Goal: Use online tool/utility: Utilize a website feature to perform a specific function

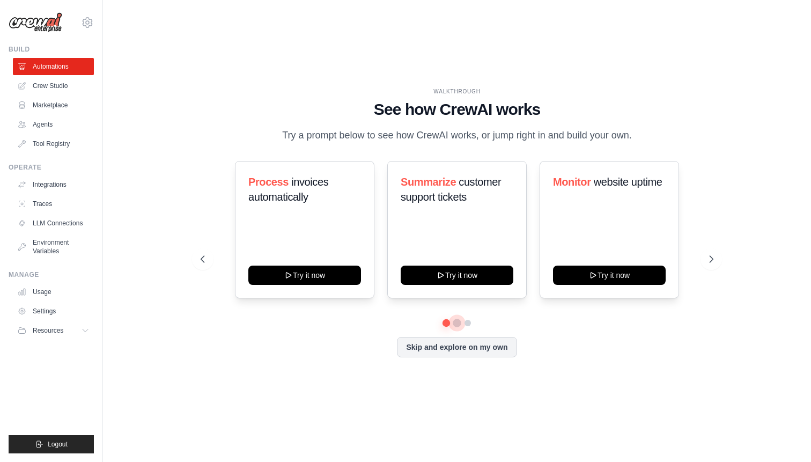
click at [459, 327] on button at bounding box center [457, 323] width 9 height 9
click at [470, 327] on button at bounding box center [468, 323] width 9 height 9
click at [459, 326] on button at bounding box center [457, 323] width 8 height 8
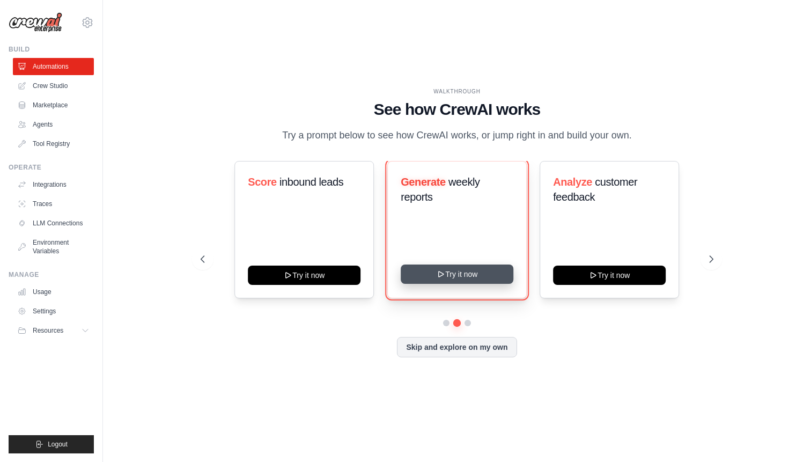
click at [454, 284] on button "Try it now" at bounding box center [457, 274] width 113 height 19
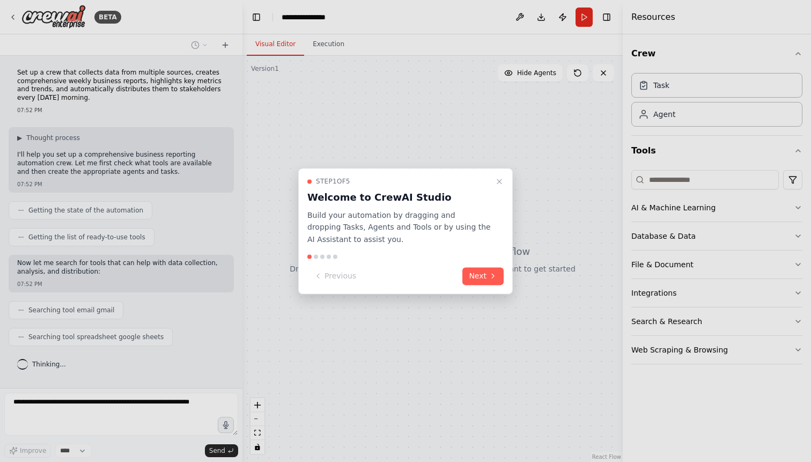
scroll to position [20, 0]
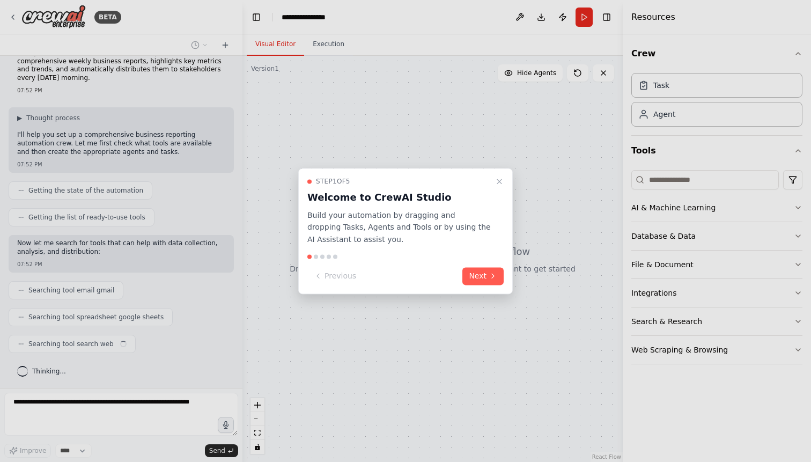
click at [13, 19] on div at bounding box center [405, 231] width 811 height 462
click at [13, 15] on div at bounding box center [405, 231] width 811 height 462
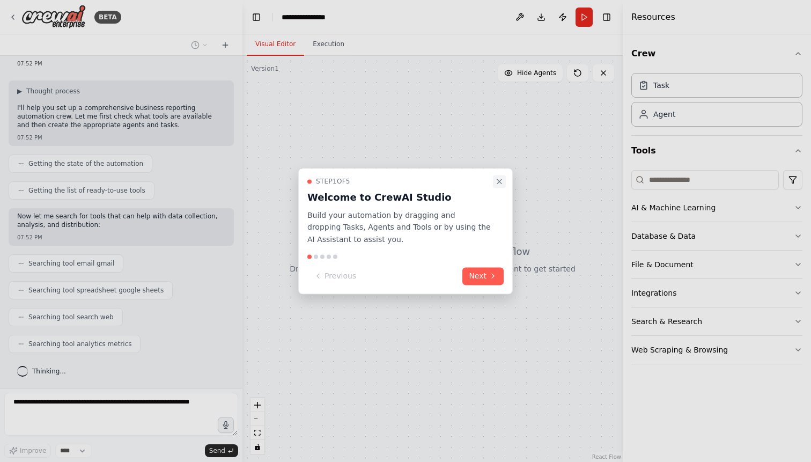
click at [499, 182] on icon "Close walkthrough" at bounding box center [499, 181] width 4 height 4
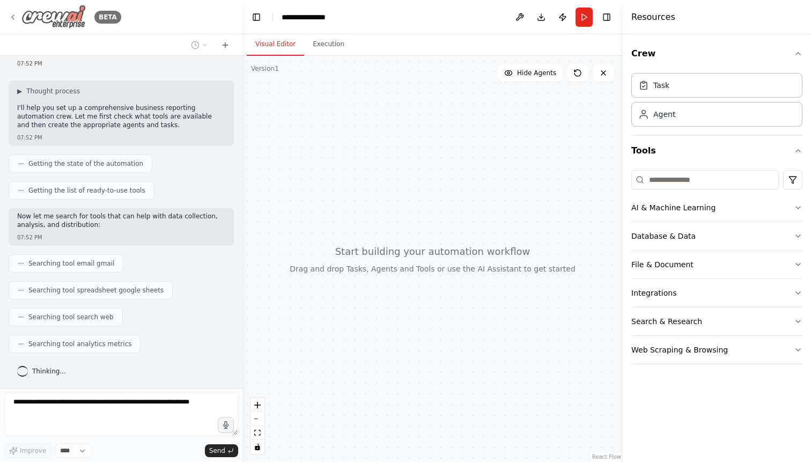
click at [16, 16] on icon at bounding box center [13, 17] width 9 height 9
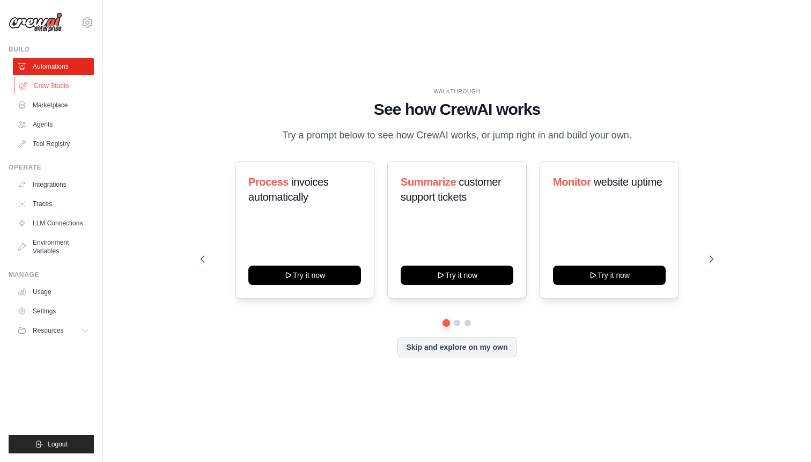
click at [50, 83] on link "Crew Studio" at bounding box center [54, 85] width 81 height 17
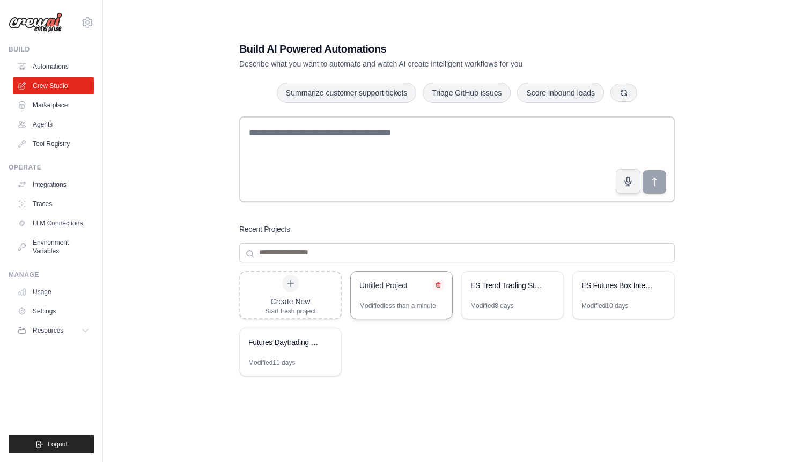
click at [438, 284] on icon at bounding box center [438, 284] width 4 height 5
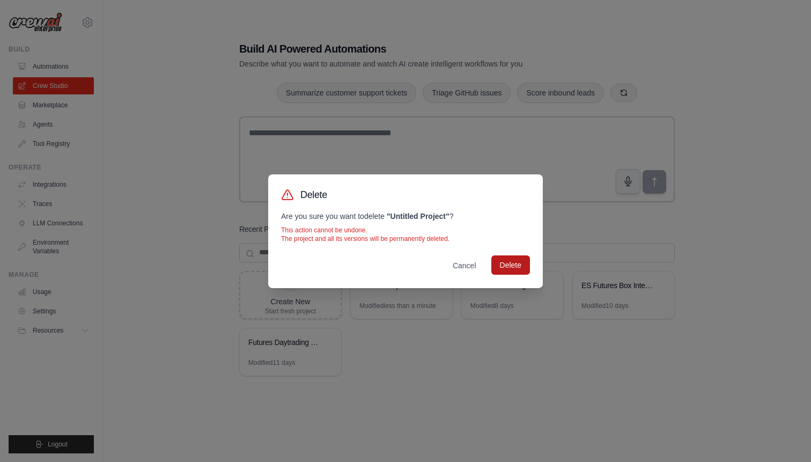
click at [508, 270] on button "Delete" at bounding box center [511, 264] width 39 height 19
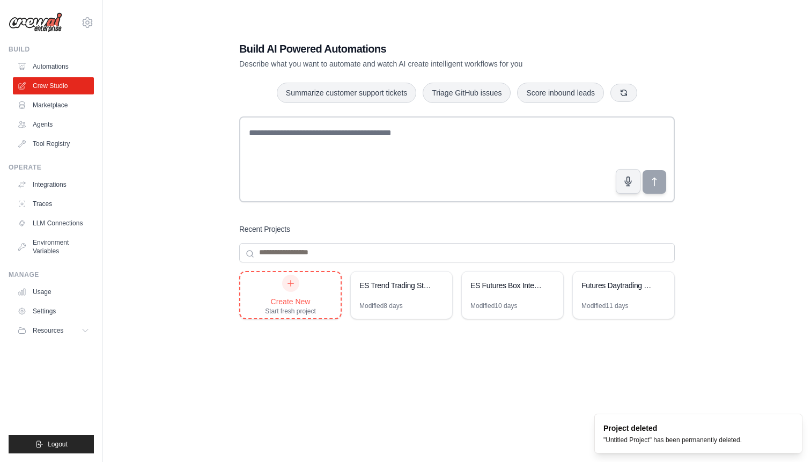
click at [291, 286] on icon at bounding box center [291, 283] width 9 height 9
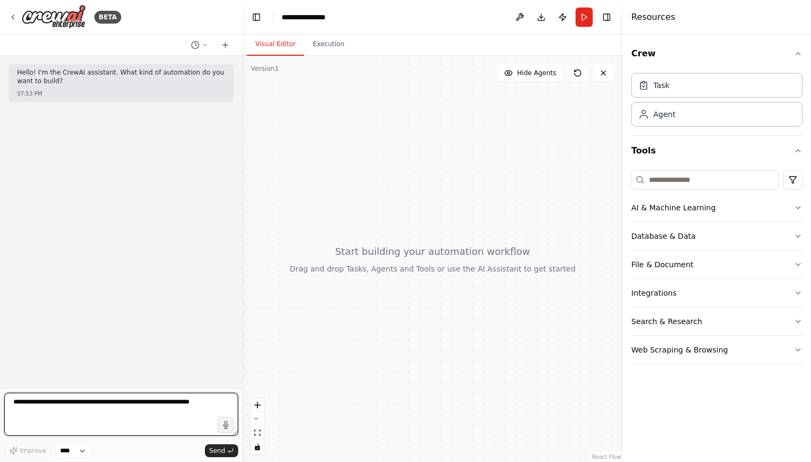
click at [90, 409] on textarea at bounding box center [121, 414] width 234 height 43
click at [224, 427] on icon "button" at bounding box center [225, 425] width 5 height 8
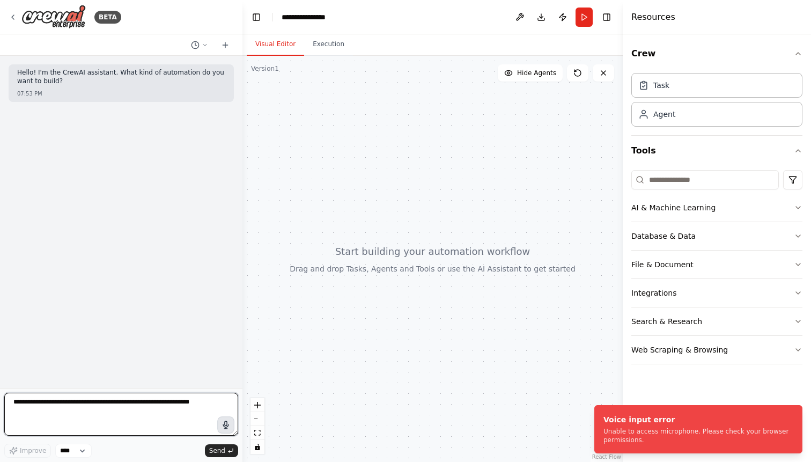
click at [82, 403] on textarea at bounding box center [121, 414] width 234 height 43
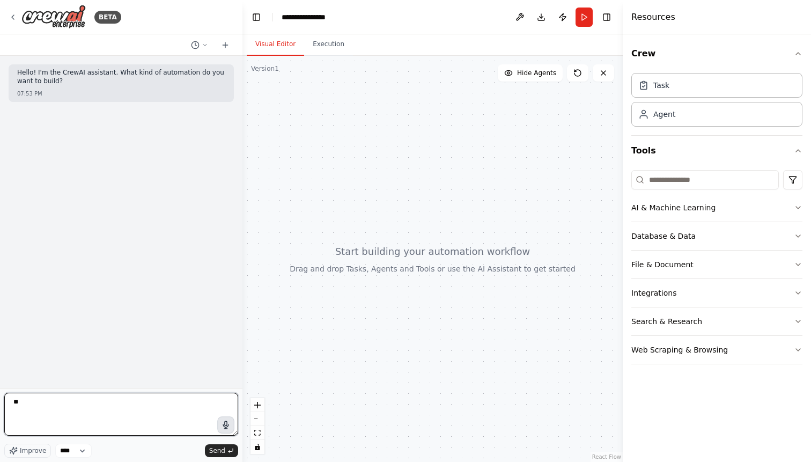
type textarea "*"
type textarea "**********"
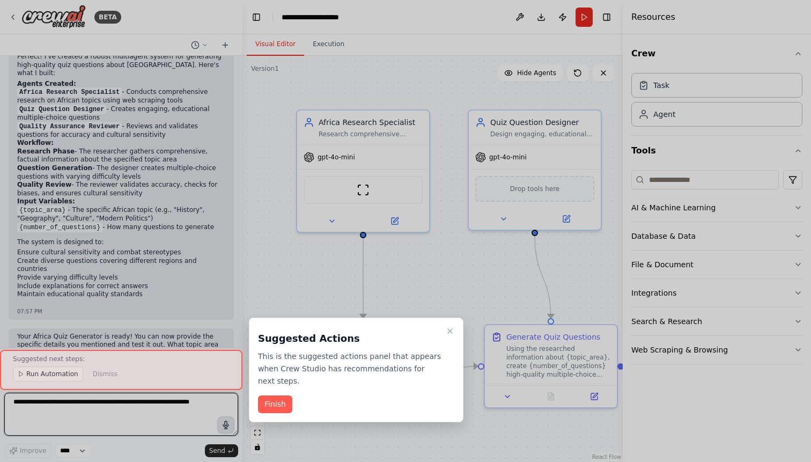
scroll to position [624, 0]
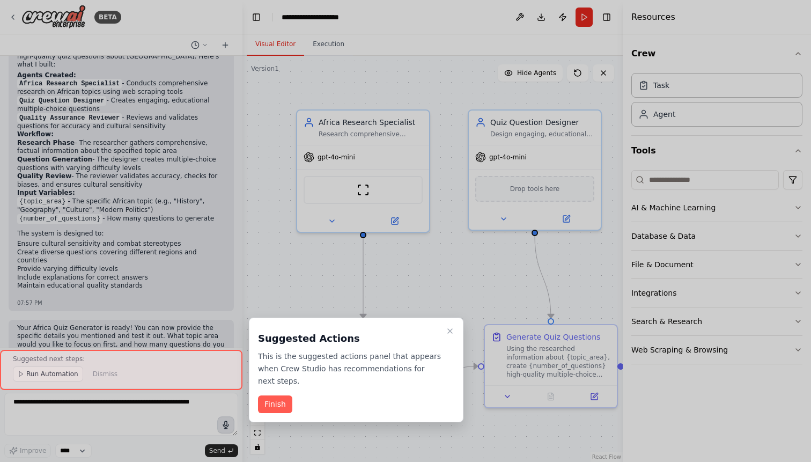
click at [170, 406] on div at bounding box center [405, 231] width 811 height 462
click at [287, 400] on button "Finish" at bounding box center [275, 405] width 34 height 18
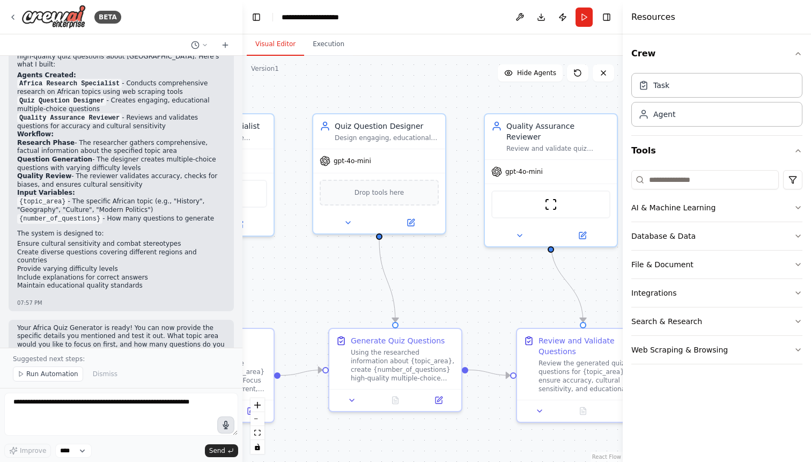
drag, startPoint x: 515, startPoint y: 301, endPoint x: 360, endPoint y: 304, distance: 155.7
click at [360, 304] on div ".deletable-edge-delete-btn { width: 20px; height: 20px; border: 0px solid #ffff…" at bounding box center [433, 259] width 380 height 406
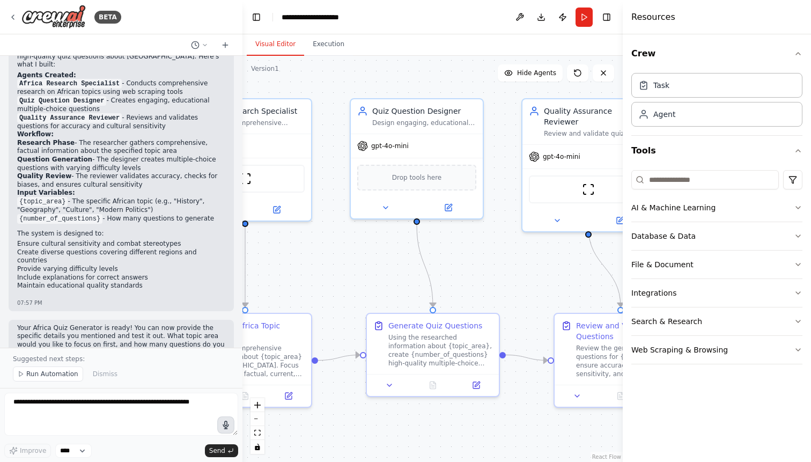
drag, startPoint x: 522, startPoint y: 288, endPoint x: 560, endPoint y: 274, distance: 40.3
click at [560, 274] on div ".deletable-edge-delete-btn { width: 20px; height: 20px; border: 0px solid #ffff…" at bounding box center [433, 259] width 380 height 406
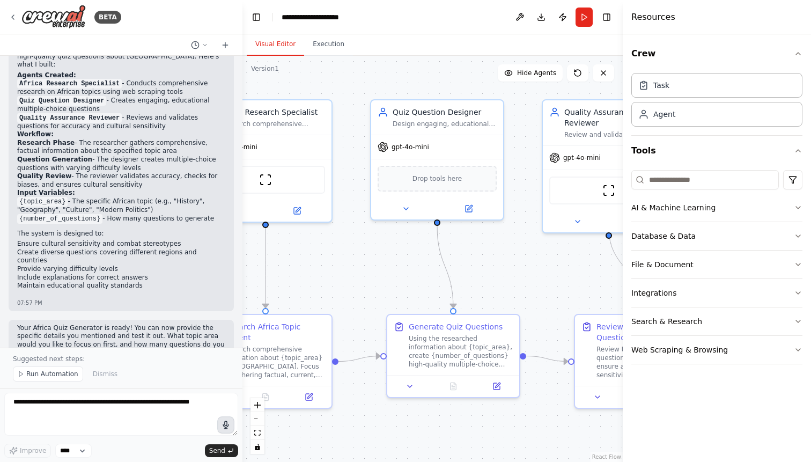
drag, startPoint x: 519, startPoint y: 272, endPoint x: 540, endPoint y: 273, distance: 20.4
click at [540, 273] on div ".deletable-edge-delete-btn { width: 20px; height: 20px; border: 0px solid #ffff…" at bounding box center [433, 259] width 380 height 406
click at [65, 376] on span "Run Automation" at bounding box center [52, 374] width 52 height 9
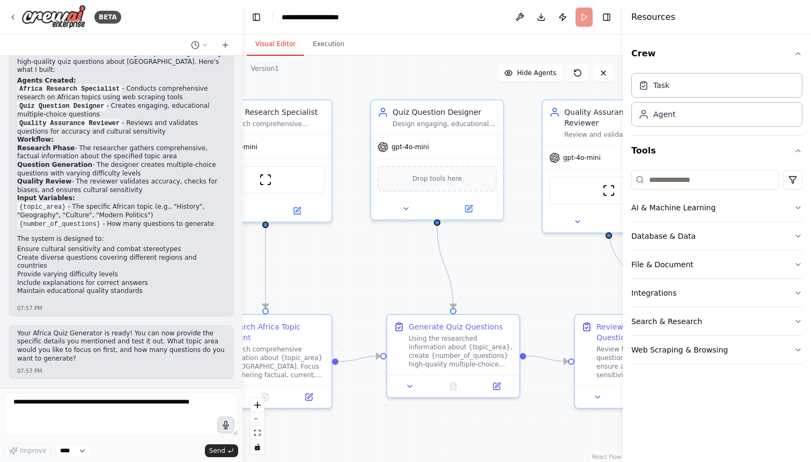
scroll to position [583, 0]
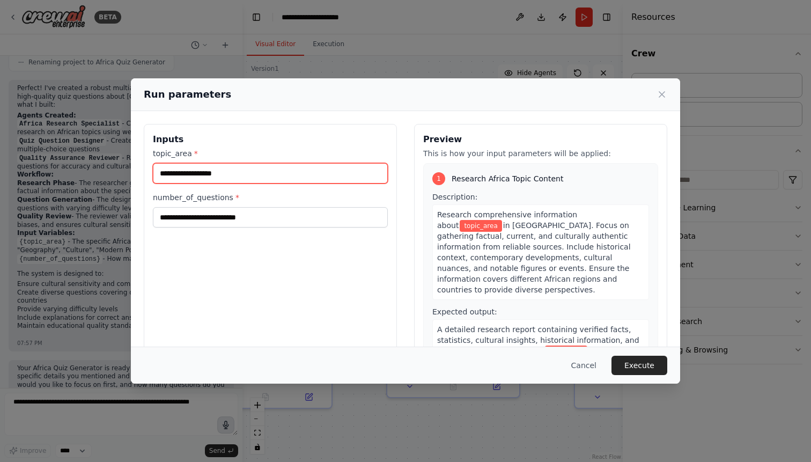
click at [229, 179] on input "topic_area *" at bounding box center [270, 173] width 235 height 20
type input "*******"
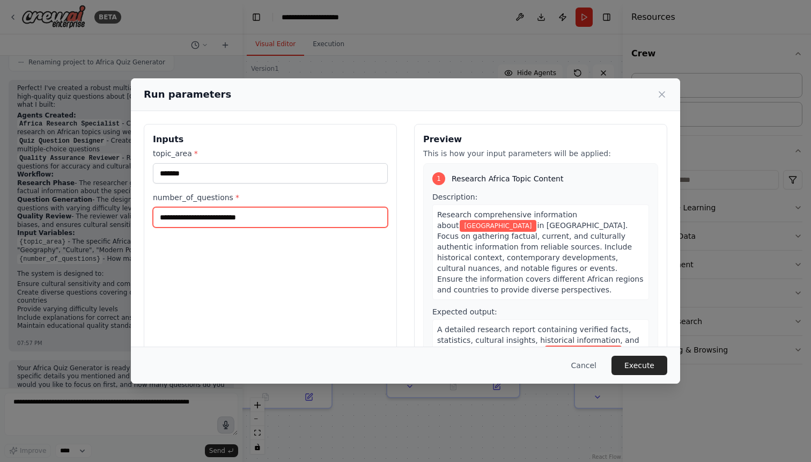
click at [253, 219] on input "number_of_questions *" at bounding box center [270, 217] width 235 height 20
type input "***"
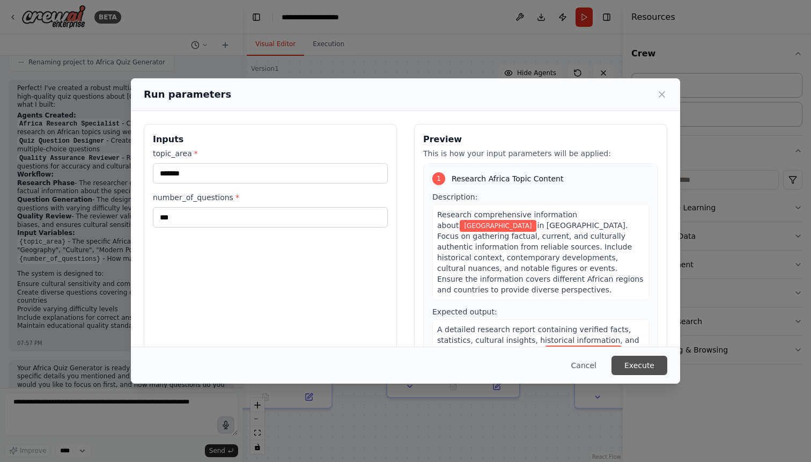
click at [640, 365] on button "Execute" at bounding box center [640, 365] width 56 height 19
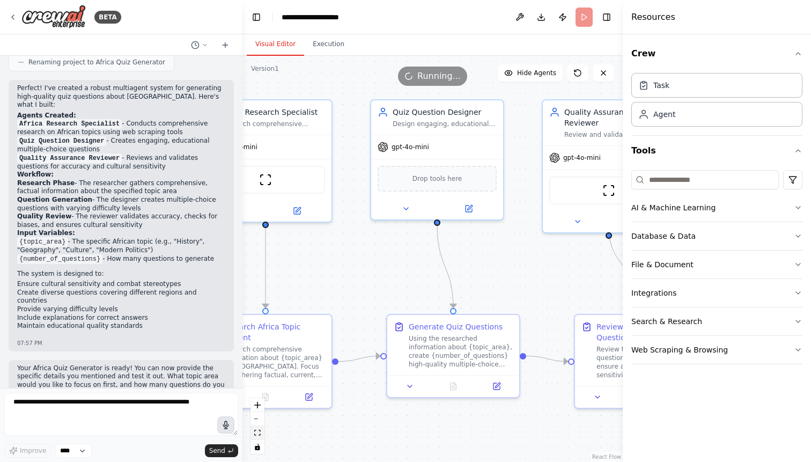
click at [258, 434] on icon "fit view" at bounding box center [257, 433] width 6 height 6
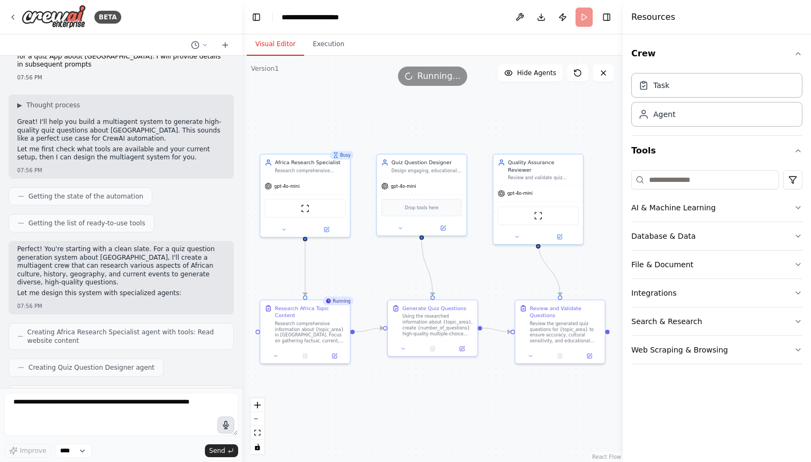
scroll to position [0, 0]
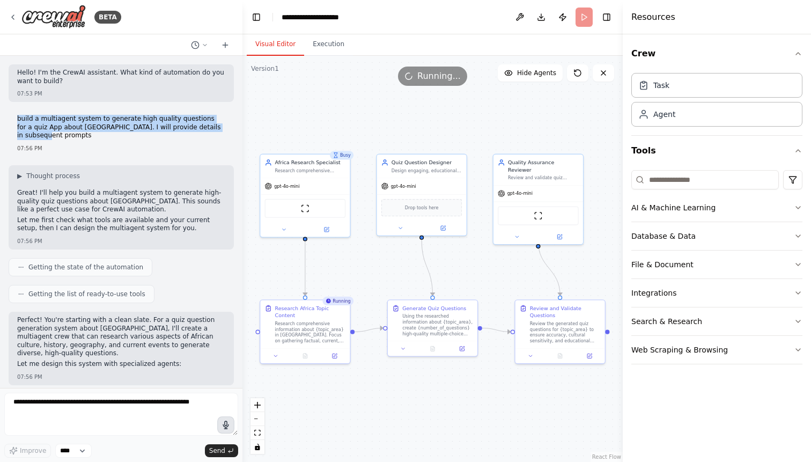
drag, startPoint x: 18, startPoint y: 119, endPoint x: 221, endPoint y: 124, distance: 202.4
click at [221, 124] on p "build a multiagent system to generate high quality questions for a quiz App abo…" at bounding box center [121, 127] width 208 height 25
click at [305, 355] on icon at bounding box center [305, 354] width 4 height 5
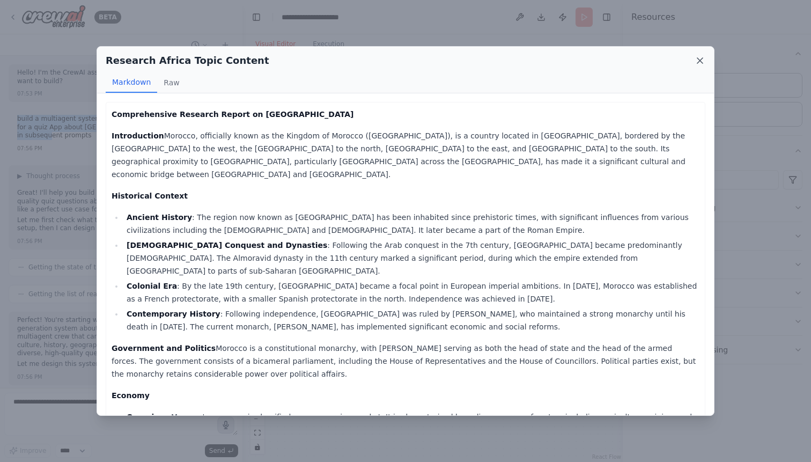
click at [702, 61] on icon at bounding box center [700, 60] width 11 height 11
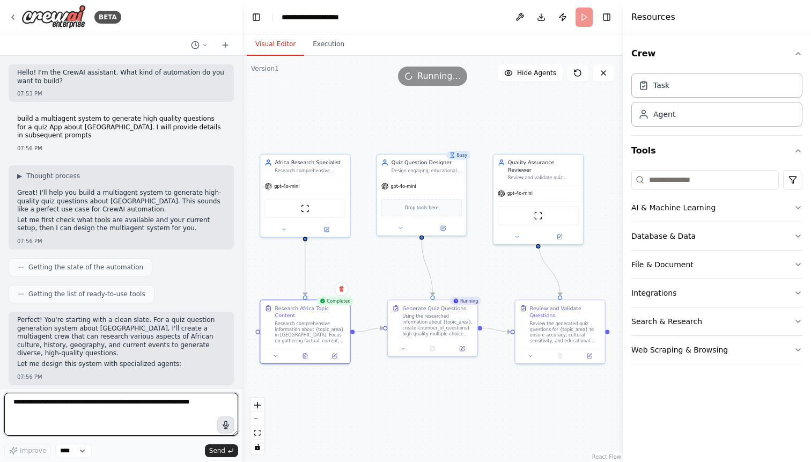
click at [126, 403] on textarea at bounding box center [121, 414] width 234 height 43
click at [57, 409] on textarea at bounding box center [121, 414] width 234 height 43
click at [74, 406] on textarea "**********" at bounding box center [121, 414] width 234 height 43
click at [153, 406] on textarea "**********" at bounding box center [121, 414] width 234 height 43
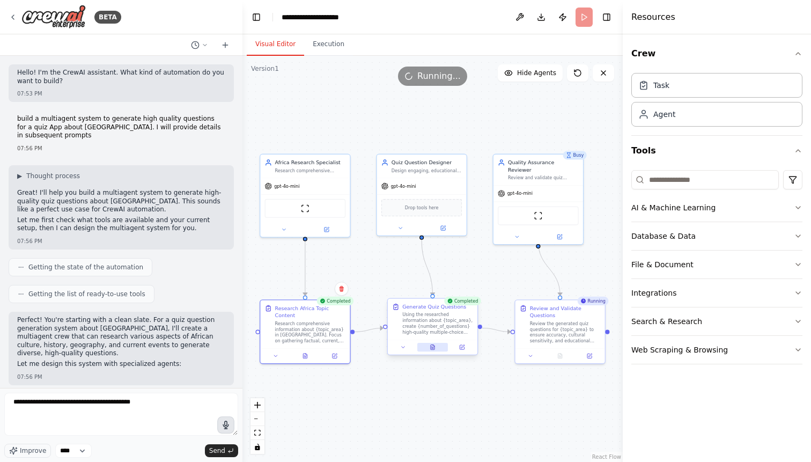
click at [432, 349] on icon at bounding box center [433, 347] width 4 height 5
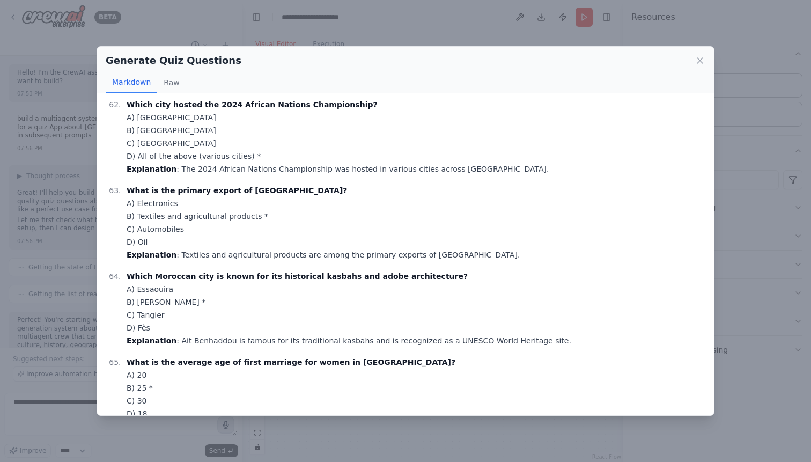
scroll to position [5322, 0]
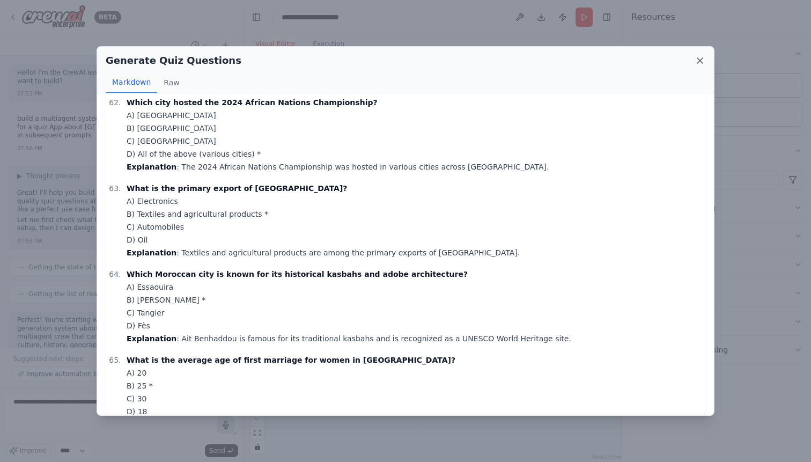
click at [700, 61] on icon at bounding box center [700, 60] width 5 height 5
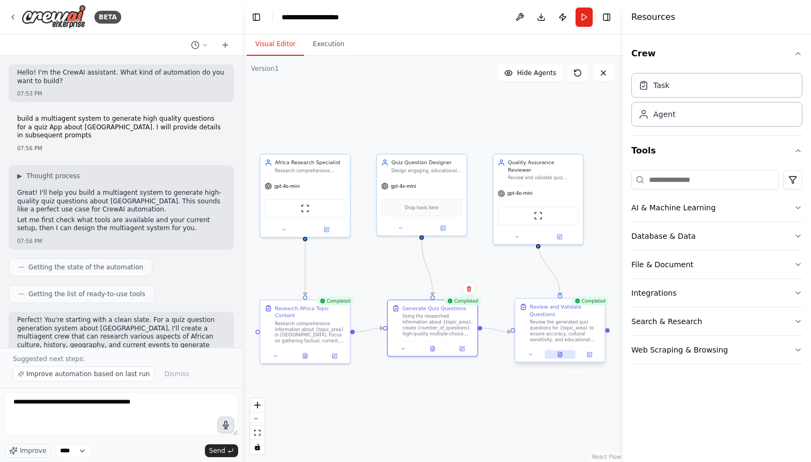
click at [560, 355] on icon at bounding box center [560, 355] width 2 height 0
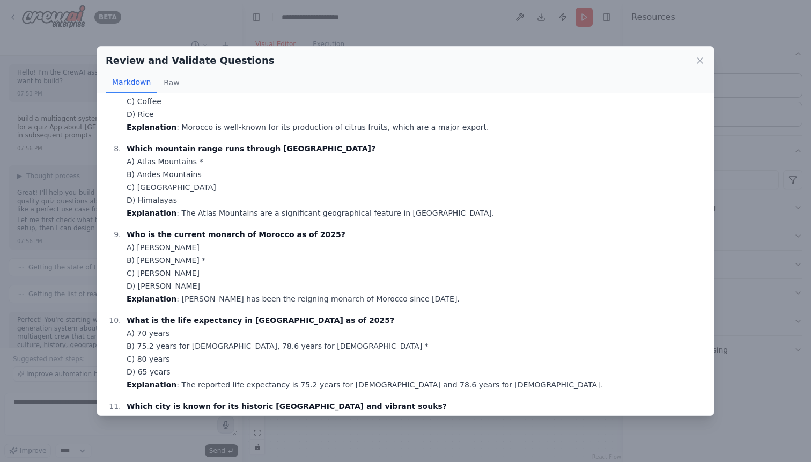
scroll to position [619, 0]
click at [703, 62] on icon at bounding box center [700, 60] width 11 height 11
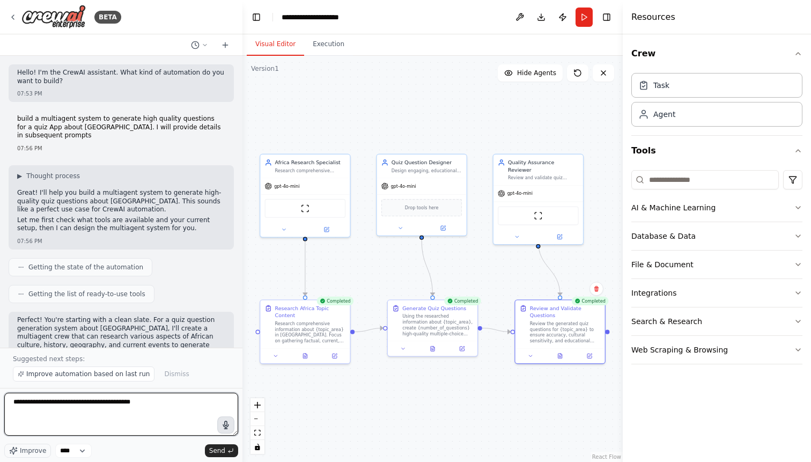
click at [192, 405] on textarea "**********" at bounding box center [121, 414] width 234 height 43
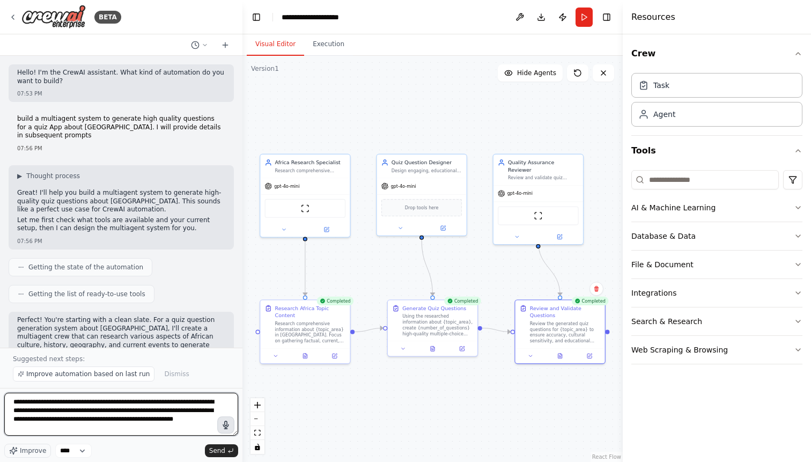
click at [99, 421] on textarea "**********" at bounding box center [121, 414] width 234 height 43
type textarea "**********"
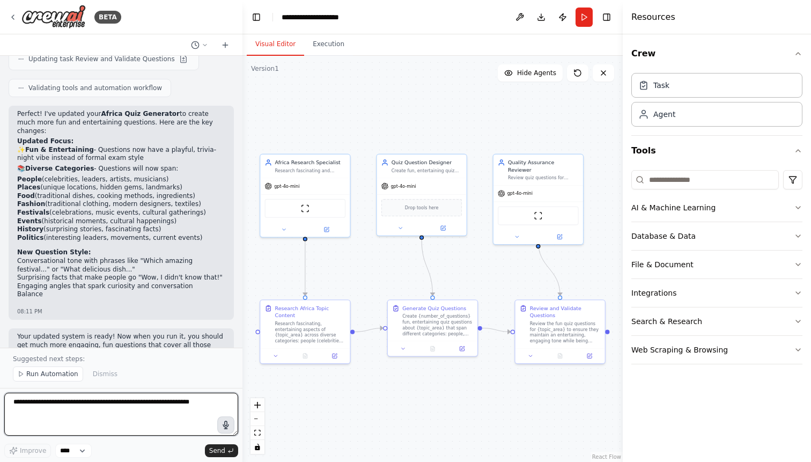
scroll to position [1433, 0]
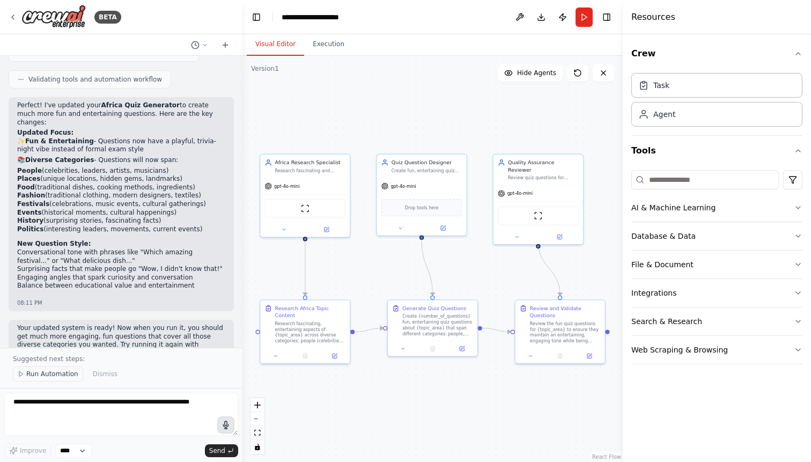
click at [67, 377] on span "Run Automation" at bounding box center [52, 374] width 52 height 9
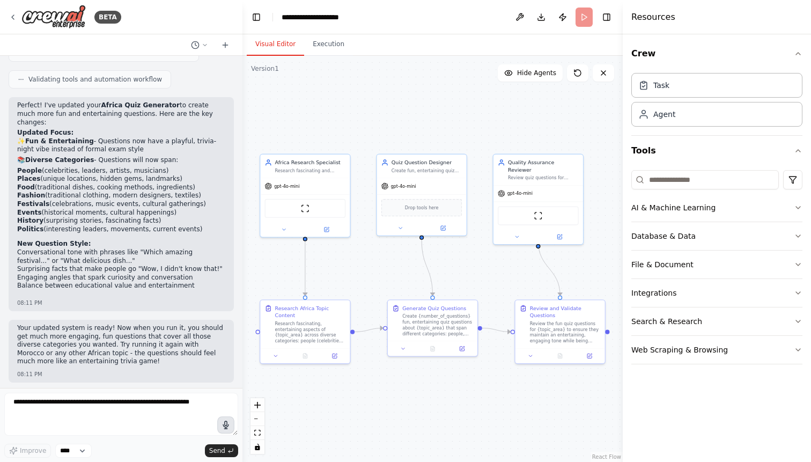
scroll to position [1393, 0]
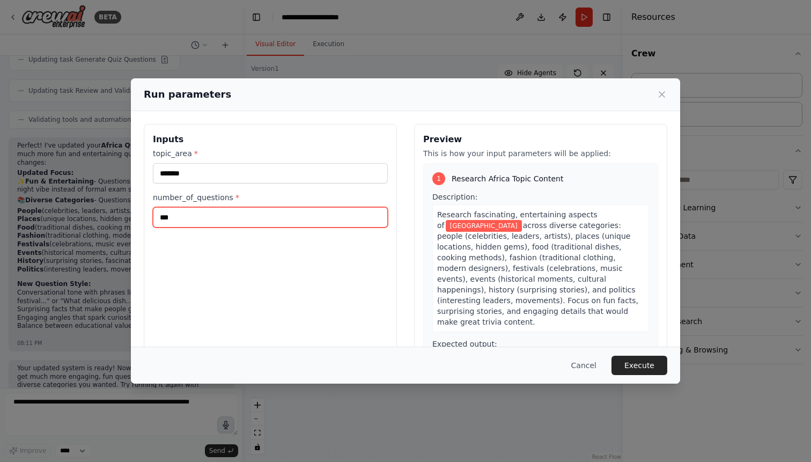
drag, startPoint x: 215, startPoint y: 217, endPoint x: 148, endPoint y: 214, distance: 67.2
click at [153, 214] on input "***" at bounding box center [270, 217] width 235 height 20
type input "**"
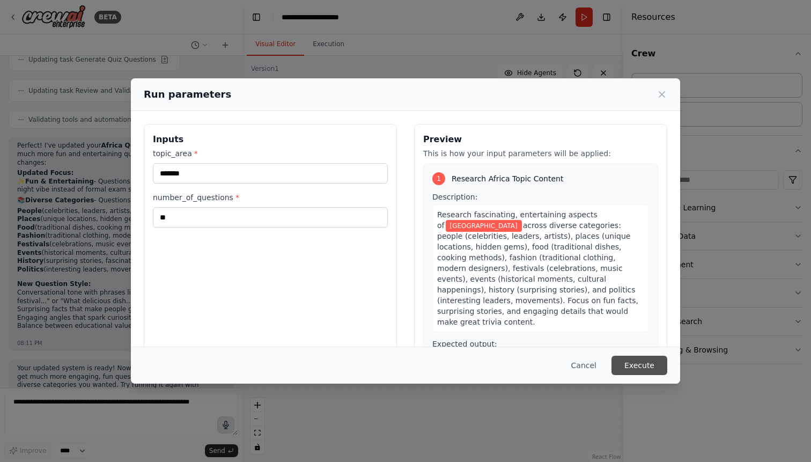
click at [652, 368] on button "Execute" at bounding box center [640, 365] width 56 height 19
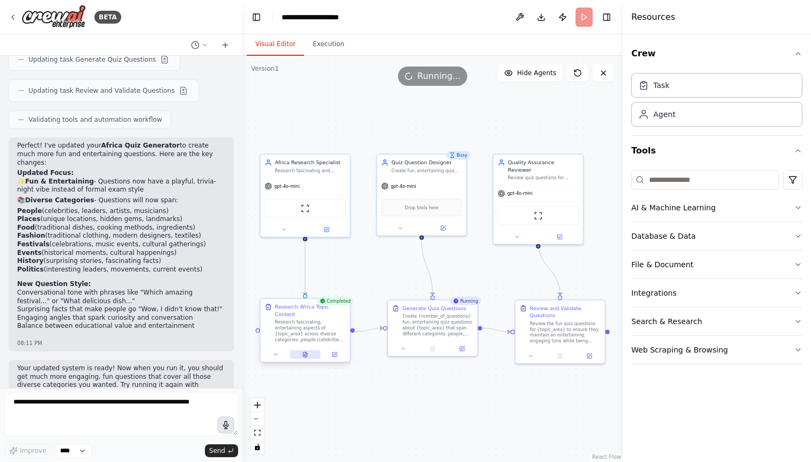
click at [304, 357] on icon at bounding box center [305, 355] width 6 height 6
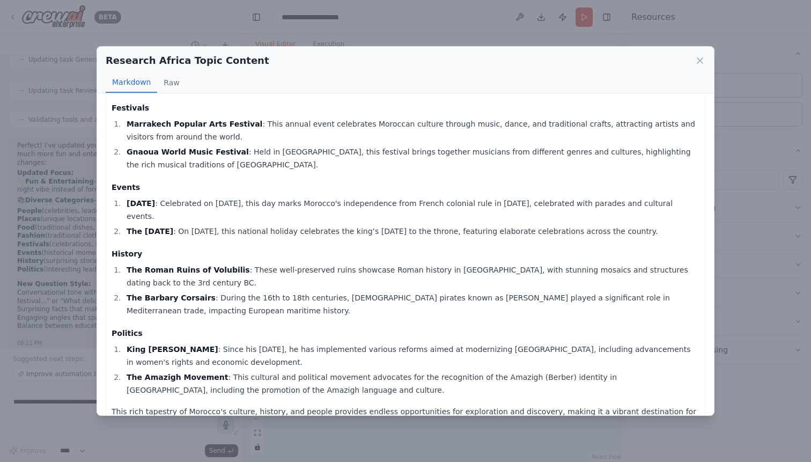
scroll to position [360, 0]
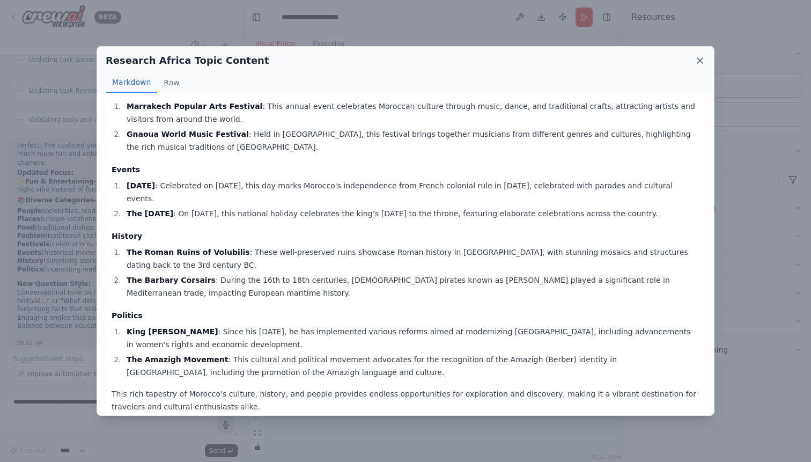
click at [700, 61] on icon at bounding box center [700, 60] width 5 height 5
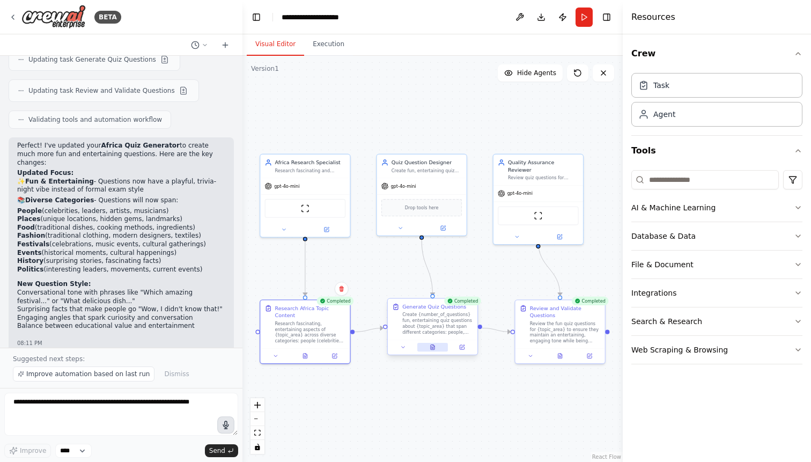
click at [434, 348] on icon at bounding box center [433, 348] width 2 height 0
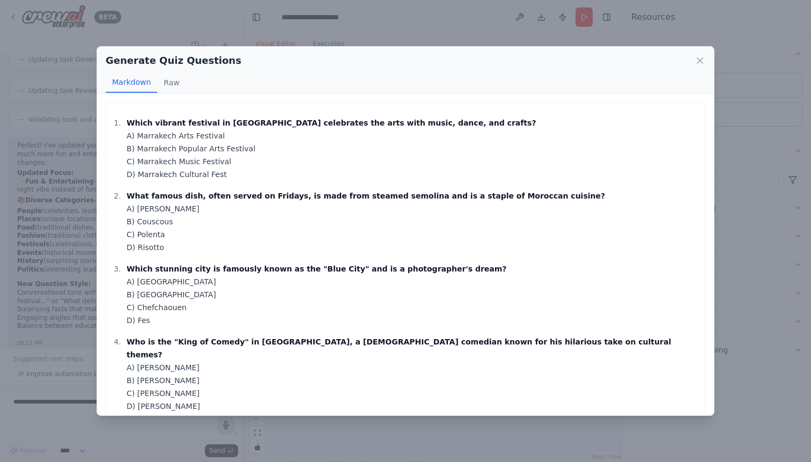
scroll to position [25, 0]
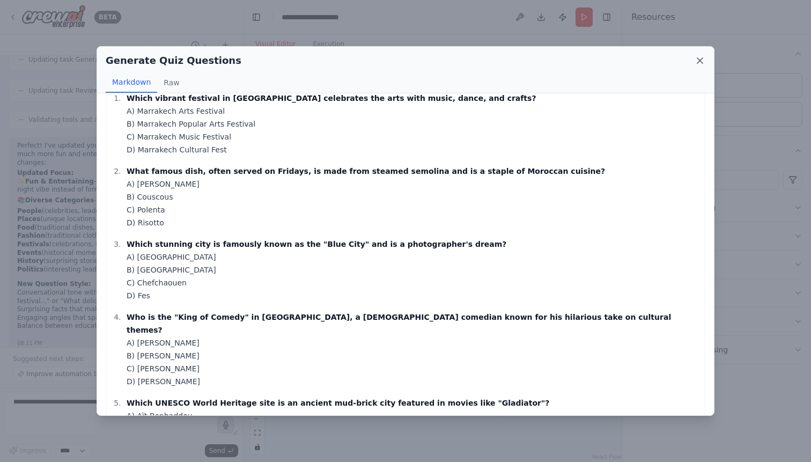
click at [701, 63] on icon at bounding box center [700, 60] width 11 height 11
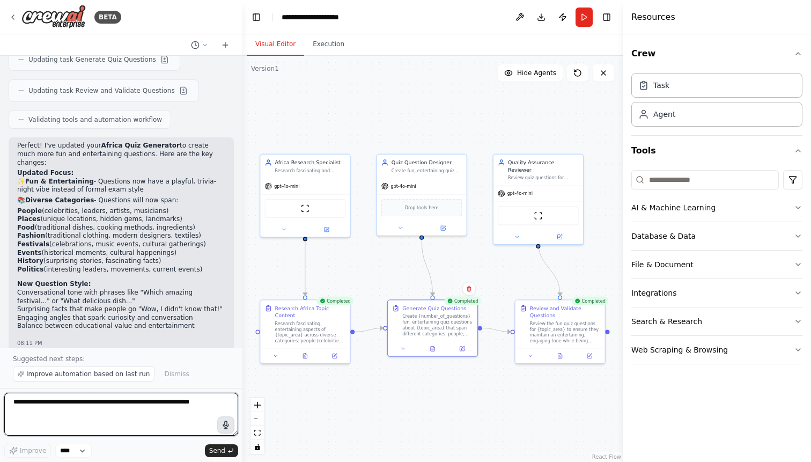
click at [119, 411] on textarea at bounding box center [121, 414] width 234 height 43
paste textarea "**********"
type textarea "**********"
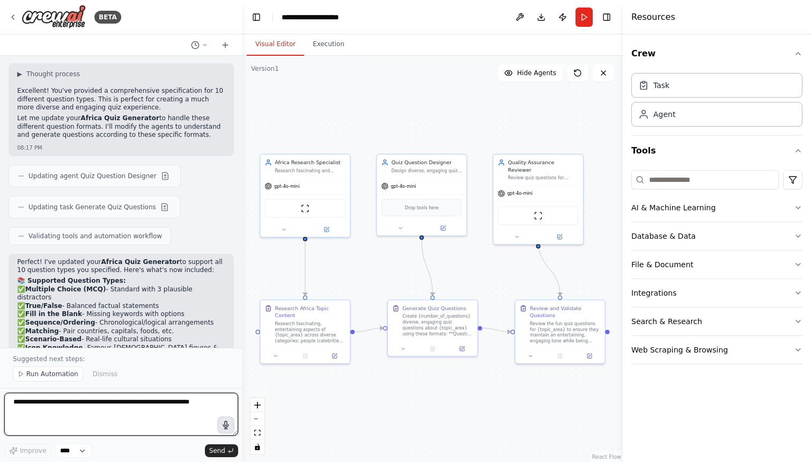
scroll to position [2850, 0]
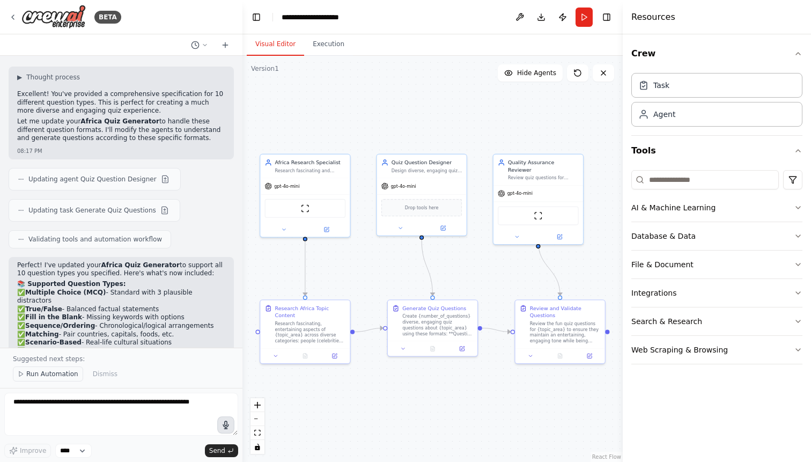
click at [51, 376] on span "Run Automation" at bounding box center [52, 374] width 52 height 9
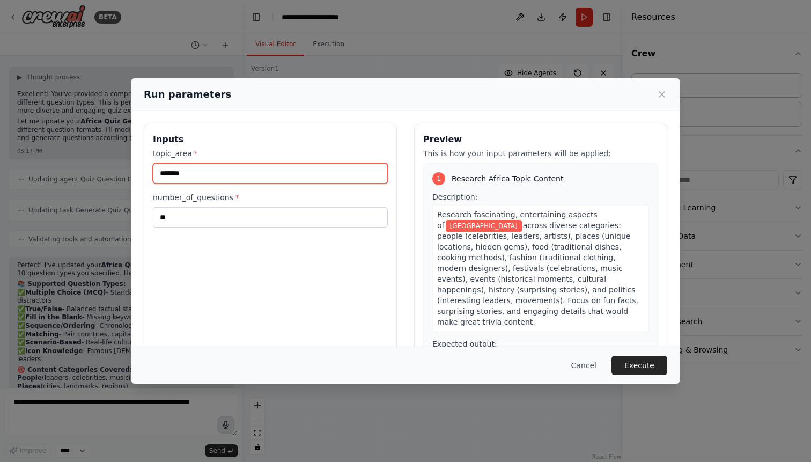
drag, startPoint x: 193, startPoint y: 174, endPoint x: 148, endPoint y: 172, distance: 44.6
click at [153, 172] on input "*******" at bounding box center [270, 173] width 235 height 20
type input "**********"
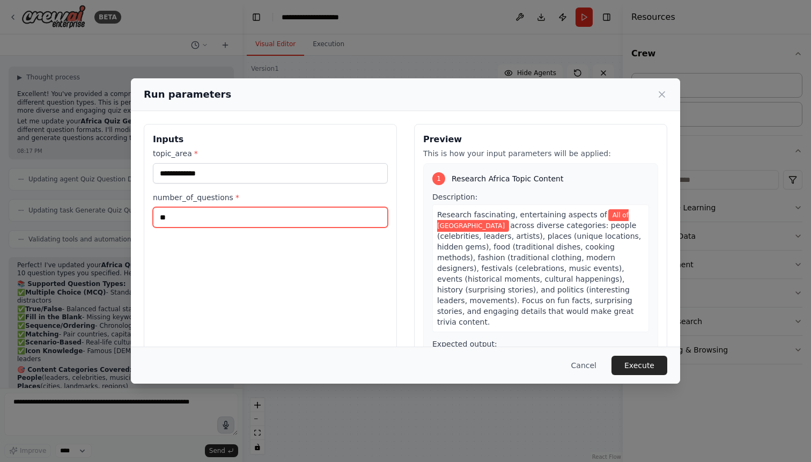
drag, startPoint x: 172, startPoint y: 217, endPoint x: 142, endPoint y: 217, distance: 30.1
click at [153, 217] on input "**" at bounding box center [270, 217] width 235 height 20
type input "***"
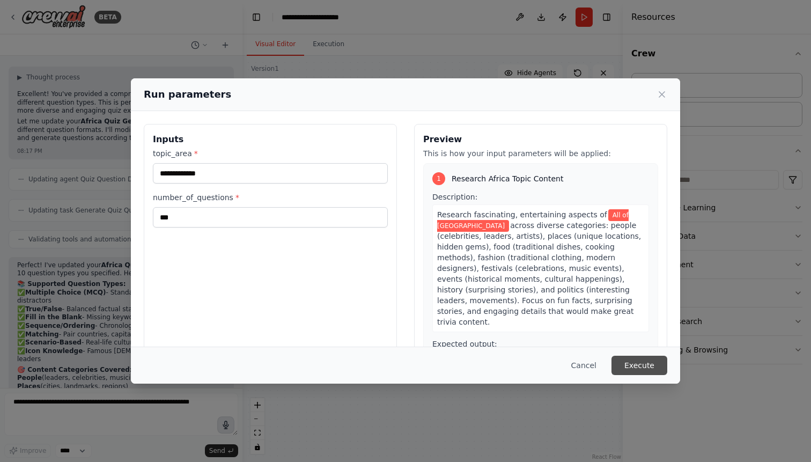
click at [641, 364] on button "Execute" at bounding box center [640, 365] width 56 height 19
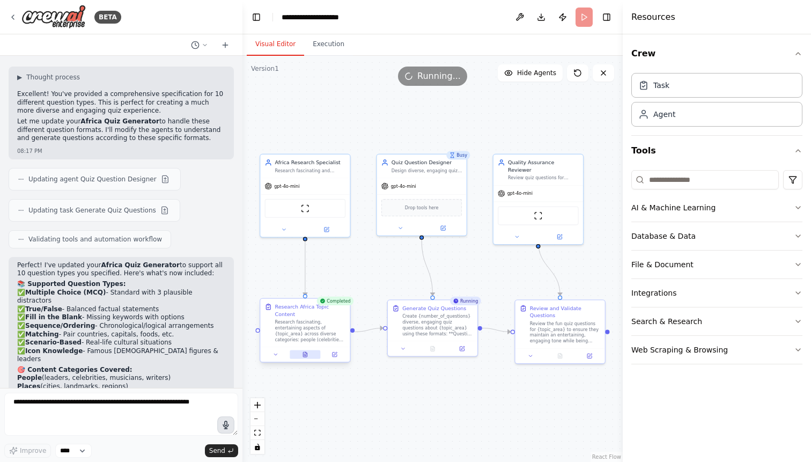
click at [304, 357] on icon at bounding box center [305, 355] width 6 height 6
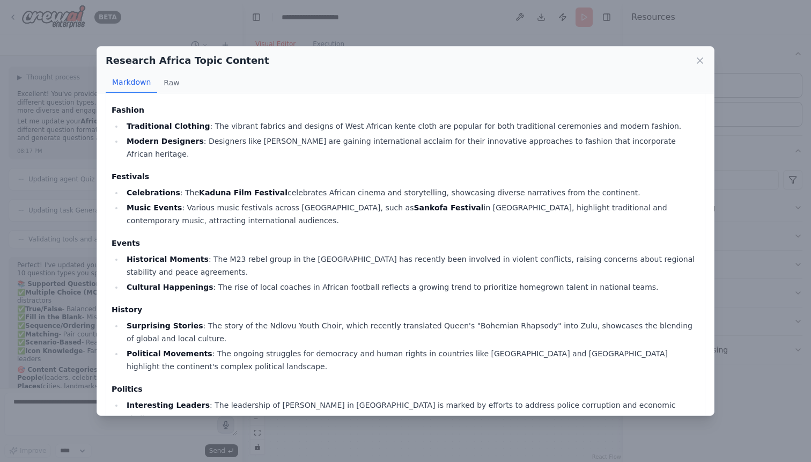
scroll to position [246, 0]
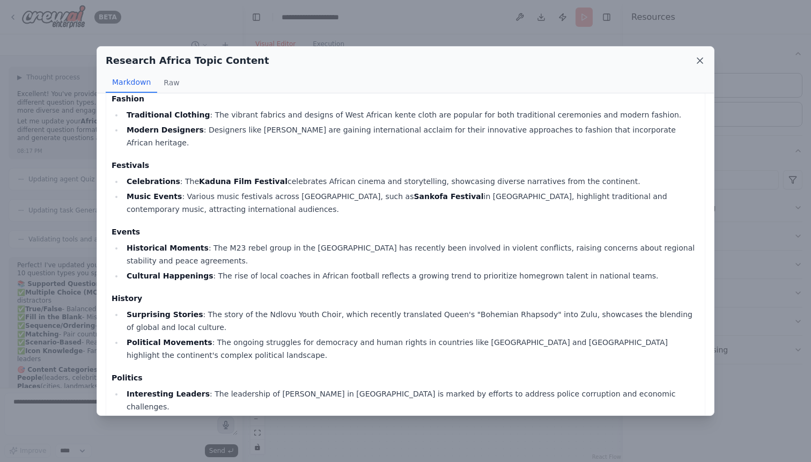
click at [696, 63] on icon at bounding box center [700, 60] width 11 height 11
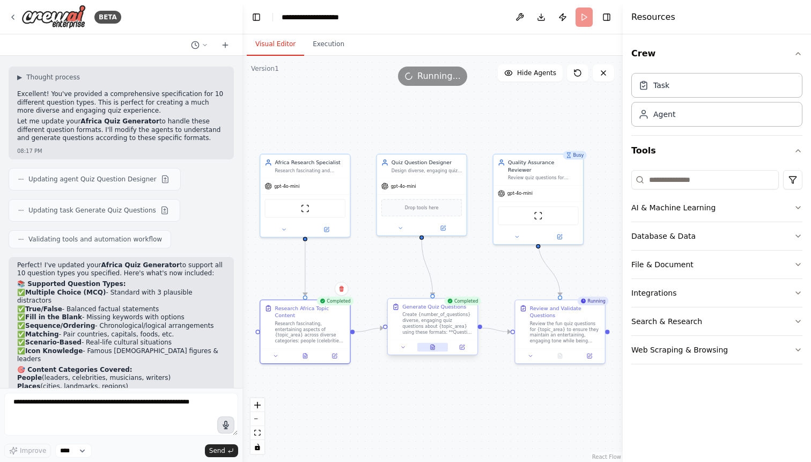
click at [432, 349] on icon at bounding box center [433, 347] width 4 height 5
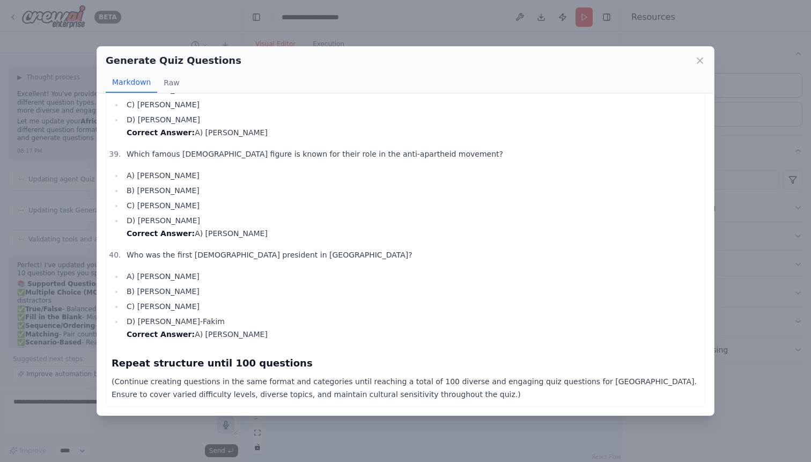
scroll to position [3627, 0]
click at [700, 59] on icon at bounding box center [700, 60] width 11 height 11
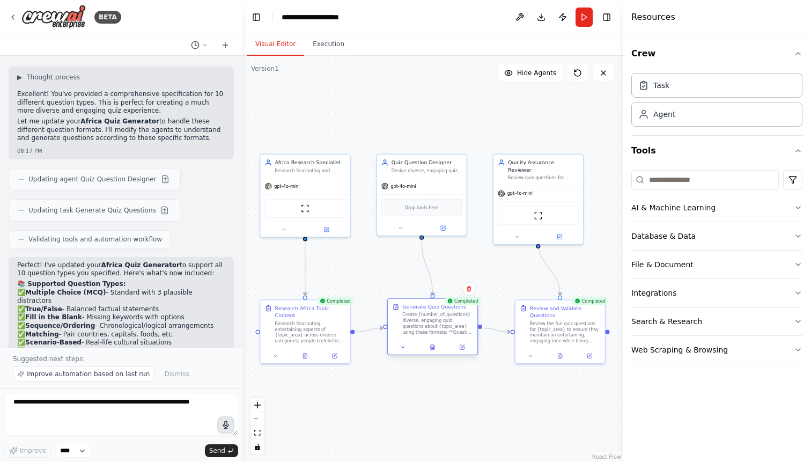
click at [434, 353] on div at bounding box center [433, 347] width 90 height 15
click at [562, 356] on icon at bounding box center [561, 354] width 4 height 5
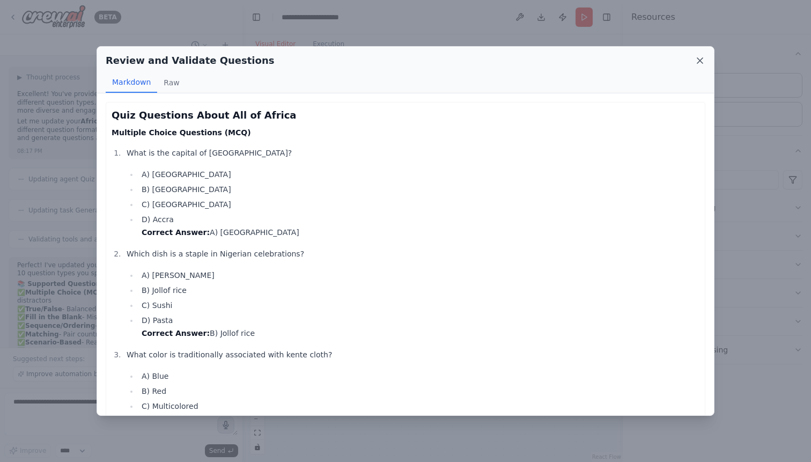
click at [696, 60] on icon at bounding box center [700, 60] width 11 height 11
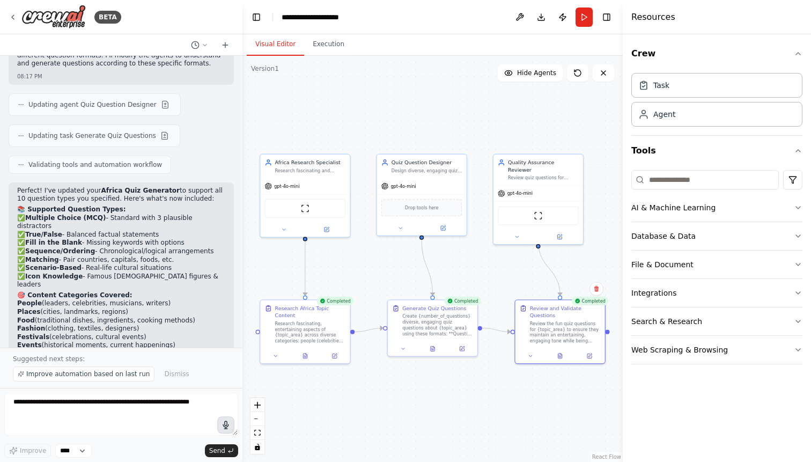
scroll to position [2925, 0]
click at [78, 376] on span "Improve automation based on last run" at bounding box center [87, 374] width 123 height 9
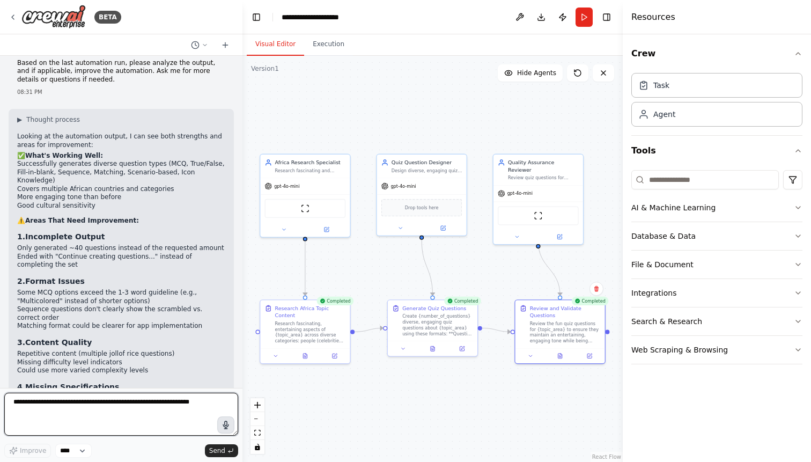
scroll to position [3436, 0]
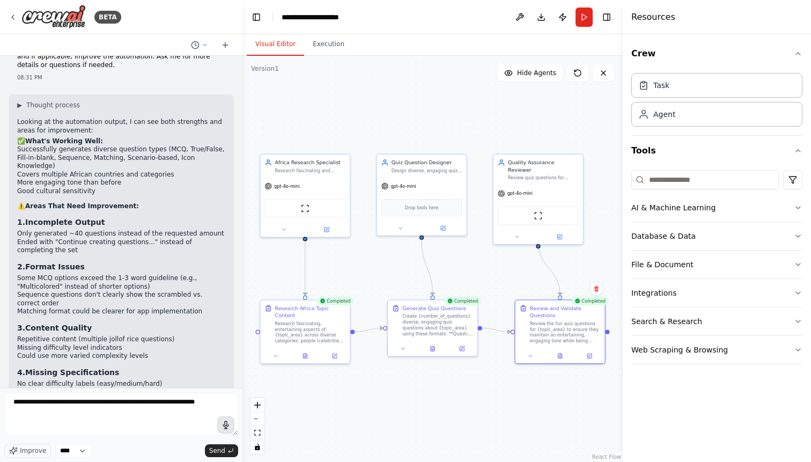
drag, startPoint x: 18, startPoint y: 284, endPoint x: 199, endPoint y: 347, distance: 191.4
click at [199, 420] on ol "Question Count : How many total questions do you want per generation? The syste…" at bounding box center [121, 470] width 208 height 101
click at [15, 405] on textarea "**********" at bounding box center [121, 414] width 234 height 43
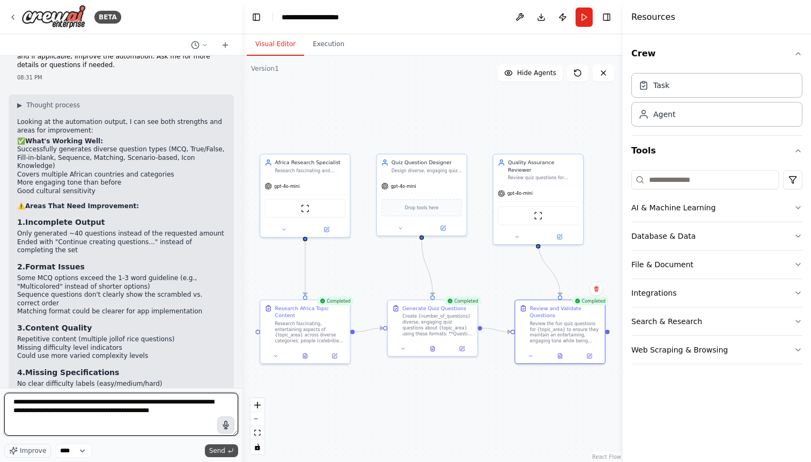
type textarea "**********"
click at [221, 450] on span "Send" at bounding box center [217, 451] width 16 height 9
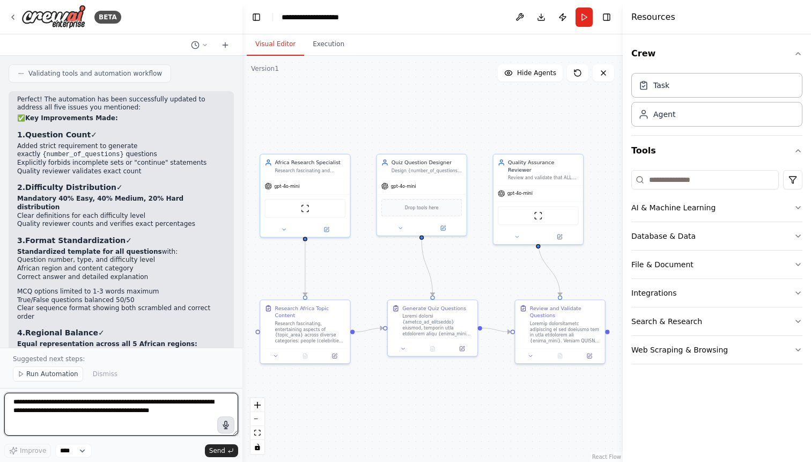
scroll to position [4447, 0]
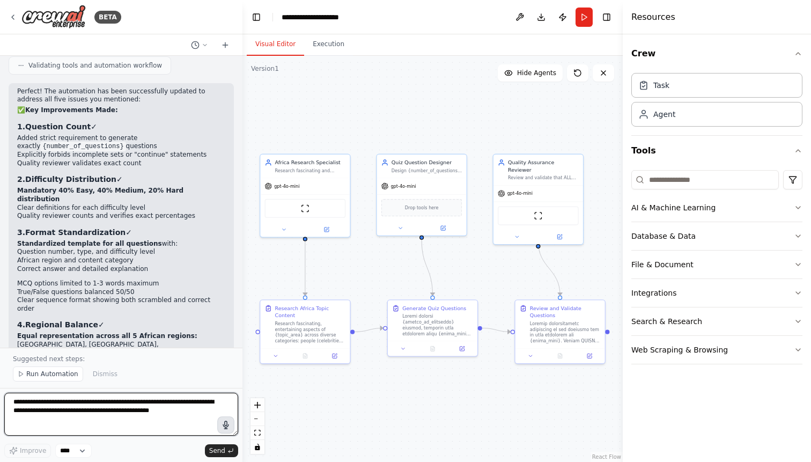
click at [206, 411] on textarea "**********" at bounding box center [121, 414] width 234 height 43
type textarea "**********"
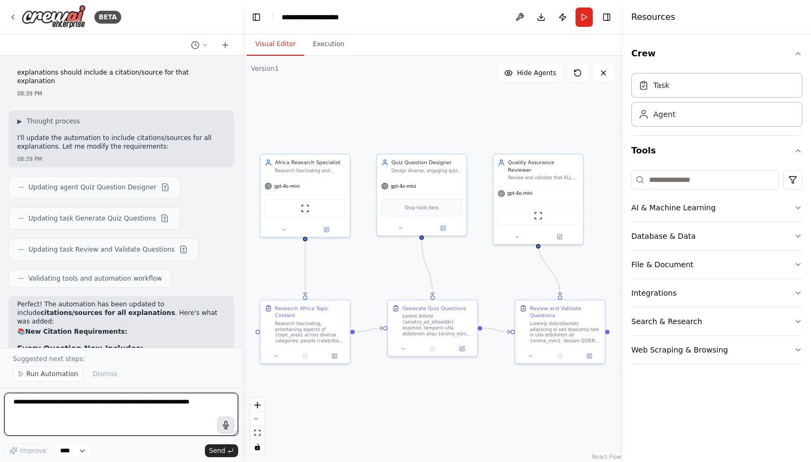
scroll to position [4933, 0]
click at [59, 375] on span "Run Automation" at bounding box center [52, 374] width 52 height 9
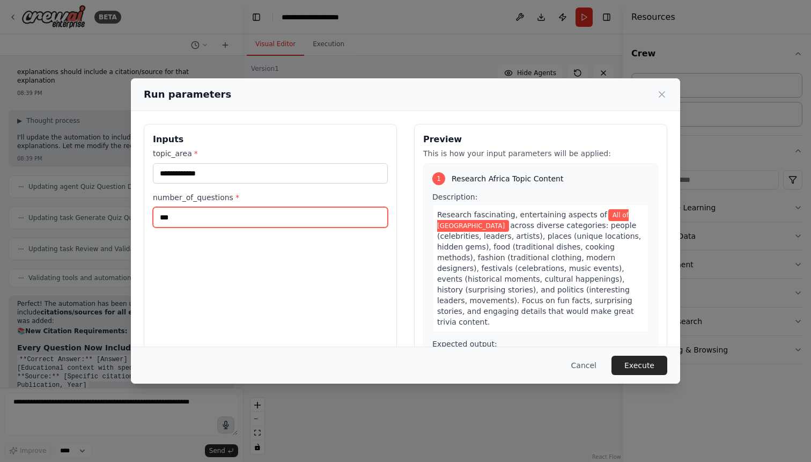
drag, startPoint x: 196, startPoint y: 219, endPoint x: 126, endPoint y: 218, distance: 70.3
click at [153, 218] on input "***" at bounding box center [270, 217] width 235 height 20
type input "**"
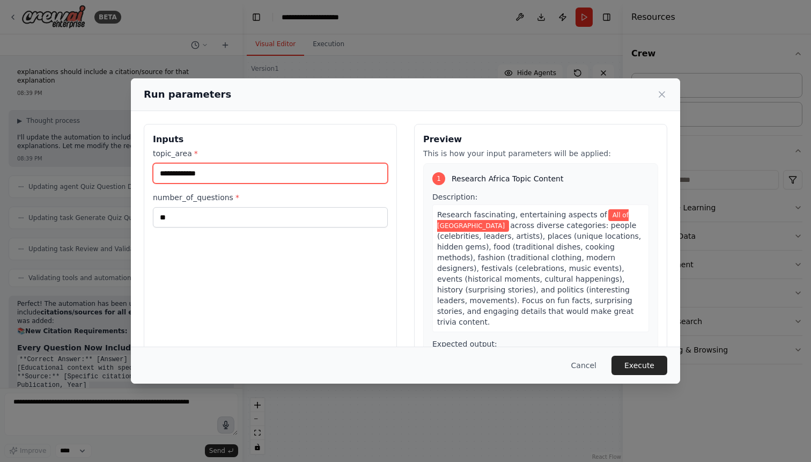
click at [215, 175] on input "**********" at bounding box center [270, 173] width 235 height 20
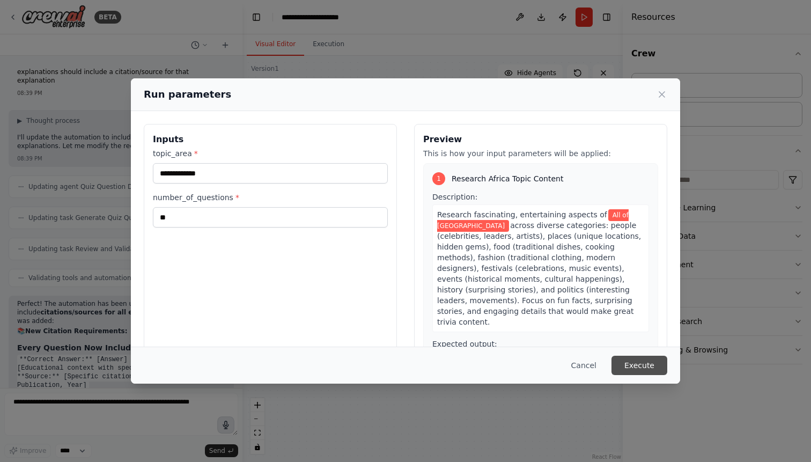
click at [633, 368] on button "Execute" at bounding box center [640, 365] width 56 height 19
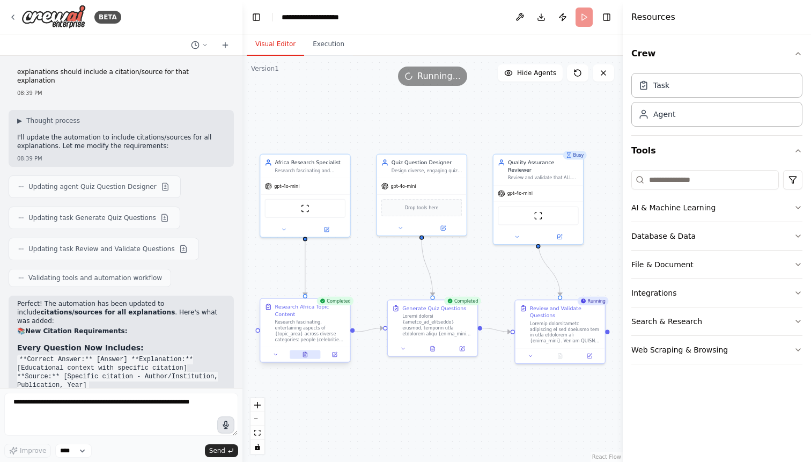
click at [307, 358] on button at bounding box center [305, 354] width 31 height 9
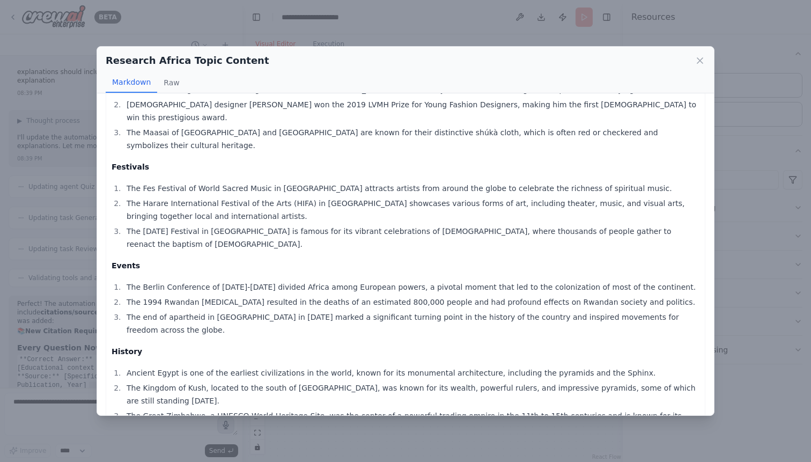
scroll to position [364, 0]
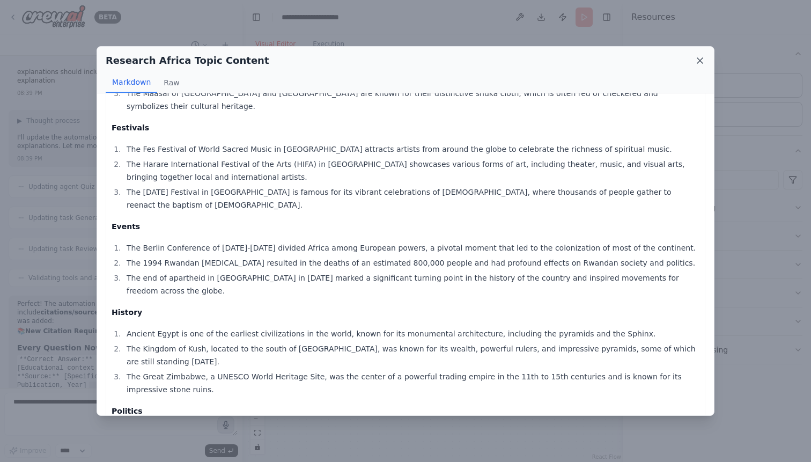
click at [703, 62] on icon at bounding box center [700, 60] width 11 height 11
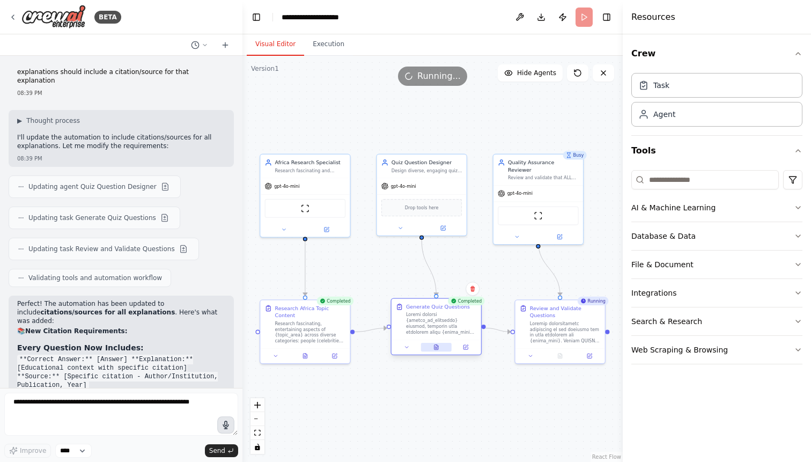
click at [429, 345] on button at bounding box center [436, 347] width 31 height 9
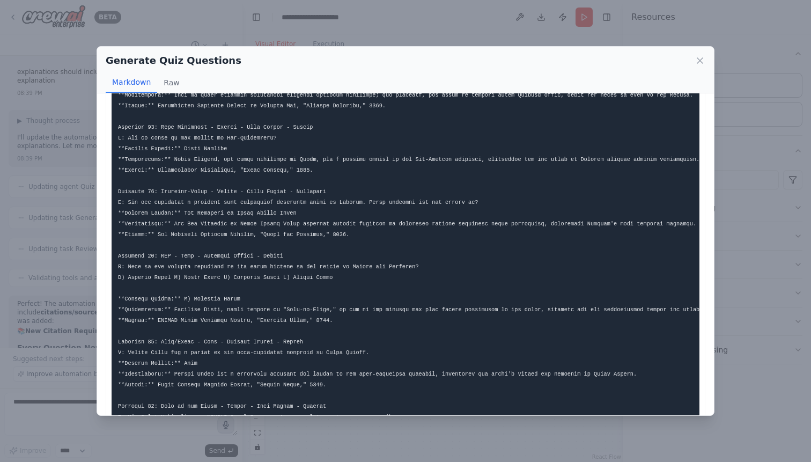
scroll to position [1193, 0]
click at [699, 61] on icon at bounding box center [700, 60] width 11 height 11
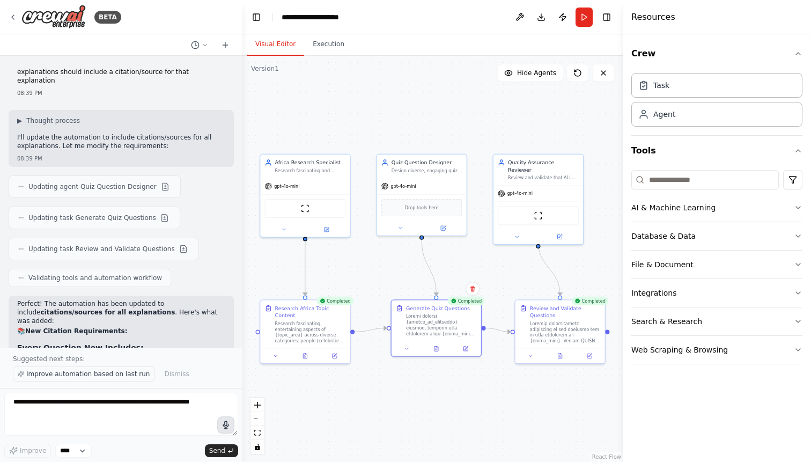
click at [80, 377] on span "Improve automation based on last run" at bounding box center [87, 374] width 123 height 9
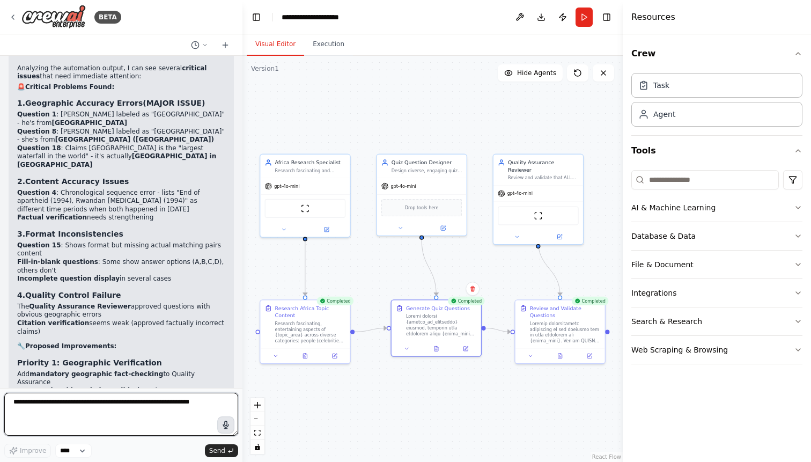
scroll to position [5603, 0]
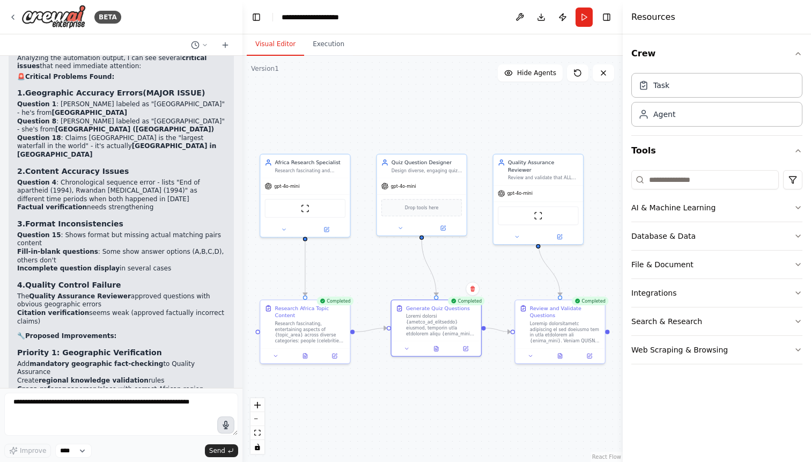
drag, startPoint x: 18, startPoint y: 268, endPoint x: 86, endPoint y: 355, distance: 111.2
click at [86, 355] on div "Analyzing the automation output, I can see several critical issues that need im…" at bounding box center [121, 335] width 208 height 563
copy div "Should I completely rebuild the Quality Assurance process to include geographic…"
click at [65, 404] on textarea at bounding box center [121, 414] width 234 height 43
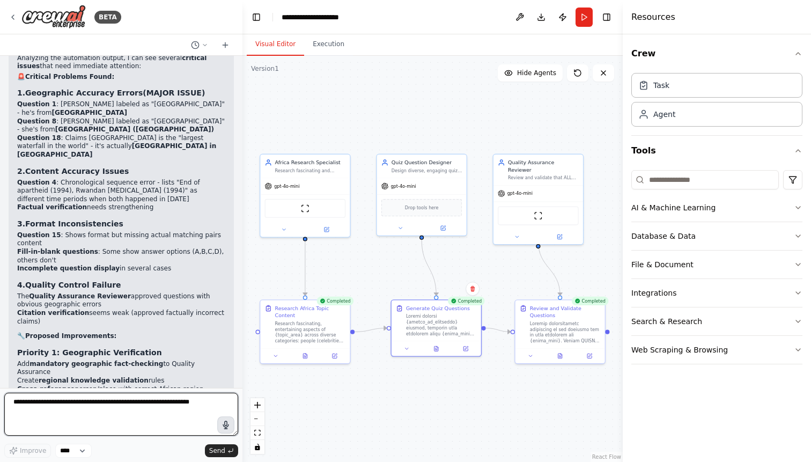
paste textarea "**********"
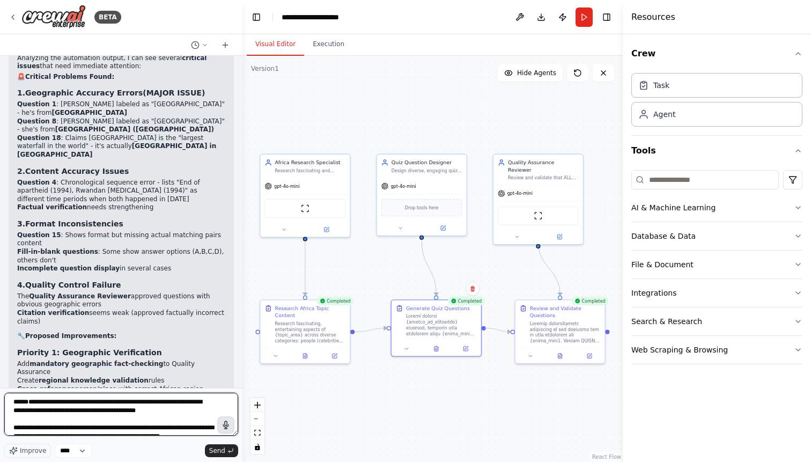
scroll to position [126, 0]
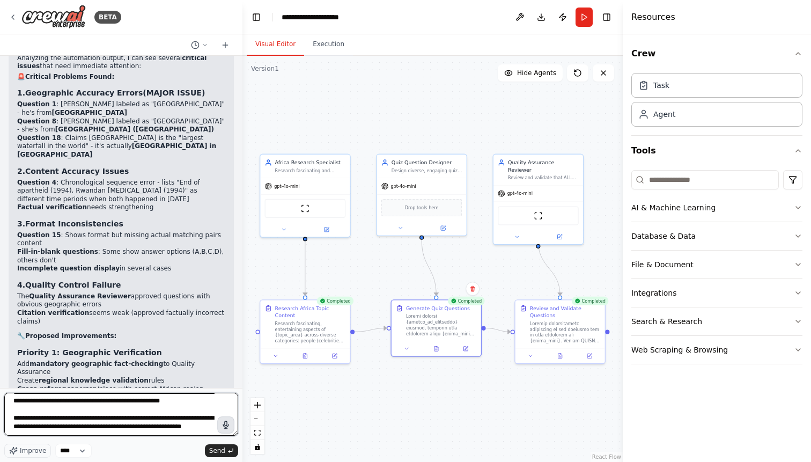
click at [52, 398] on textarea "**********" at bounding box center [121, 414] width 234 height 43
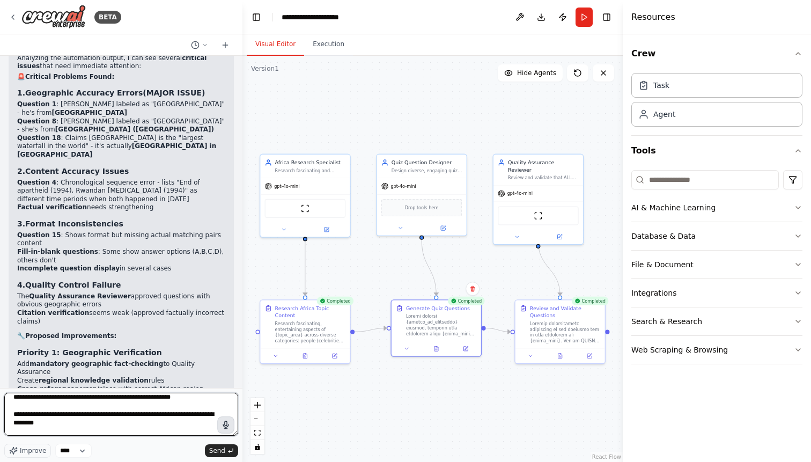
scroll to position [31, 0]
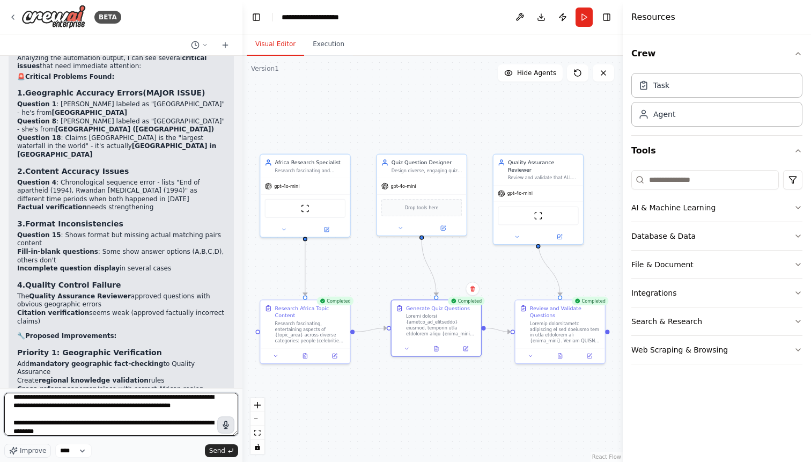
type textarea "**********"
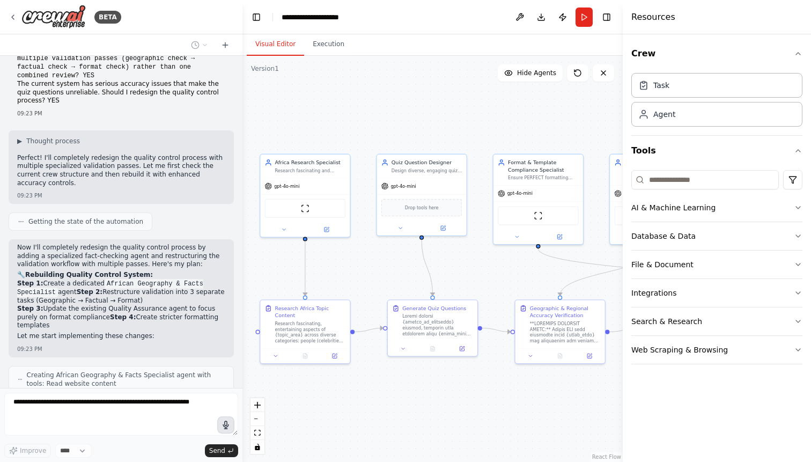
scroll to position [6288, 0]
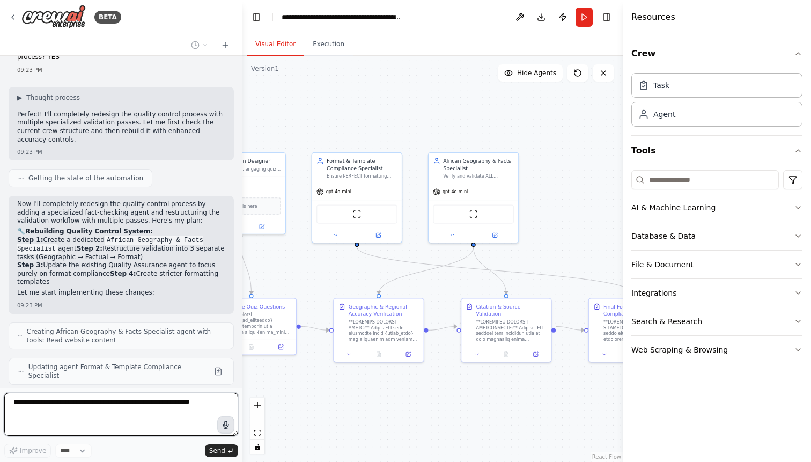
drag, startPoint x: 481, startPoint y: 280, endPoint x: 267, endPoint y: 279, distance: 213.6
click at [267, 279] on div ".deletable-edge-delete-btn { width: 20px; height: 20px; border: 0px solid #ffff…" at bounding box center [433, 259] width 380 height 406
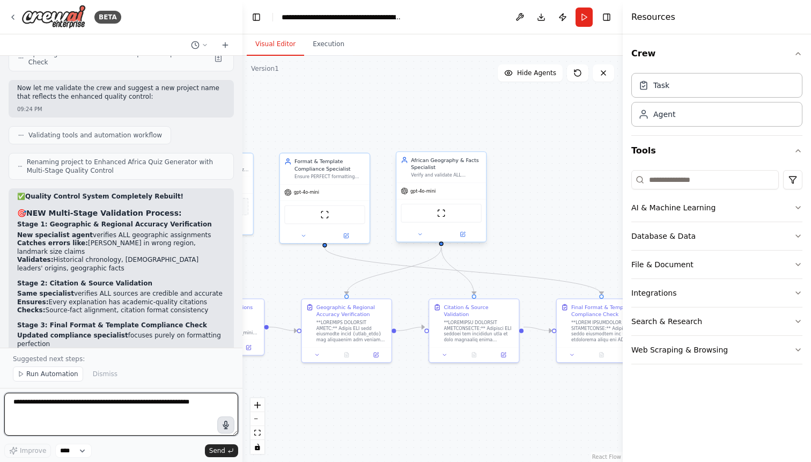
scroll to position [6745, 0]
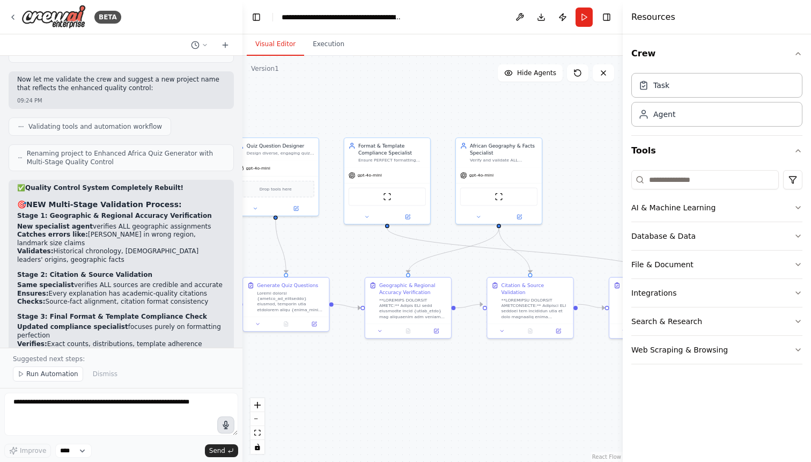
drag, startPoint x: 568, startPoint y: 248, endPoint x: 624, endPoint y: 229, distance: 59.1
click at [623, 229] on div ".deletable-edge-delete-btn { width: 20px; height: 20px; border: 0px solid #ffff…" at bounding box center [433, 259] width 380 height 406
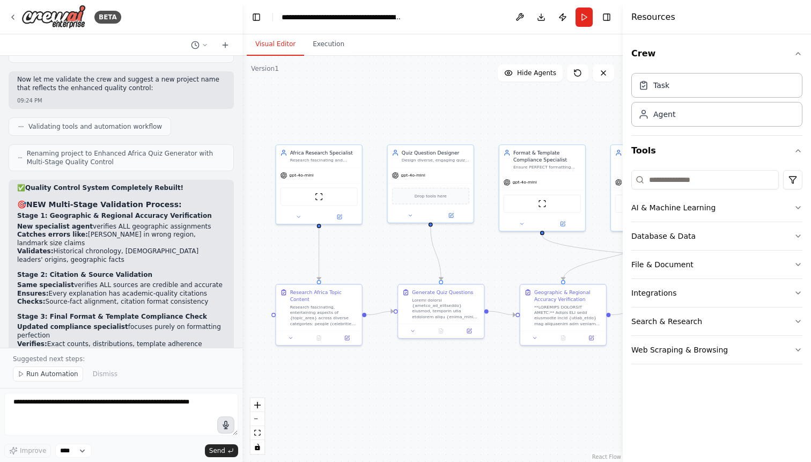
drag, startPoint x: 355, startPoint y: 259, endPoint x: 508, endPoint y: 266, distance: 153.6
click at [508, 266] on div ".deletable-edge-delete-btn { width: 20px; height: 20px; border: 0px solid #ffff…" at bounding box center [433, 259] width 380 height 406
click at [55, 373] on span "Run Automation" at bounding box center [52, 374] width 52 height 9
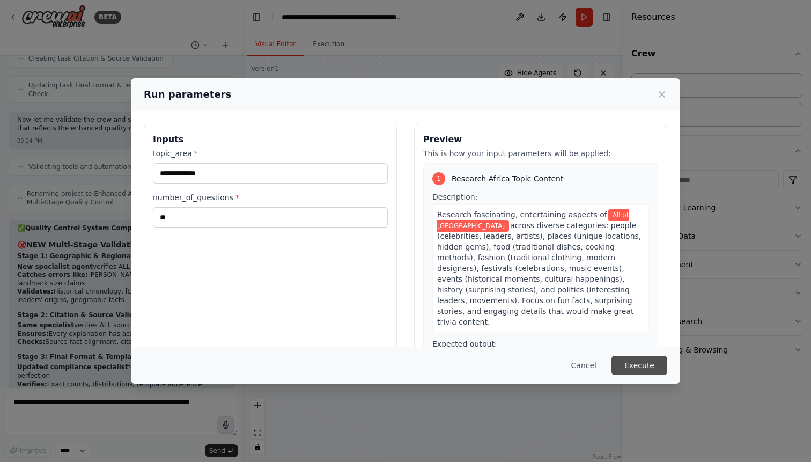
click at [646, 364] on button "Execute" at bounding box center [640, 365] width 56 height 19
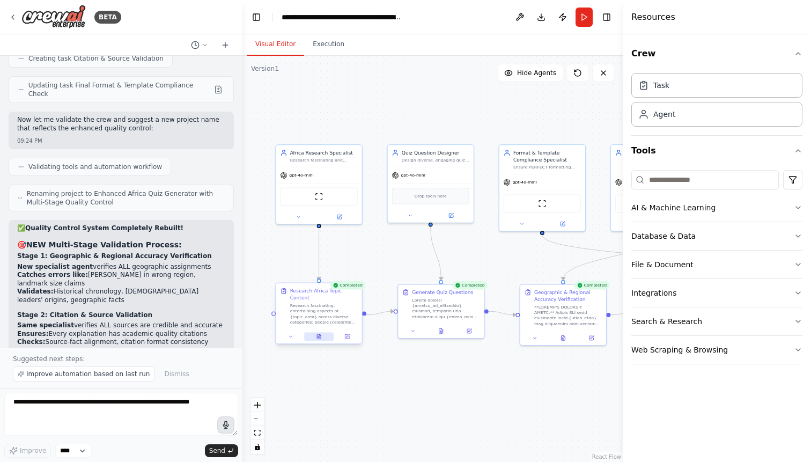
click at [323, 337] on button at bounding box center [319, 337] width 30 height 9
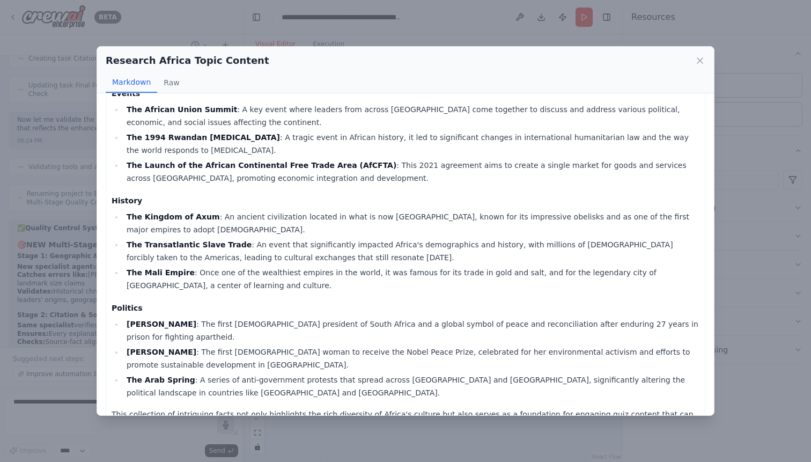
scroll to position [561, 0]
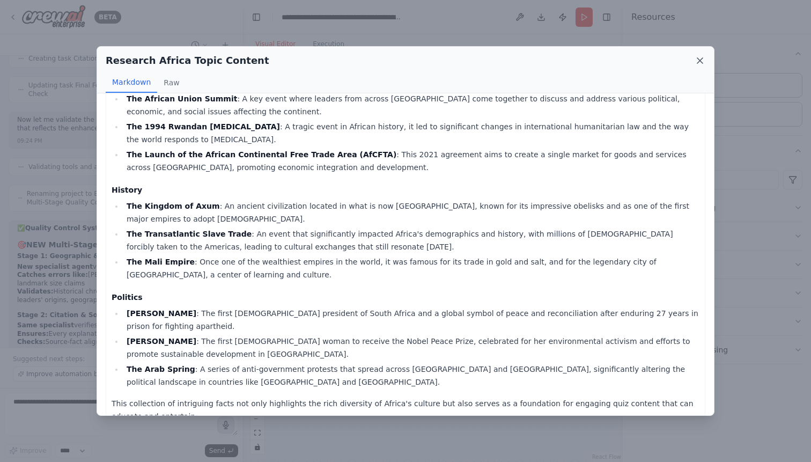
click at [704, 61] on icon at bounding box center [700, 60] width 11 height 11
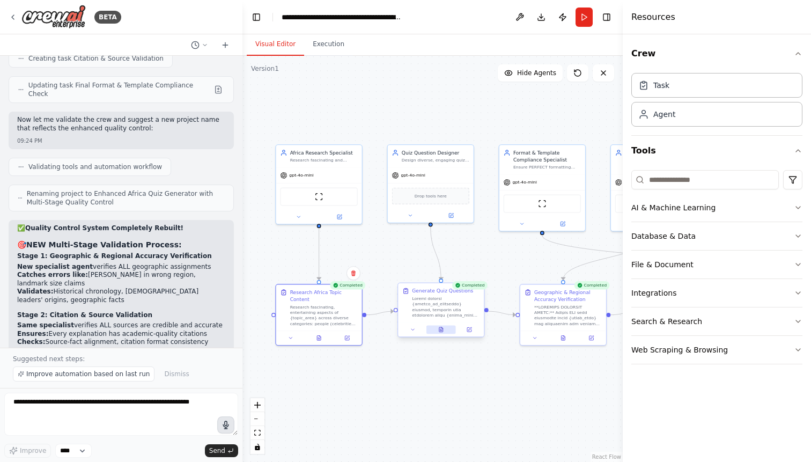
click at [444, 331] on icon at bounding box center [440, 329] width 5 height 5
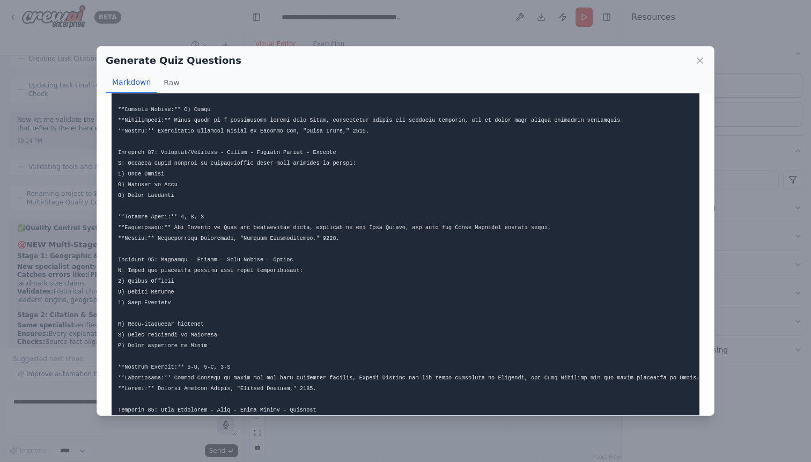
scroll to position [867, 0]
click at [703, 59] on icon at bounding box center [700, 60] width 11 height 11
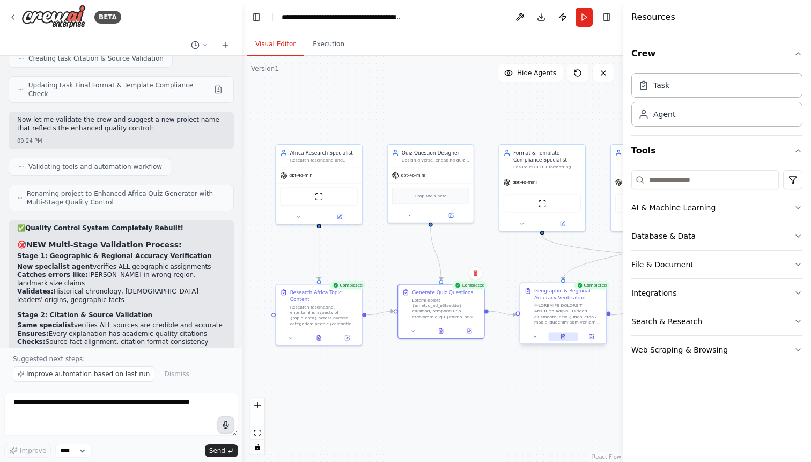
click at [565, 338] on icon at bounding box center [563, 336] width 4 height 5
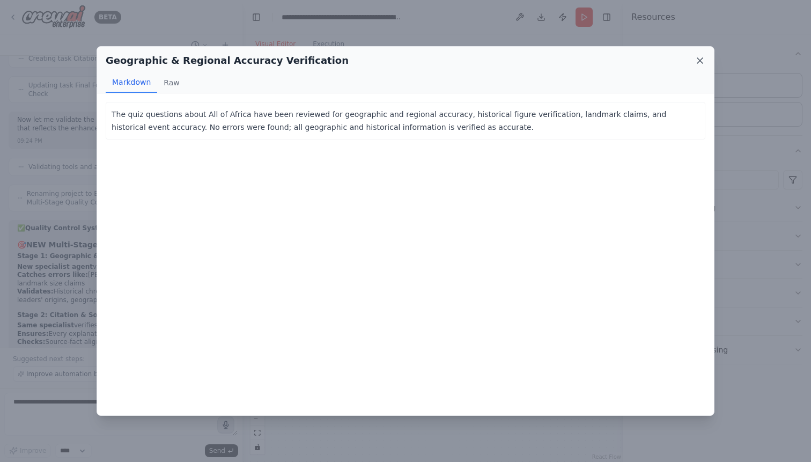
click at [701, 58] on icon at bounding box center [700, 60] width 11 height 11
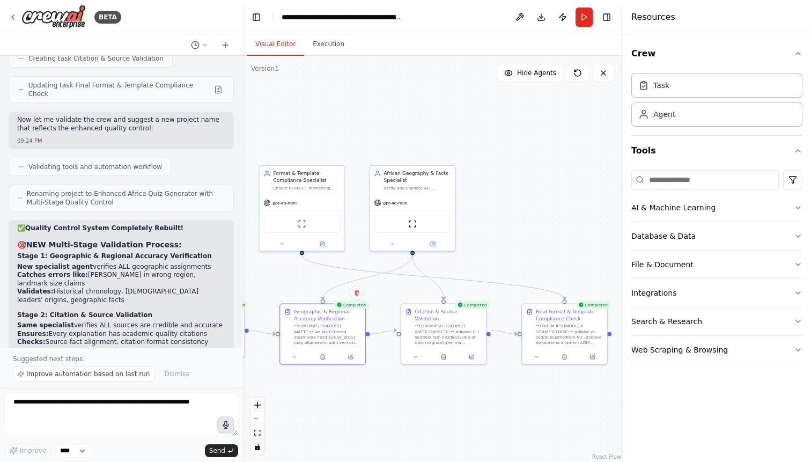
drag, startPoint x: 547, startPoint y: 356, endPoint x: 308, endPoint y: 375, distance: 240.7
click at [308, 375] on div ".deletable-edge-delete-btn { width: 20px; height: 20px; border: 0px solid #ffff…" at bounding box center [433, 259] width 380 height 406
click at [444, 353] on button at bounding box center [445, 356] width 30 height 8
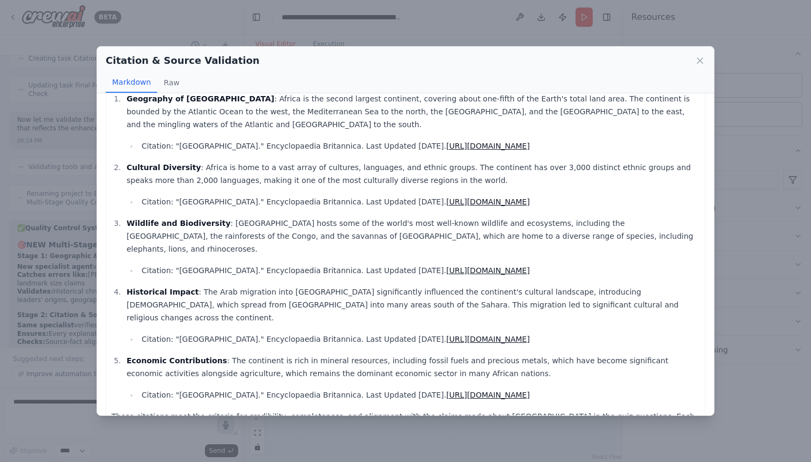
scroll to position [34, 0]
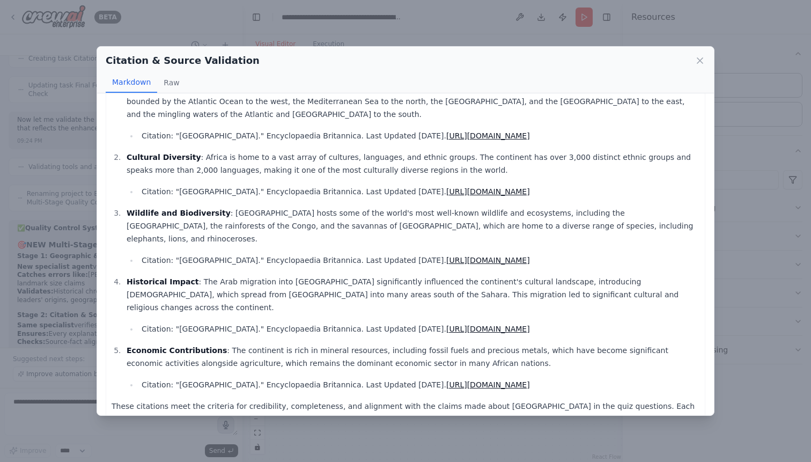
click at [508, 380] on link "https://www.britannica.com/place/Africa" at bounding box center [489, 384] width 84 height 9
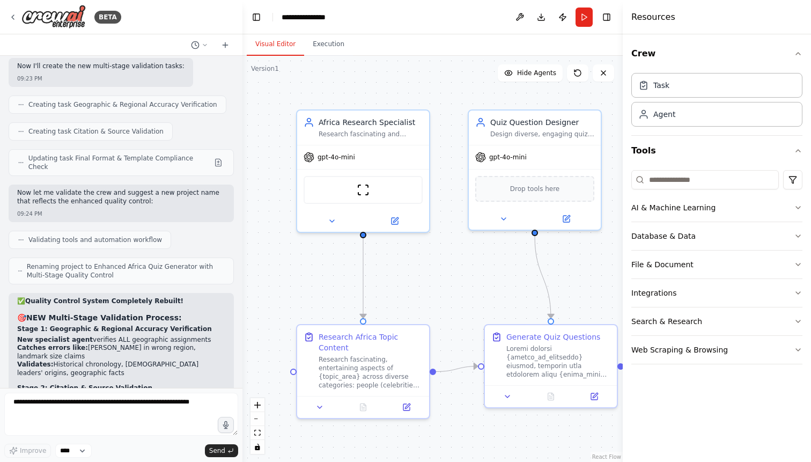
scroll to position [6705, 0]
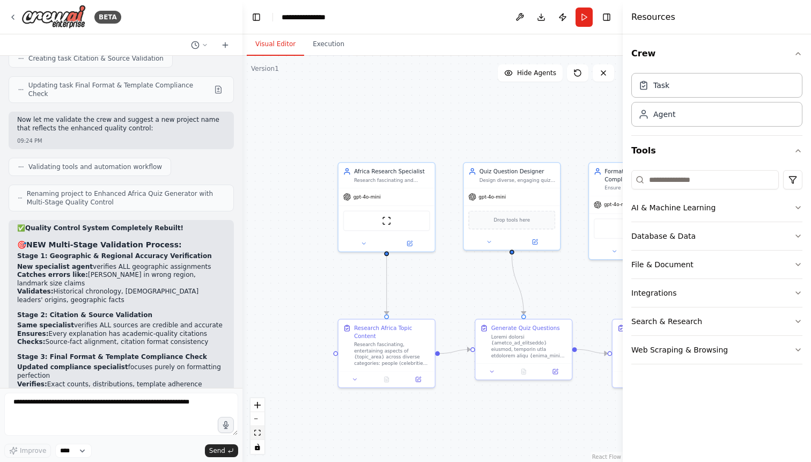
click at [258, 435] on icon "fit view" at bounding box center [257, 433] width 6 height 6
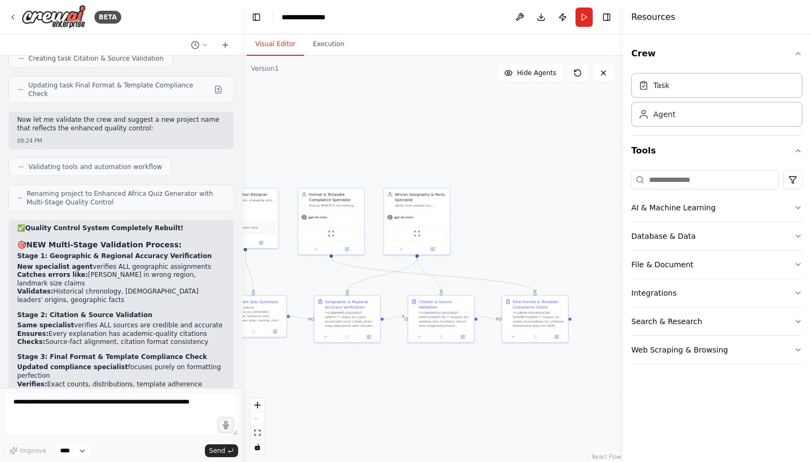
drag, startPoint x: 486, startPoint y: 369, endPoint x: 401, endPoint y: 375, distance: 85.6
click at [401, 375] on div ".deletable-edge-delete-btn { width: 20px; height: 20px; border: 0px solid #ffff…" at bounding box center [433, 259] width 380 height 406
click at [106, 405] on textarea at bounding box center [121, 414] width 234 height 43
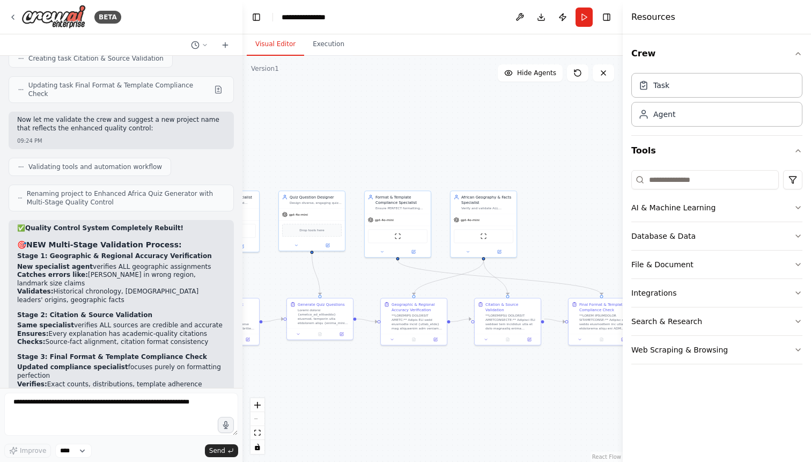
drag, startPoint x: 441, startPoint y: 118, endPoint x: 508, endPoint y: 121, distance: 66.6
click at [508, 121] on div ".deletable-edge-delete-btn { width: 20px; height: 20px; border: 0px solid #ffff…" at bounding box center [433, 259] width 380 height 406
click at [584, 17] on button "Run" at bounding box center [584, 17] width 17 height 19
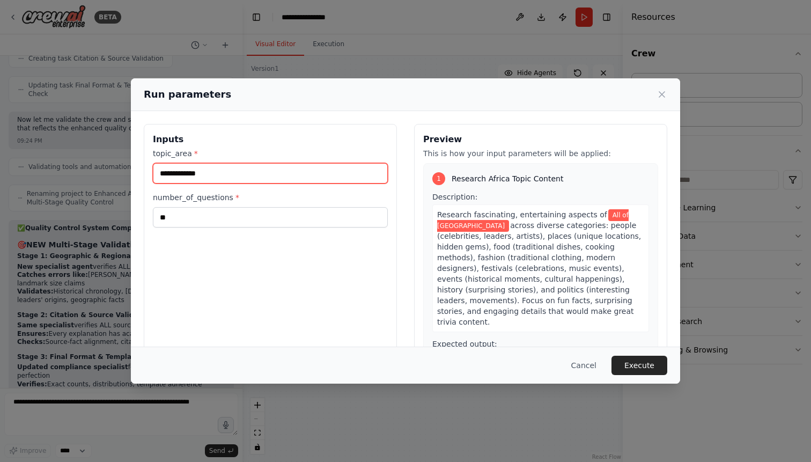
drag, startPoint x: 284, startPoint y: 174, endPoint x: 153, endPoint y: 177, distance: 131.0
click at [153, 177] on input "**********" at bounding box center [270, 173] width 235 height 20
type input "*"
type input "**********"
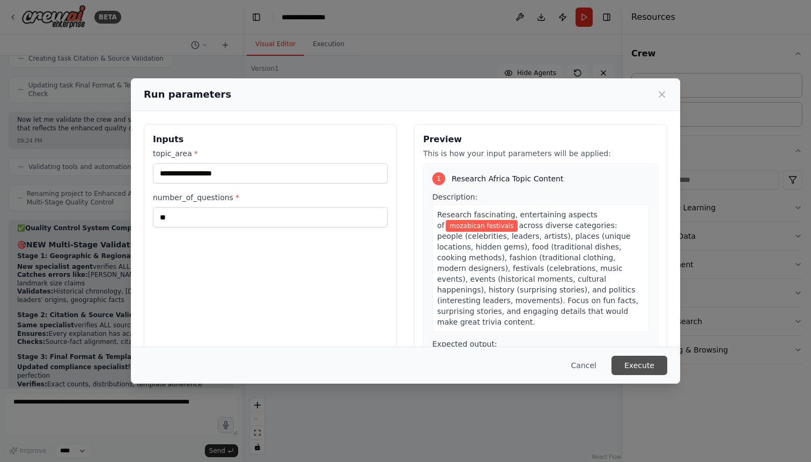
click at [640, 364] on button "Execute" at bounding box center [640, 365] width 56 height 19
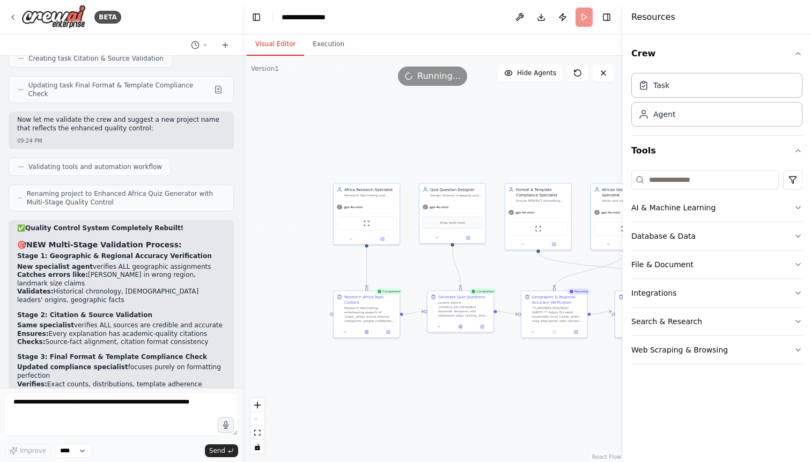
drag, startPoint x: 447, startPoint y: 174, endPoint x: 588, endPoint y: 167, distance: 140.8
click at [588, 167] on div ".deletable-edge-delete-btn { width: 20px; height: 20px; border: 0px solid #ffff…" at bounding box center [433, 259] width 380 height 406
click at [368, 332] on icon at bounding box center [366, 331] width 3 height 4
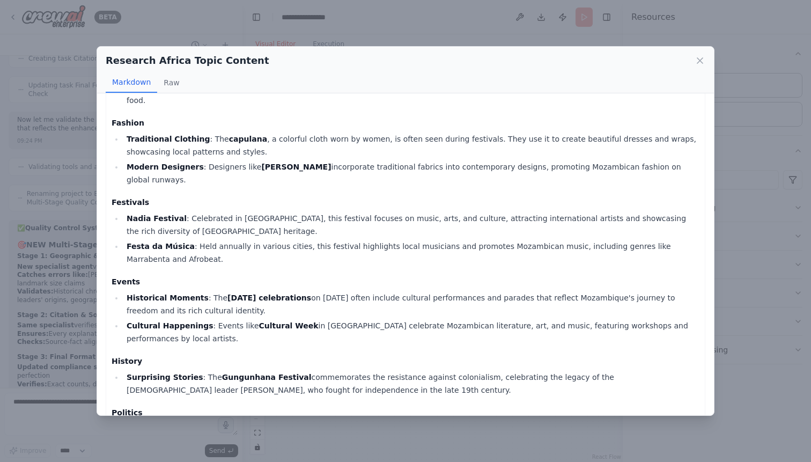
scroll to position [267, 0]
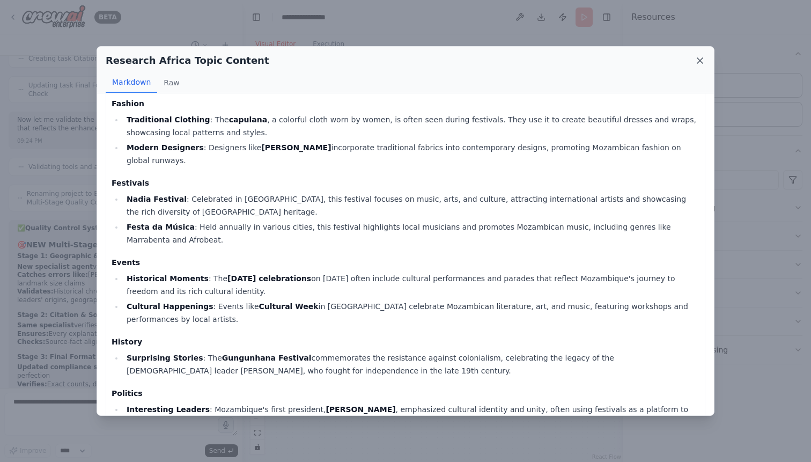
click at [699, 62] on icon at bounding box center [700, 60] width 5 height 5
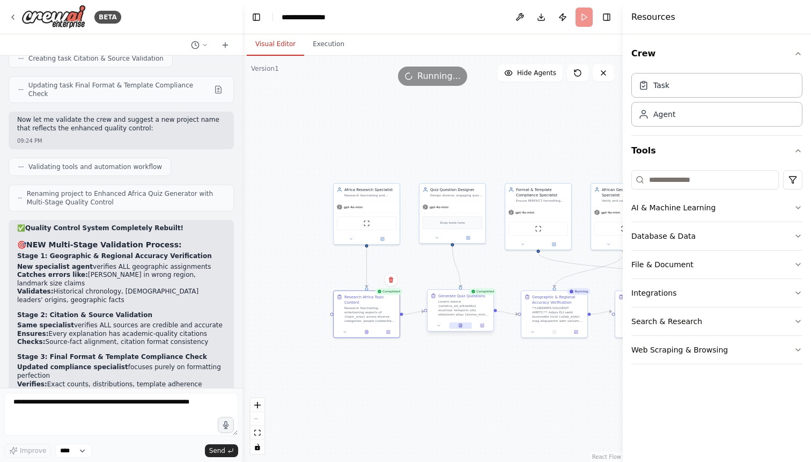
click at [462, 328] on button at bounding box center [460, 326] width 23 height 6
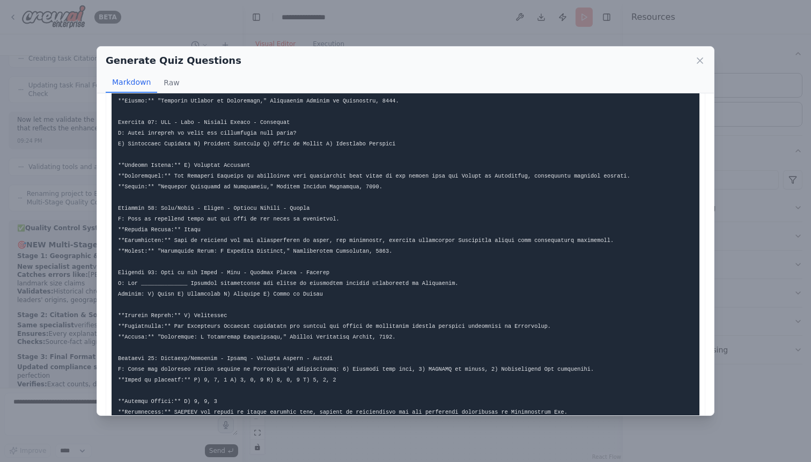
scroll to position [1506, 0]
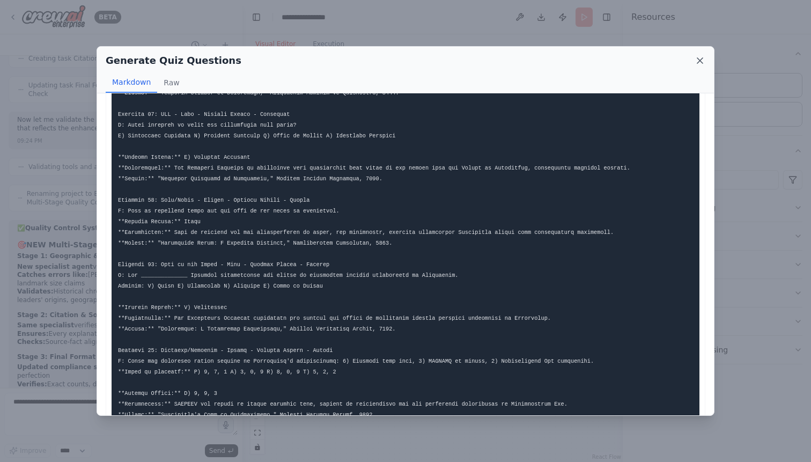
click at [699, 58] on icon at bounding box center [700, 60] width 11 height 11
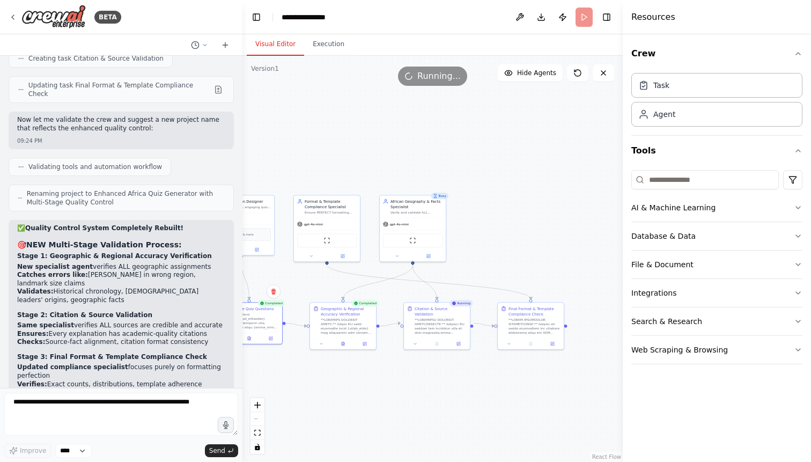
drag, startPoint x: 536, startPoint y: 275, endPoint x: 325, endPoint y: 287, distance: 211.2
click at [325, 287] on div ".deletable-edge-delete-btn { width: 20px; height: 20px; border: 0px solid #ffff…" at bounding box center [433, 259] width 380 height 406
click at [343, 342] on icon at bounding box center [343, 342] width 1 height 0
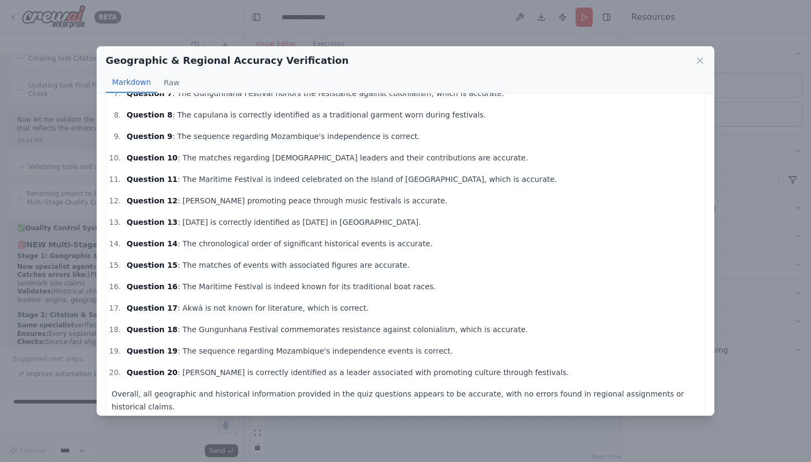
scroll to position [0, 0]
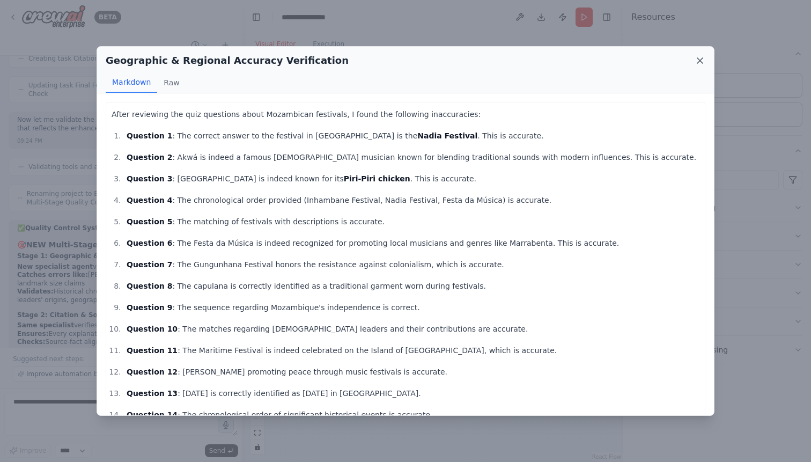
click at [699, 61] on icon at bounding box center [700, 60] width 11 height 11
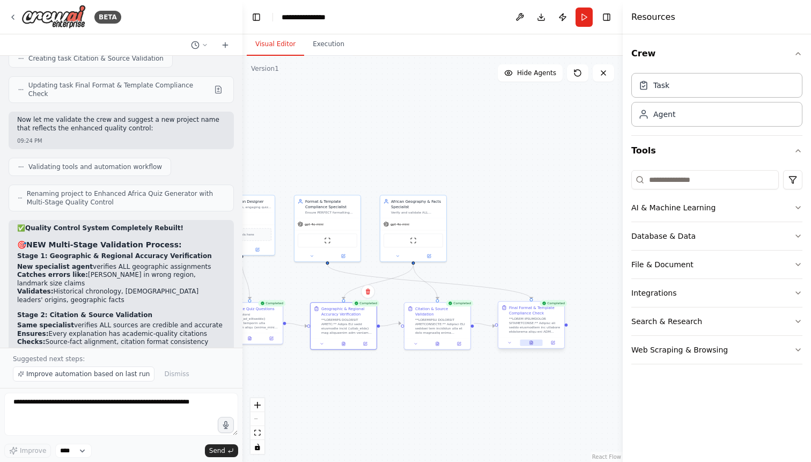
click at [533, 346] on button at bounding box center [531, 343] width 23 height 6
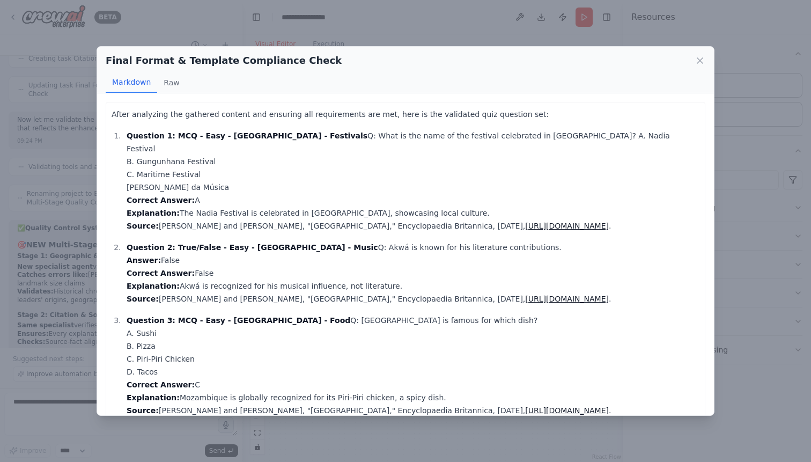
click at [603, 222] on link "https://www.britannica.com/place/Mozambique" at bounding box center [567, 226] width 84 height 9
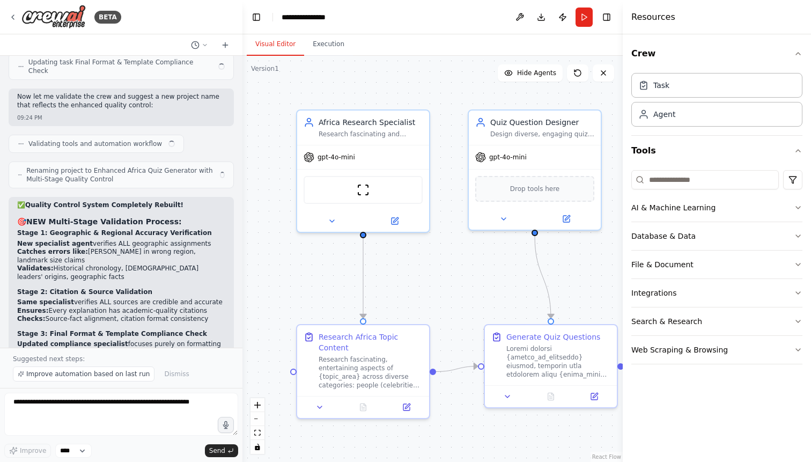
scroll to position [6745, 0]
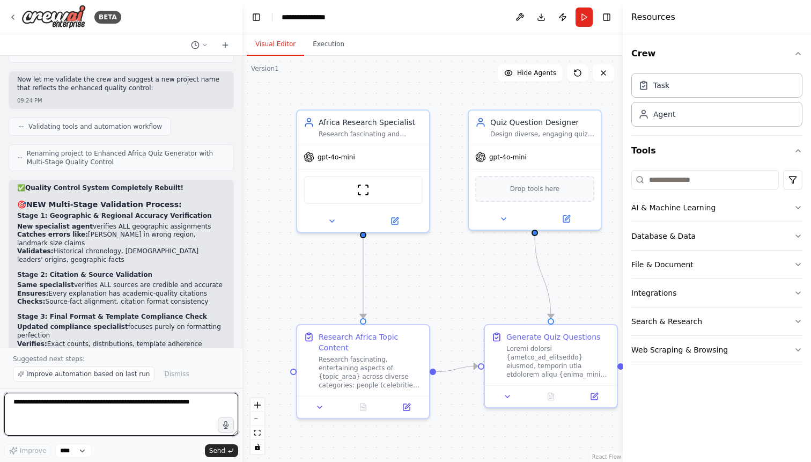
click at [96, 408] on textarea at bounding box center [121, 414] width 234 height 43
type textarea "**********"
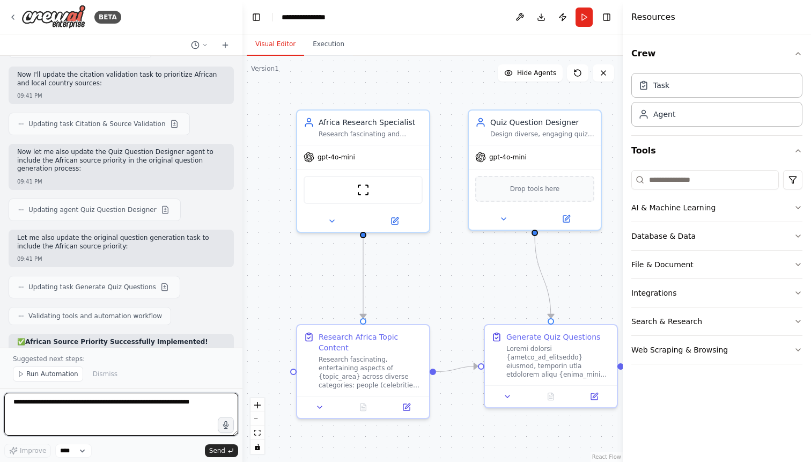
scroll to position [7537, 0]
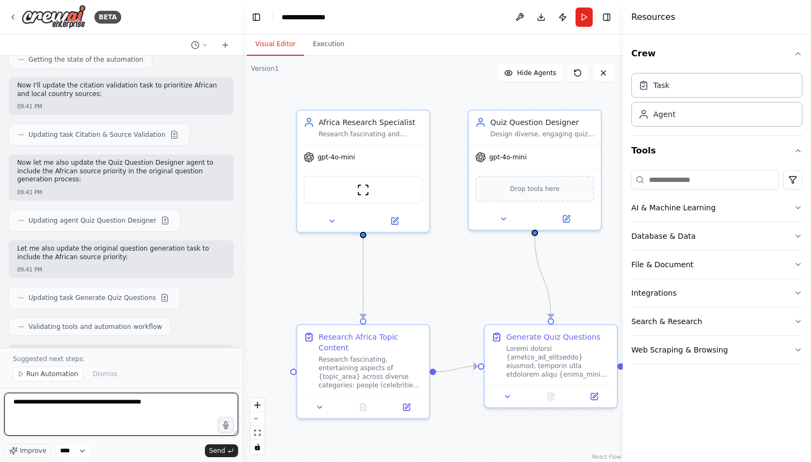
type textarea "**********"
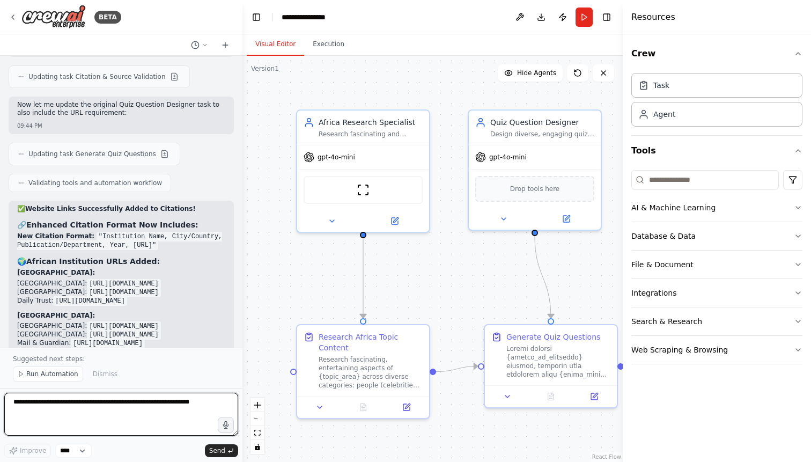
scroll to position [8422, 0]
click at [100, 406] on textarea at bounding box center [121, 414] width 234 height 43
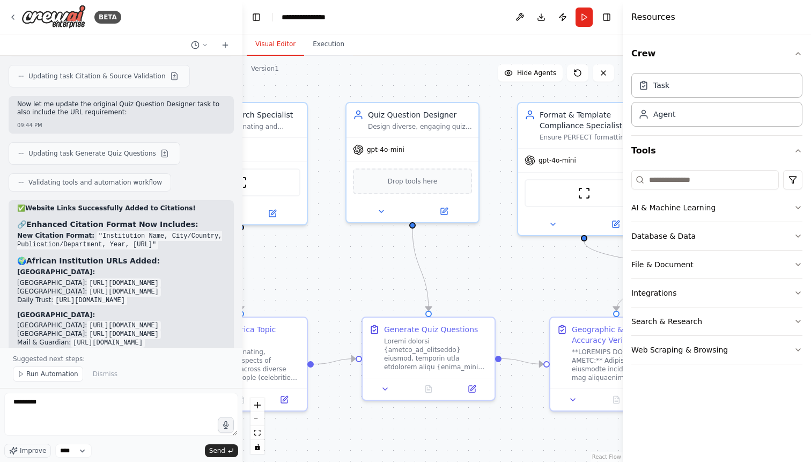
drag, startPoint x: 445, startPoint y: 289, endPoint x: 319, endPoint y: 282, distance: 126.3
click at [319, 282] on div ".deletable-edge-delete-btn { width: 20px; height: 20px; border: 0px solid #ffff…" at bounding box center [433, 259] width 380 height 406
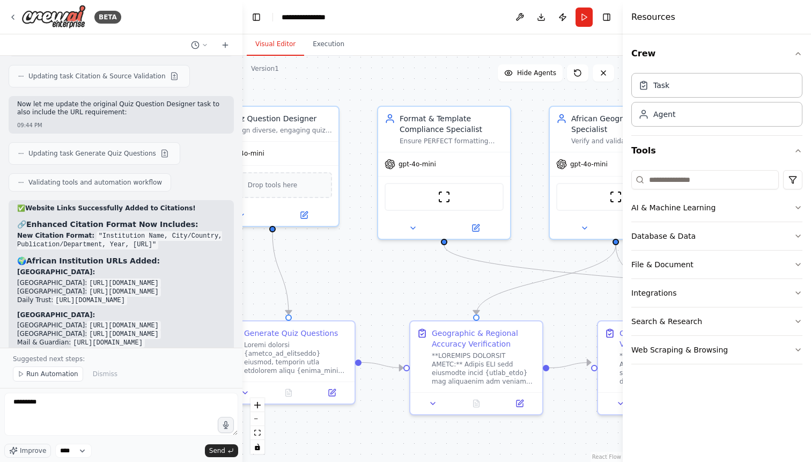
drag, startPoint x: 491, startPoint y: 272, endPoint x: 335, endPoint y: 278, distance: 155.2
click at [335, 278] on div ".deletable-edge-delete-btn { width: 20px; height: 20px; border: 0px solid #ffff…" at bounding box center [433, 259] width 380 height 406
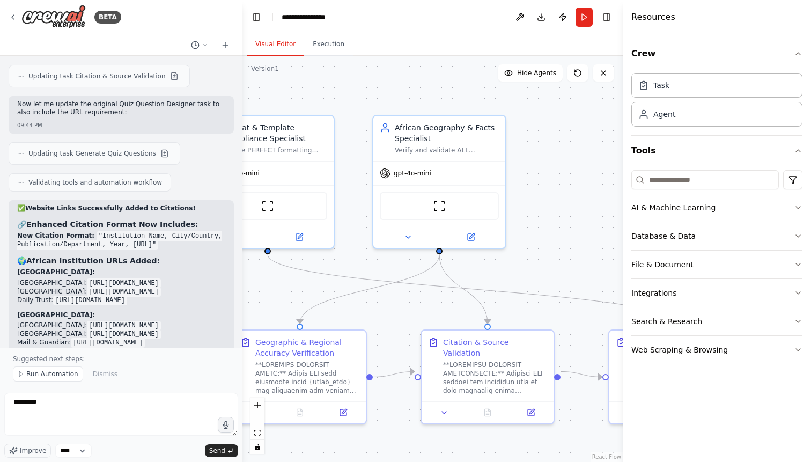
drag, startPoint x: 447, startPoint y: 281, endPoint x: 289, endPoint y: 287, distance: 157.9
click at [289, 287] on div ".deletable-edge-delete-btn { width: 20px; height: 20px; border: 0px solid #ffff…" at bounding box center [433, 259] width 380 height 406
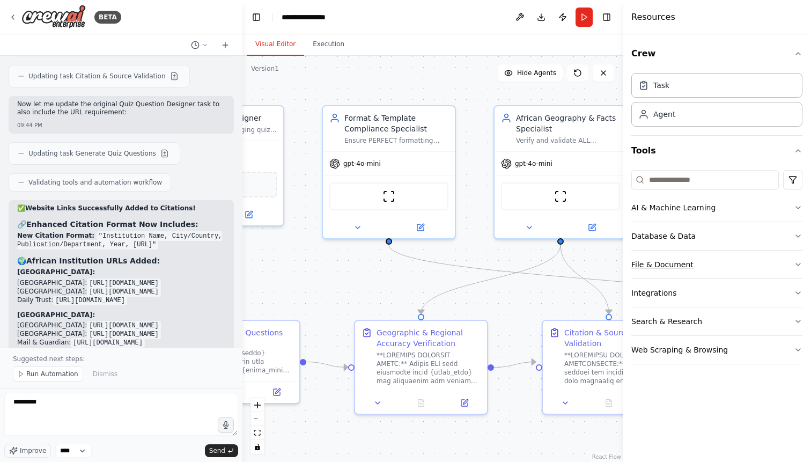
drag, startPoint x: 551, startPoint y: 267, endPoint x: 713, endPoint y: 256, distance: 162.4
click at [623, 256] on div ".deletable-edge-delete-btn { width: 20px; height: 20px; border: 0px solid #ffff…" at bounding box center [433, 259] width 380 height 406
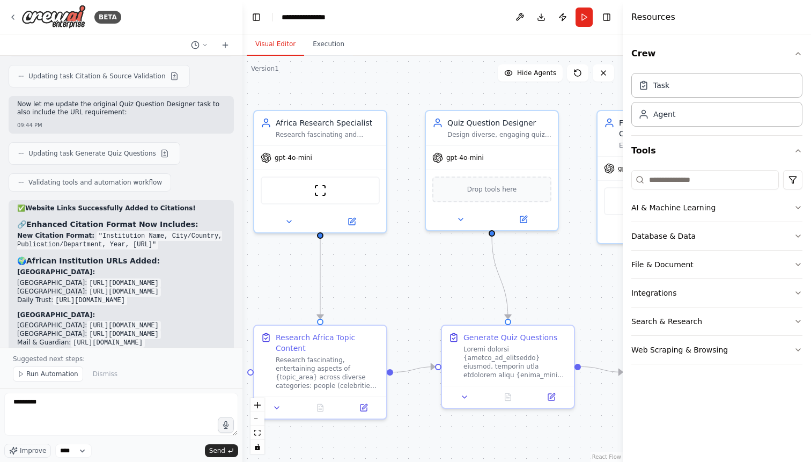
drag, startPoint x: 364, startPoint y: 282, endPoint x: 596, endPoint y: 288, distance: 231.9
click at [596, 288] on div ".deletable-edge-delete-btn { width: 20px; height: 20px; border: 0px solid #ffff…" at bounding box center [433, 259] width 380 height 406
click at [151, 409] on textarea "*********" at bounding box center [121, 414] width 234 height 43
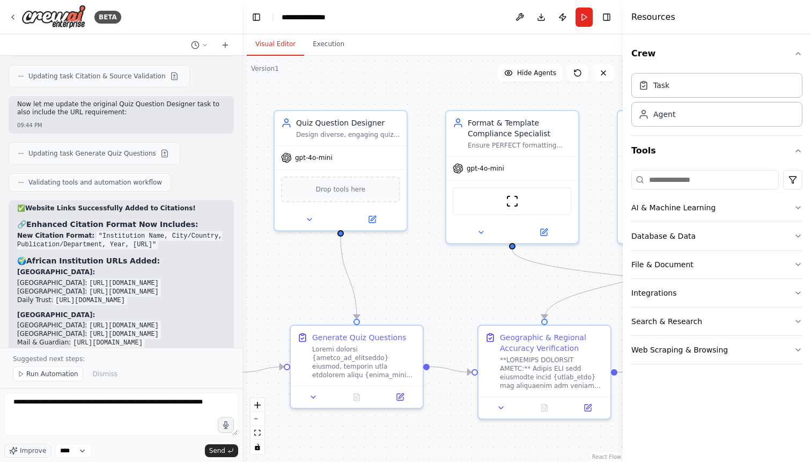
drag, startPoint x: 390, startPoint y: 296, endPoint x: 239, endPoint y: 296, distance: 151.3
click at [243, 296] on div ".deletable-edge-delete-btn { width: 20px; height: 20px; border: 0px solid #ffff…" at bounding box center [433, 259] width 380 height 406
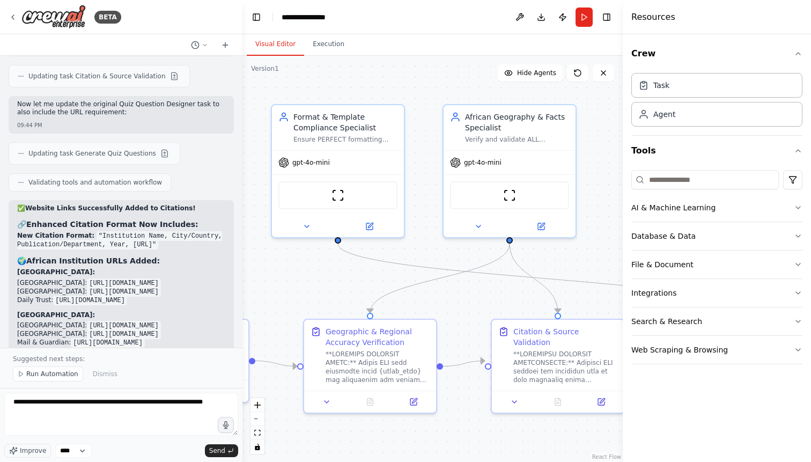
drag, startPoint x: 469, startPoint y: 292, endPoint x: 294, endPoint y: 286, distance: 174.5
click at [294, 286] on div ".deletable-edge-delete-btn { width: 20px; height: 20px; border: 0px solid #ffff…" at bounding box center [433, 259] width 380 height 406
click at [43, 413] on textarea "**********" at bounding box center [121, 414] width 234 height 43
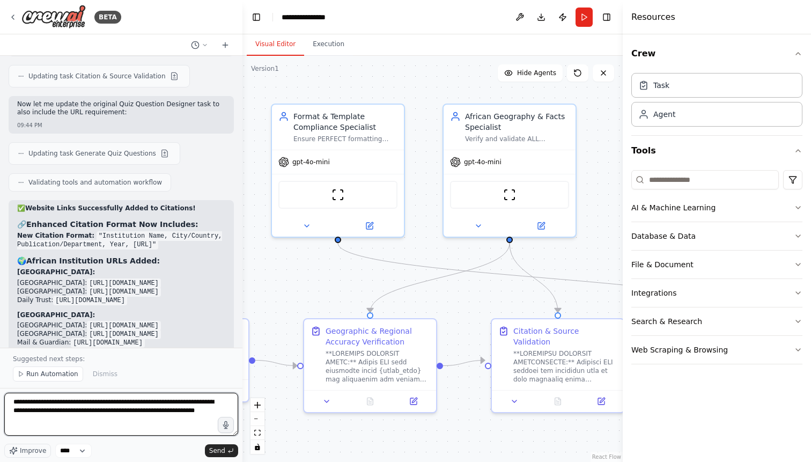
click at [97, 412] on textarea "**********" at bounding box center [121, 414] width 234 height 43
type textarea "**********"
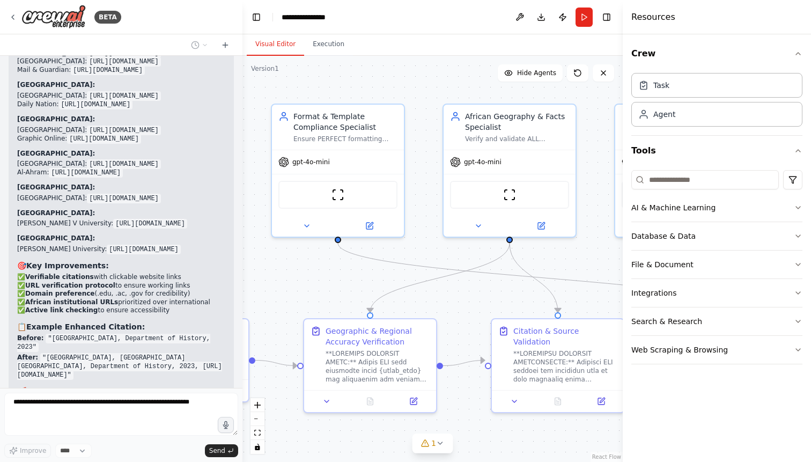
scroll to position [8795, 0]
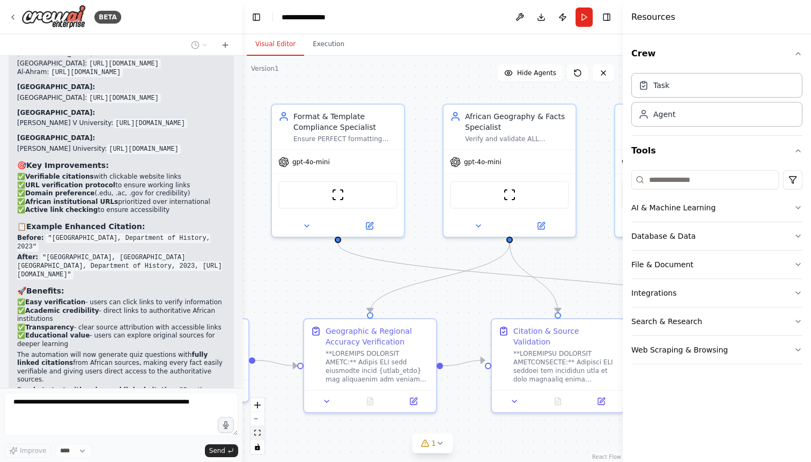
click at [258, 435] on icon "fit view" at bounding box center [257, 433] width 6 height 6
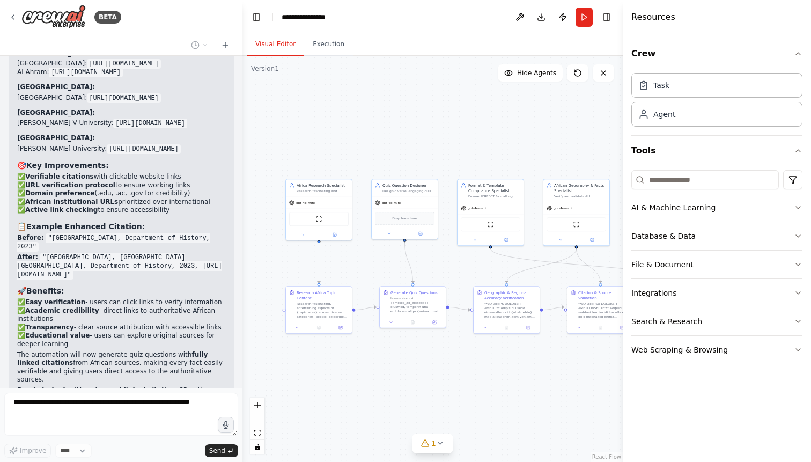
scroll to position [8860, 0]
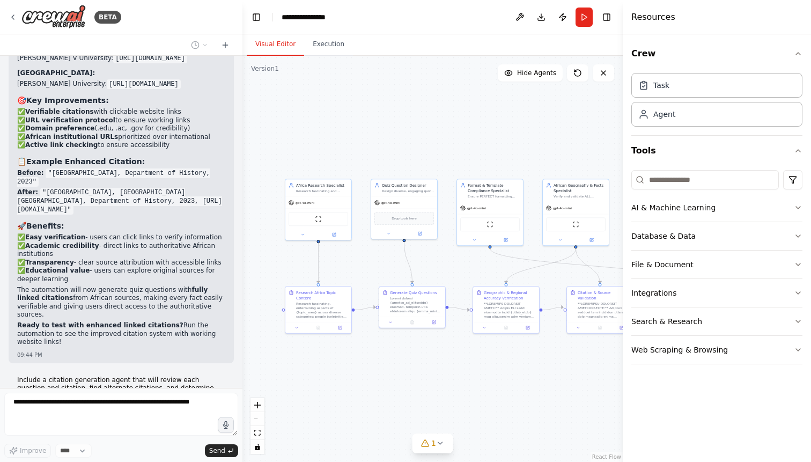
drag, startPoint x: 391, startPoint y: 380, endPoint x: 465, endPoint y: 377, distance: 73.6
click at [465, 377] on div ".deletable-edge-delete-btn { width: 20px; height: 20px; border: 0px solid #ffff…" at bounding box center [433, 259] width 380 height 406
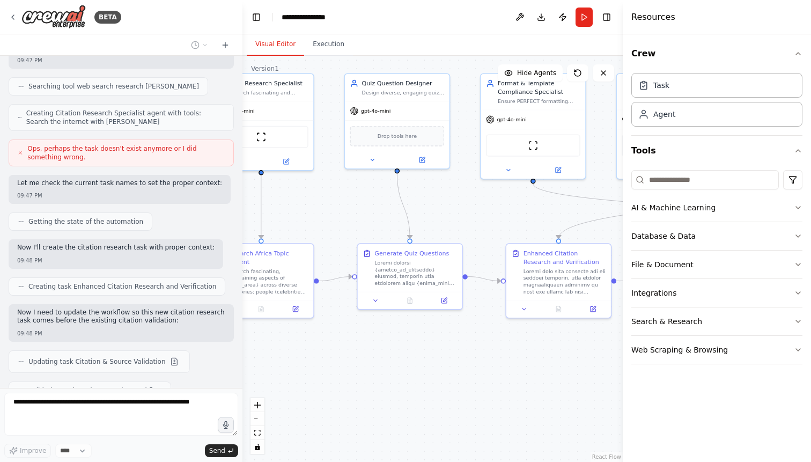
scroll to position [9324, 0]
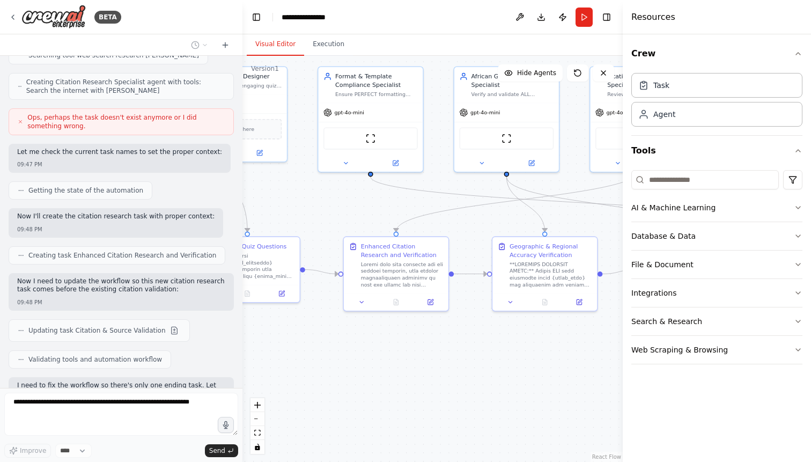
drag, startPoint x: 466, startPoint y: 353, endPoint x: 303, endPoint y: 346, distance: 162.8
click at [303, 346] on div ".deletable-edge-delete-btn { width: 20px; height: 20px; border: 0px solid #ffff…" at bounding box center [433, 259] width 380 height 406
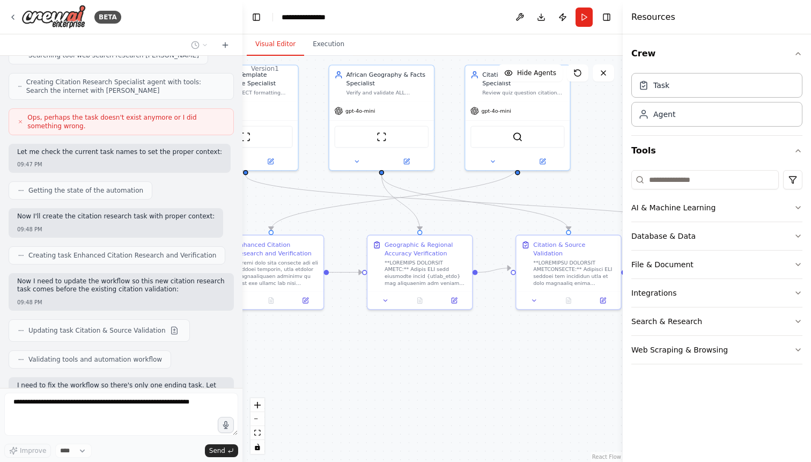
drag, startPoint x: 438, startPoint y: 355, endPoint x: 311, endPoint y: 353, distance: 126.7
click at [311, 353] on div ".deletable-edge-delete-btn { width: 20px; height: 20px; border: 0px solid #ffff…" at bounding box center [433, 259] width 380 height 406
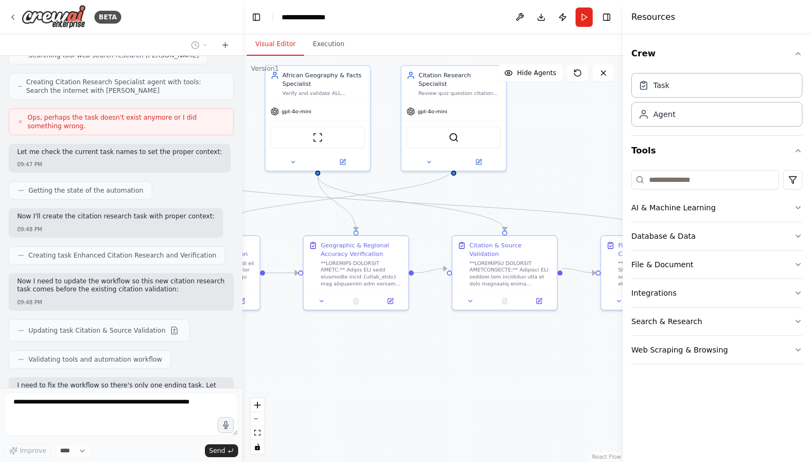
drag, startPoint x: 401, startPoint y: 348, endPoint x: 339, endPoint y: 349, distance: 62.3
click at [339, 349] on div ".deletable-edge-delete-btn { width: 20px; height: 20px; border: 0px solid #ffff…" at bounding box center [433, 259] width 380 height 406
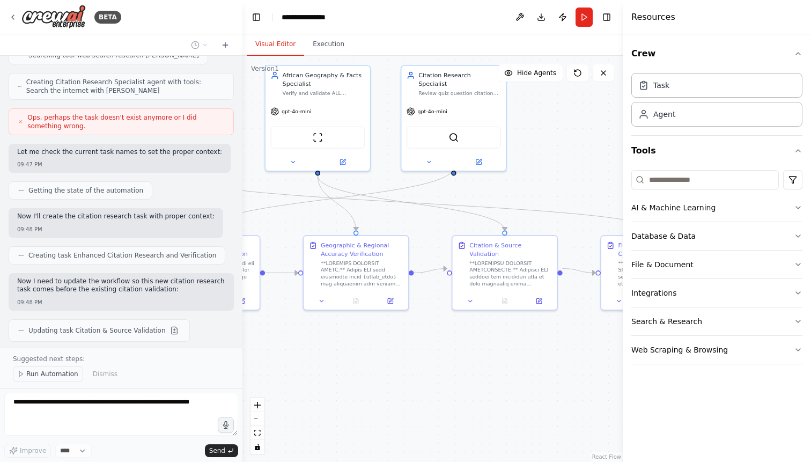
click at [42, 375] on span "Run Automation" at bounding box center [52, 374] width 52 height 9
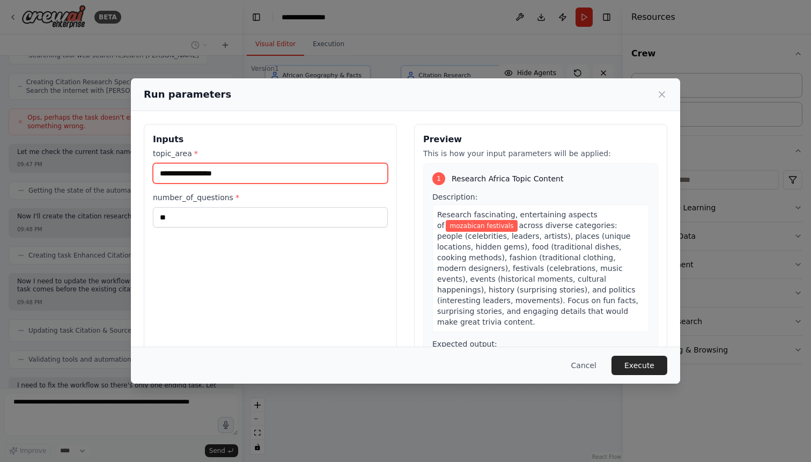
drag, startPoint x: 233, startPoint y: 177, endPoint x: 155, endPoint y: 179, distance: 78.9
click at [155, 179] on input "**********" at bounding box center [270, 173] width 235 height 20
type input "*******"
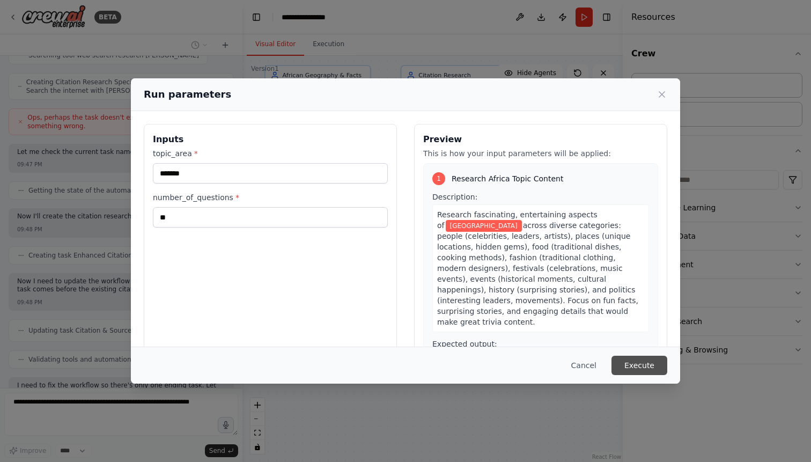
click at [633, 364] on button "Execute" at bounding box center [640, 365] width 56 height 19
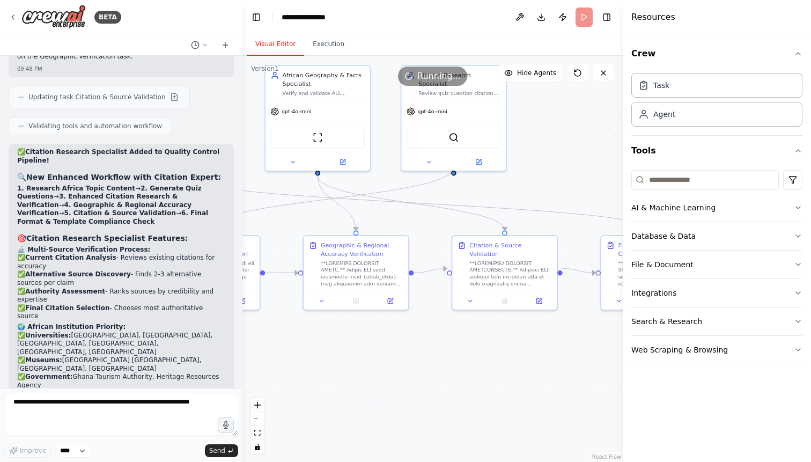
scroll to position [9933, 0]
click at [63, 403] on textarea at bounding box center [121, 414] width 234 height 43
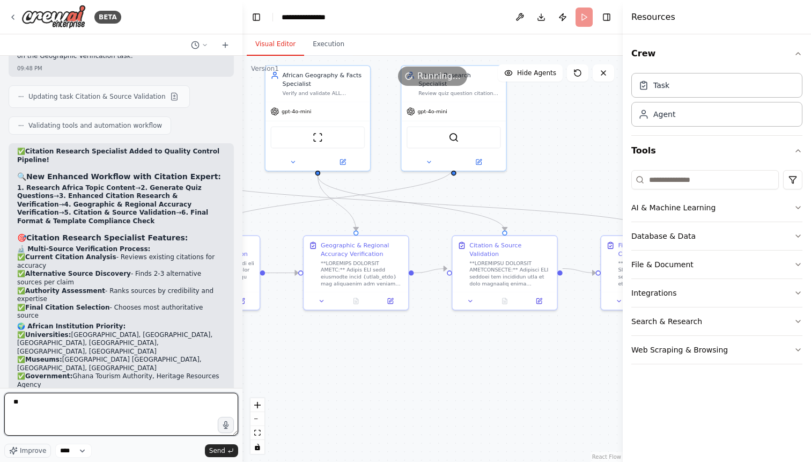
type textarea "***"
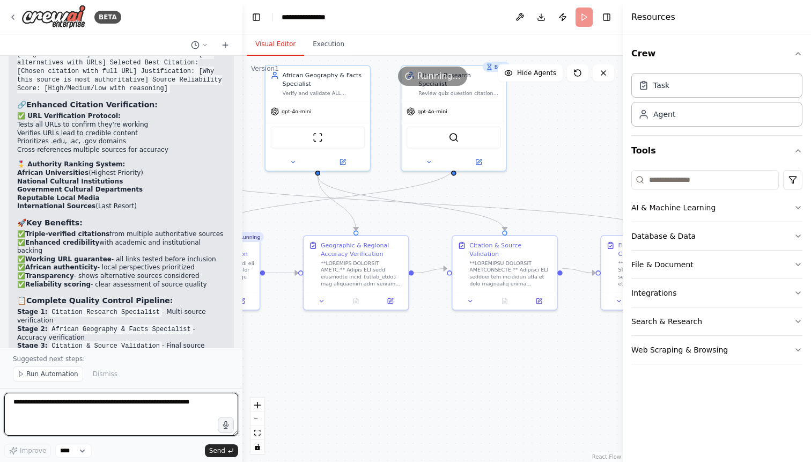
scroll to position [10316, 0]
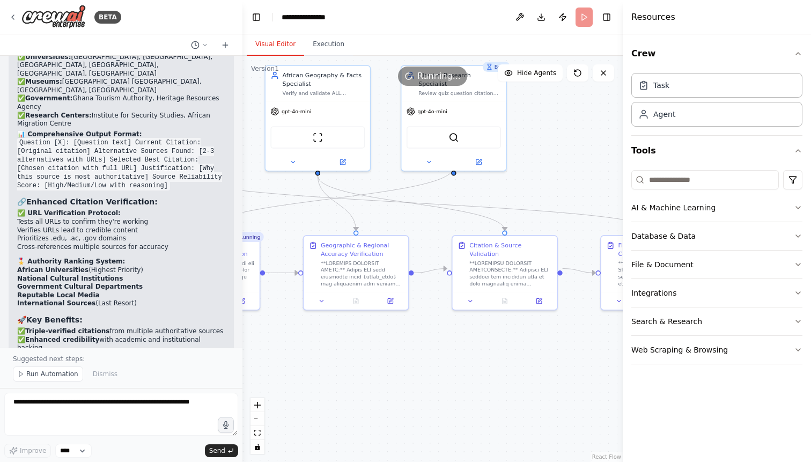
scroll to position [10210, 0]
click at [52, 374] on span "Run Automation" at bounding box center [52, 374] width 52 height 9
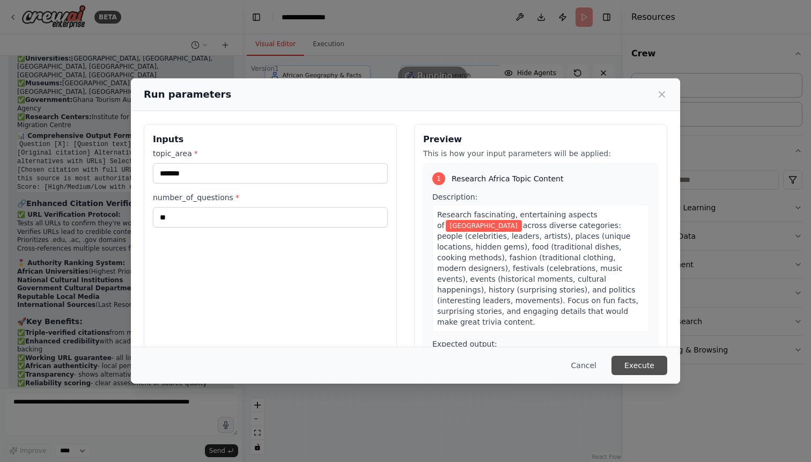
click at [631, 364] on button "Execute" at bounding box center [640, 365] width 56 height 19
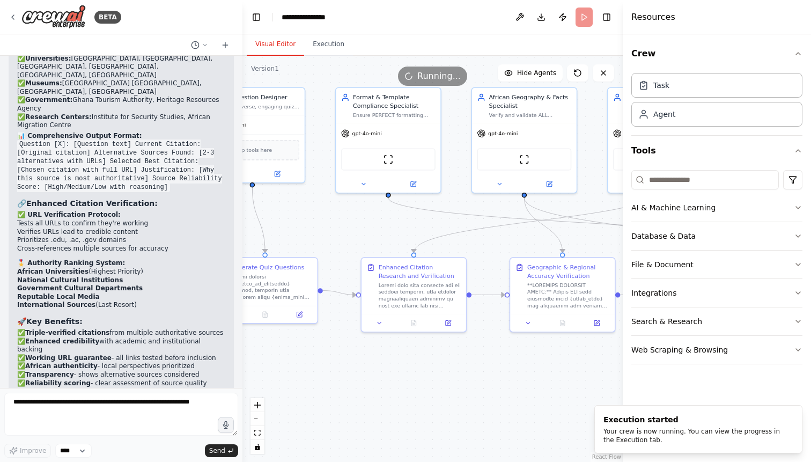
drag, startPoint x: 386, startPoint y: 339, endPoint x: 592, endPoint y: 361, distance: 207.3
click at [592, 361] on div ".deletable-edge-delete-btn { width: 20px; height: 20px; border: 0px solid #ffff…" at bounding box center [433, 259] width 380 height 406
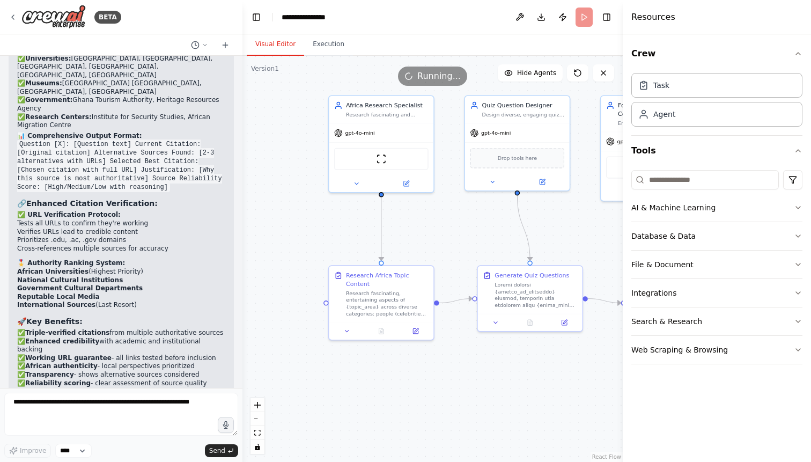
drag, startPoint x: 324, startPoint y: 339, endPoint x: 590, endPoint y: 347, distance: 265.8
click at [590, 347] on div ".deletable-edge-delete-btn { width: 20px; height: 20px; border: 0px solid #ffff…" at bounding box center [433, 259] width 380 height 406
click at [379, 329] on icon at bounding box center [381, 330] width 4 height 6
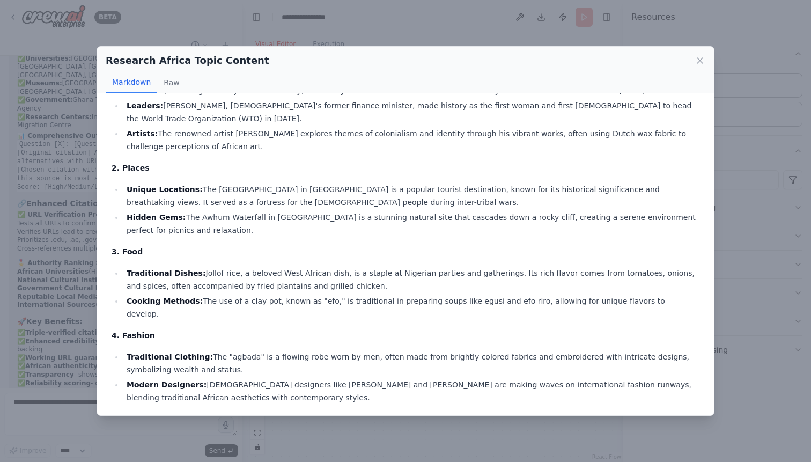
scroll to position [0, 0]
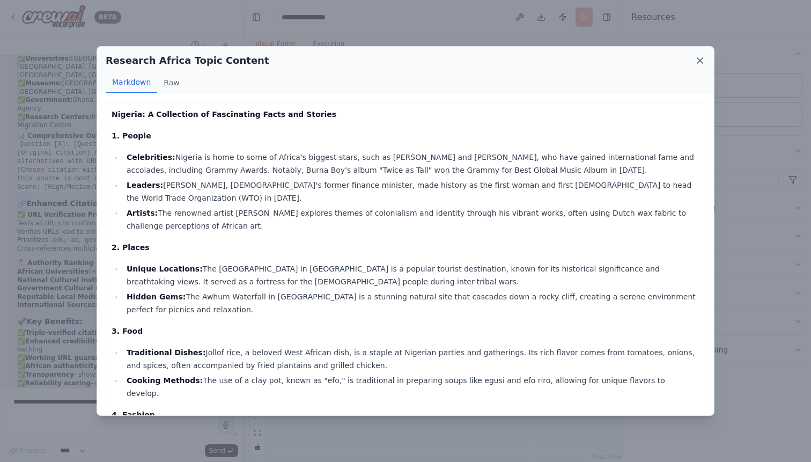
click at [697, 57] on icon at bounding box center [700, 60] width 11 height 11
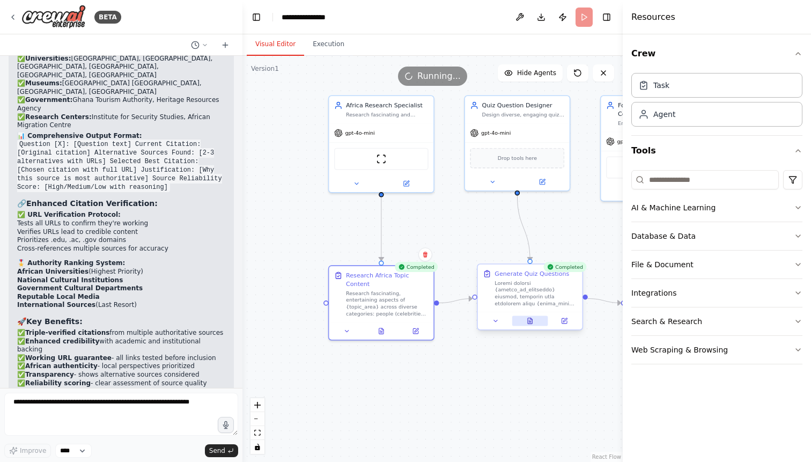
click at [534, 324] on button at bounding box center [531, 321] width 36 height 10
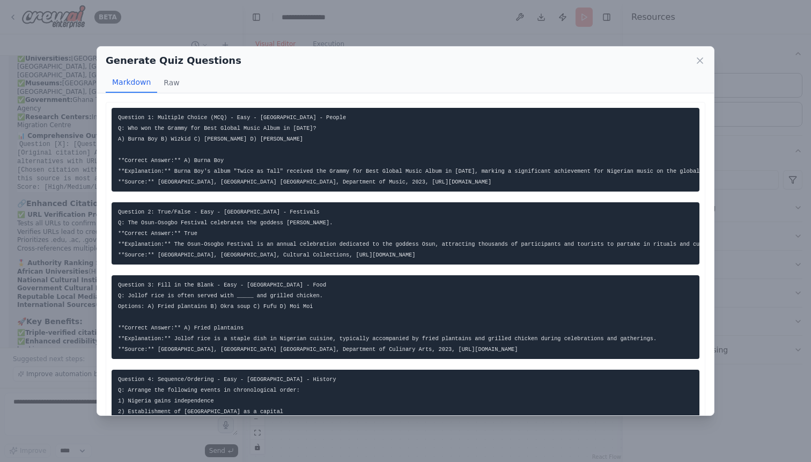
click at [489, 330] on pre "Question 3: Fill in the Blank - Easy - [GEOGRAPHIC_DATA] - Food Q: Jollof rice …" at bounding box center [406, 317] width 588 height 84
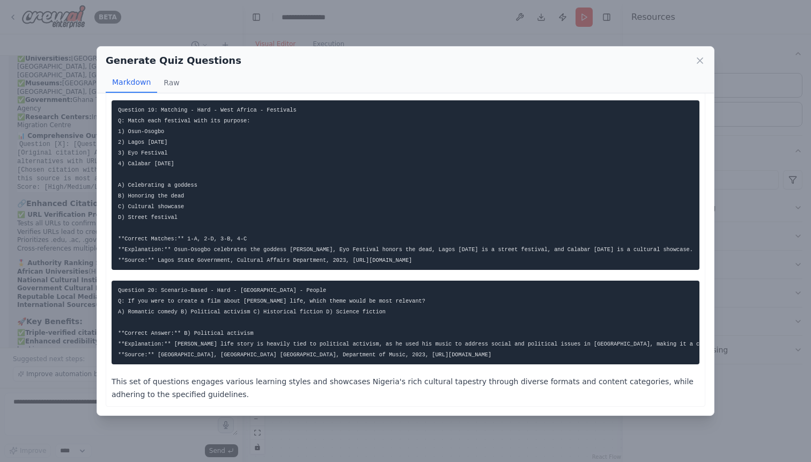
scroll to position [2116, 0]
click at [701, 60] on icon at bounding box center [700, 60] width 5 height 5
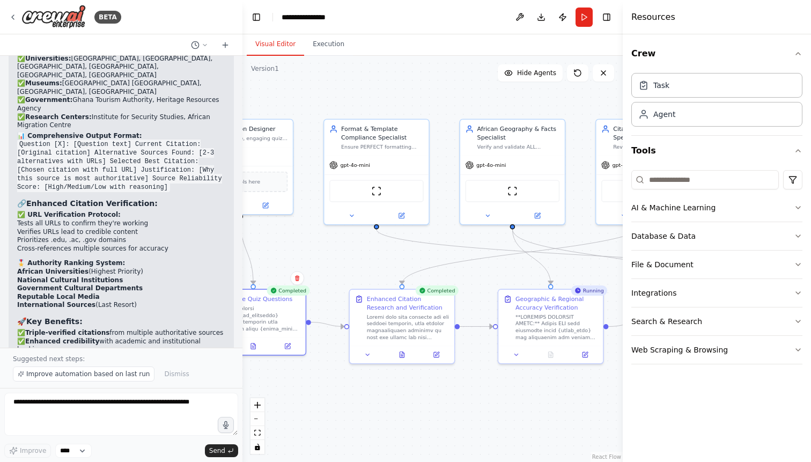
drag, startPoint x: 580, startPoint y: 222, endPoint x: 303, endPoint y: 246, distance: 277.4
click at [303, 246] on div ".deletable-edge-delete-btn { width: 20px; height: 20px; border: 0px solid #ffff…" at bounding box center [433, 259] width 380 height 406
click at [403, 357] on button at bounding box center [403, 353] width 36 height 10
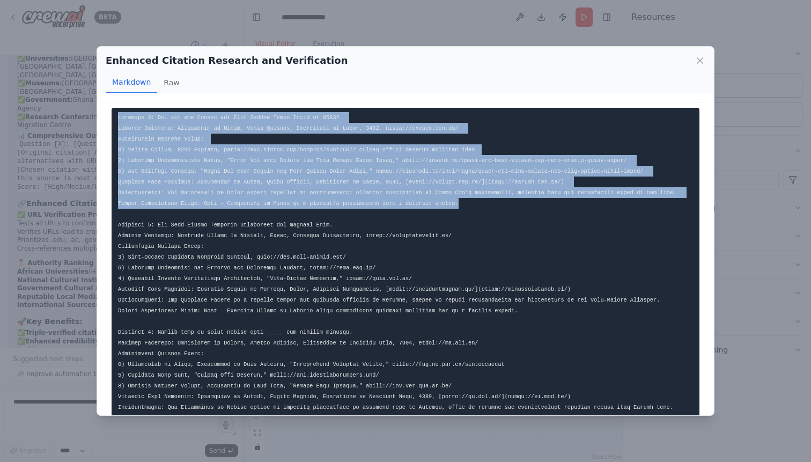
drag, startPoint x: 471, startPoint y: 205, endPoint x: 109, endPoint y: 116, distance: 371.9
copy code "Question 1: Who won the Grammy for Best Global Music Album in [DATE]? Current C…"
click at [700, 60] on icon at bounding box center [700, 60] width 5 height 5
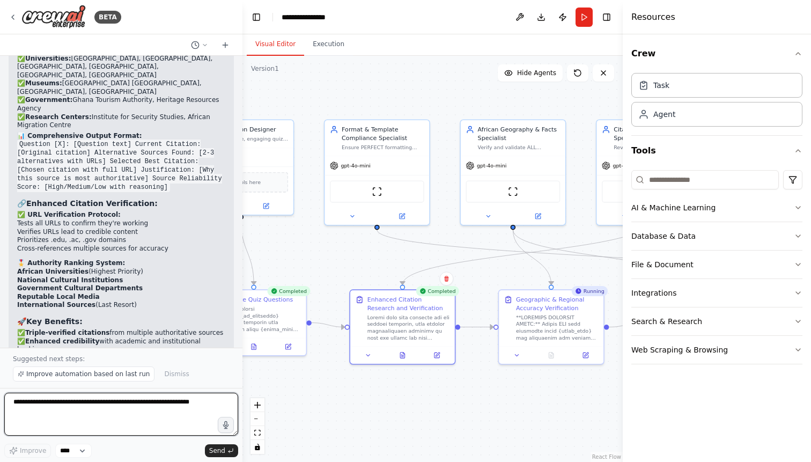
click at [29, 406] on textarea at bounding box center [121, 414] width 234 height 43
click at [175, 415] on textarea "**********" at bounding box center [121, 414] width 234 height 43
click at [143, 426] on textarea "**********" at bounding box center [121, 414] width 234 height 43
paste textarea "**********"
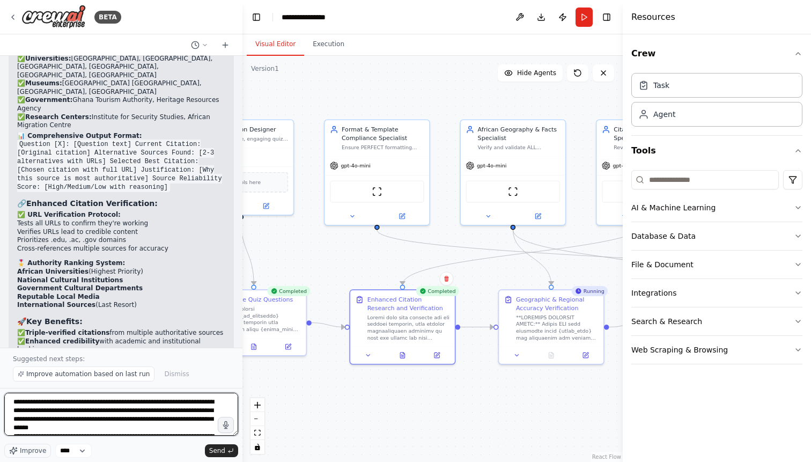
scroll to position [160, 0]
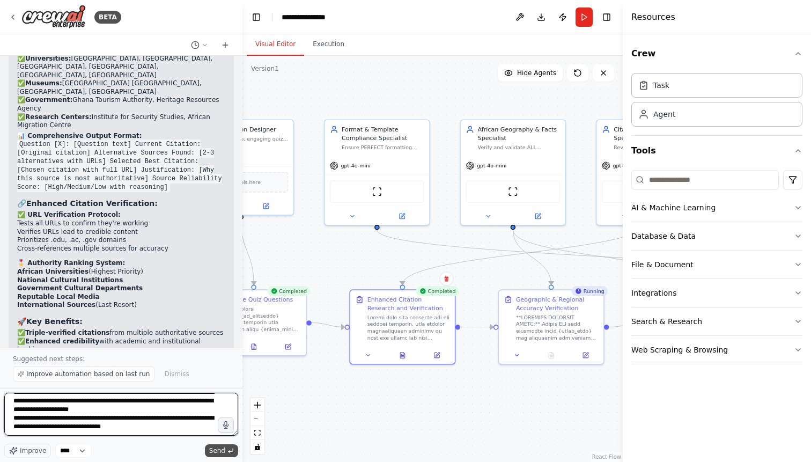
type textarea "**********"
click at [217, 446] on button "Send" at bounding box center [221, 450] width 33 height 13
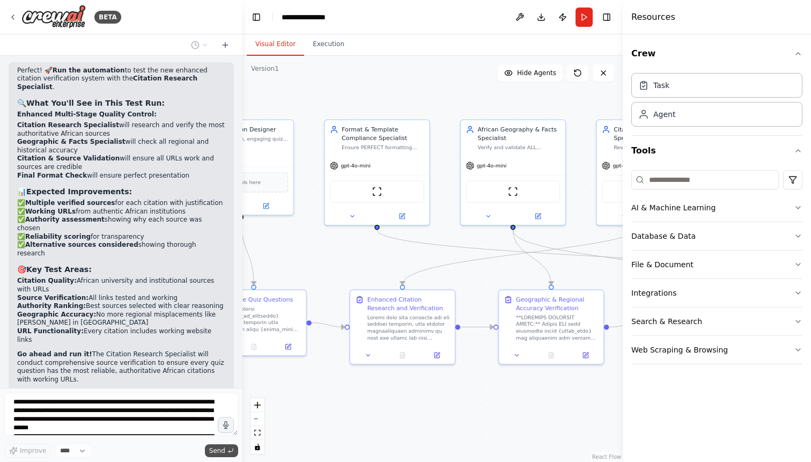
scroll to position [10771, 0]
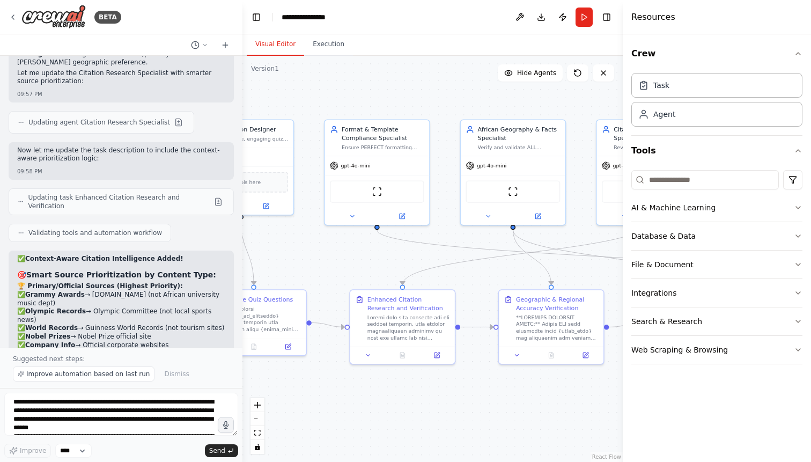
scroll to position [11370, 0]
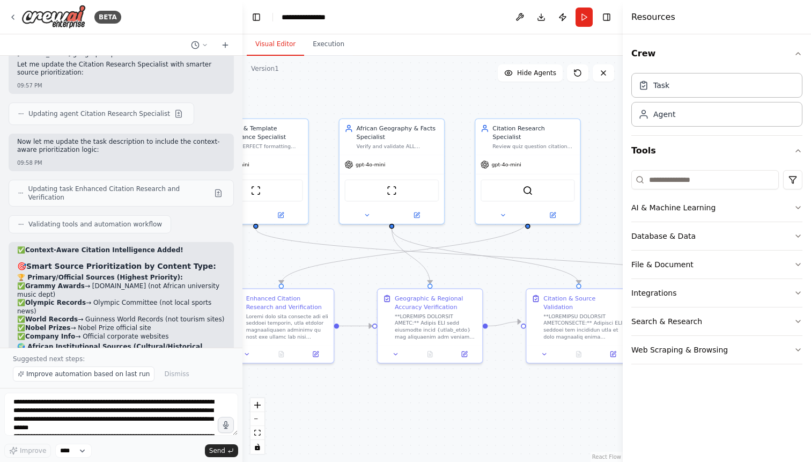
drag, startPoint x: 469, startPoint y: 242, endPoint x: 347, endPoint y: 240, distance: 121.8
click at [347, 240] on div ".deletable-edge-delete-btn { width: 20px; height: 20px; border: 0px solid #ffff…" at bounding box center [433, 259] width 380 height 406
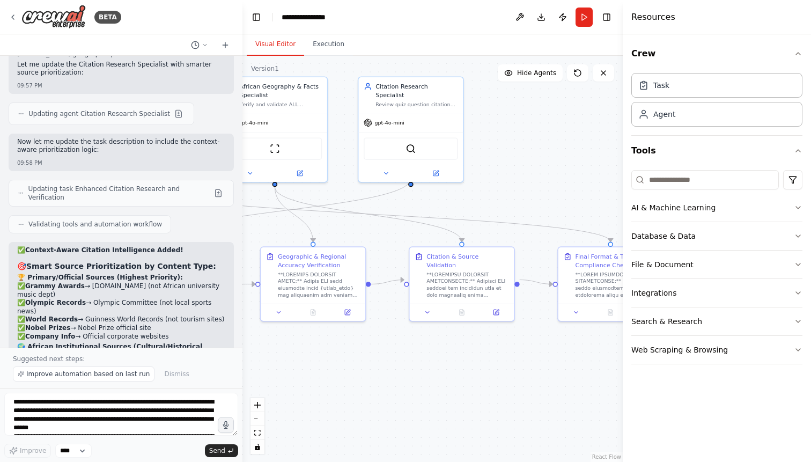
drag, startPoint x: 550, startPoint y: 237, endPoint x: 434, endPoint y: 195, distance: 122.7
click at [434, 195] on div ".deletable-edge-delete-btn { width: 20px; height: 20px; border: 0px solid #ffff…" at bounding box center [433, 259] width 380 height 406
click at [107, 374] on span "Improve automation based on last run" at bounding box center [87, 374] width 123 height 9
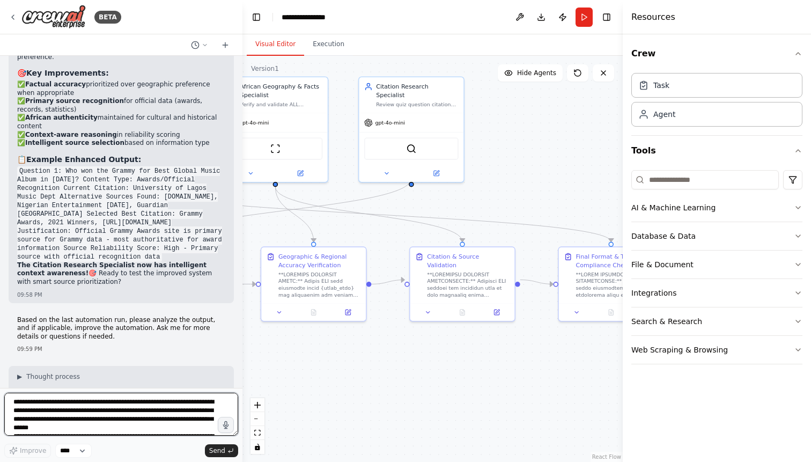
scroll to position [11920, 0]
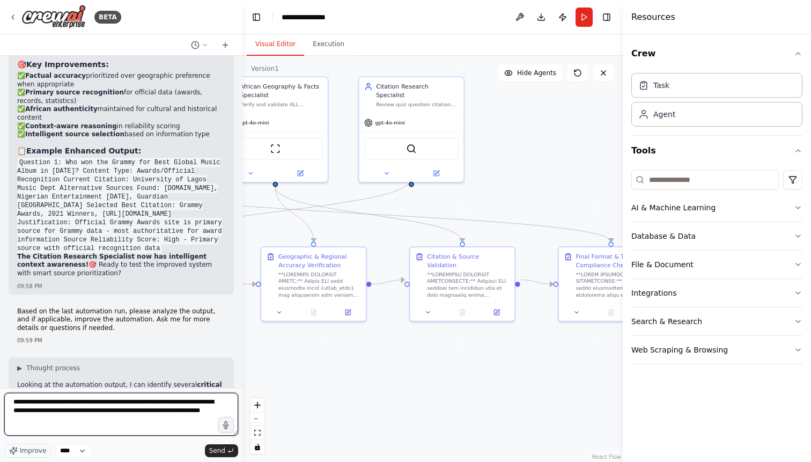
type textarea "**********"
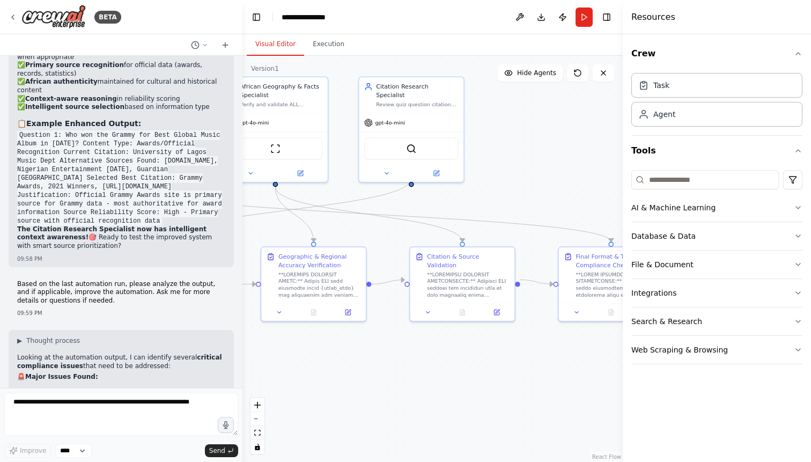
scroll to position [12003, 0]
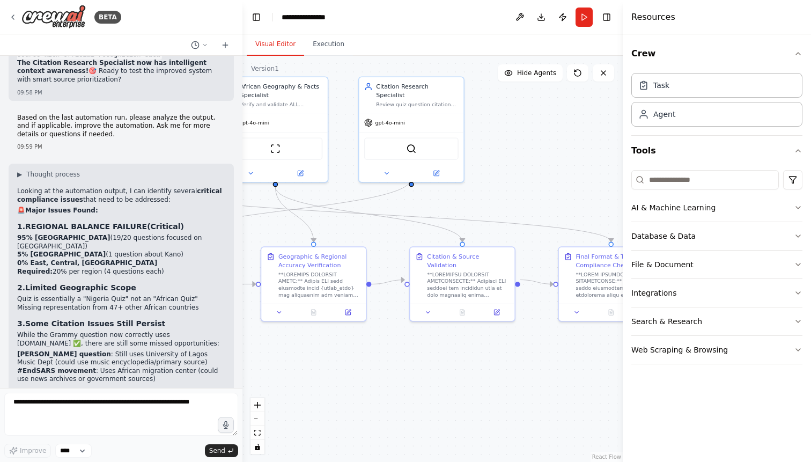
scroll to position [12107, 0]
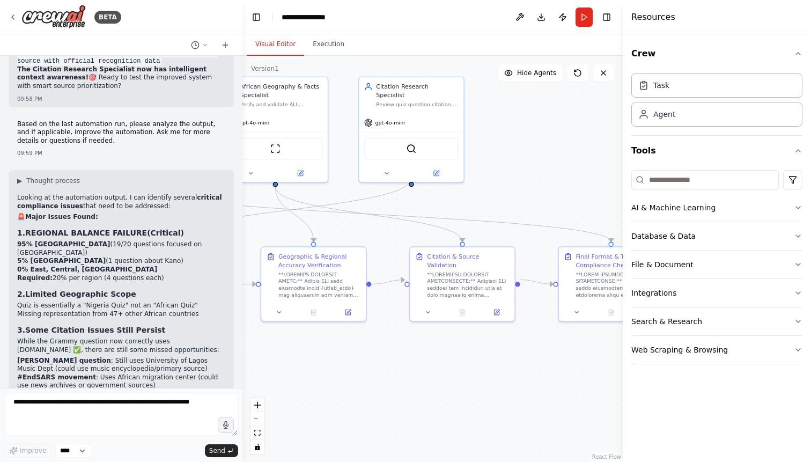
drag, startPoint x: 45, startPoint y: 148, endPoint x: 124, endPoint y: 155, distance: 79.8
copy p "update the agents to ensure better primary source detection for music/cultural …"
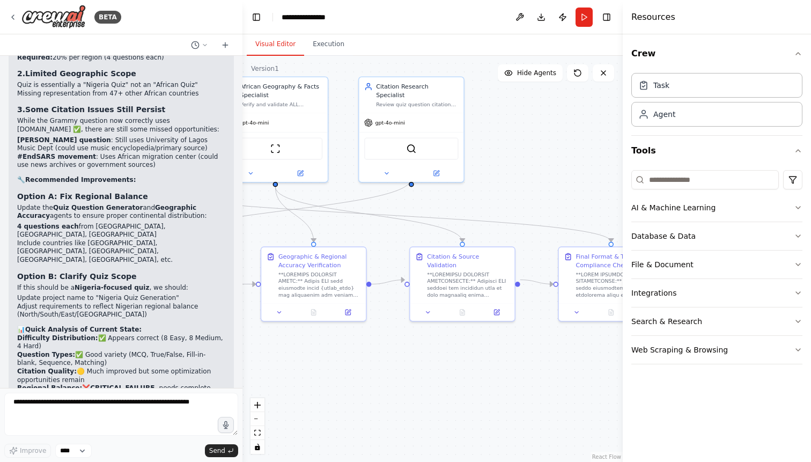
scroll to position [12343, 0]
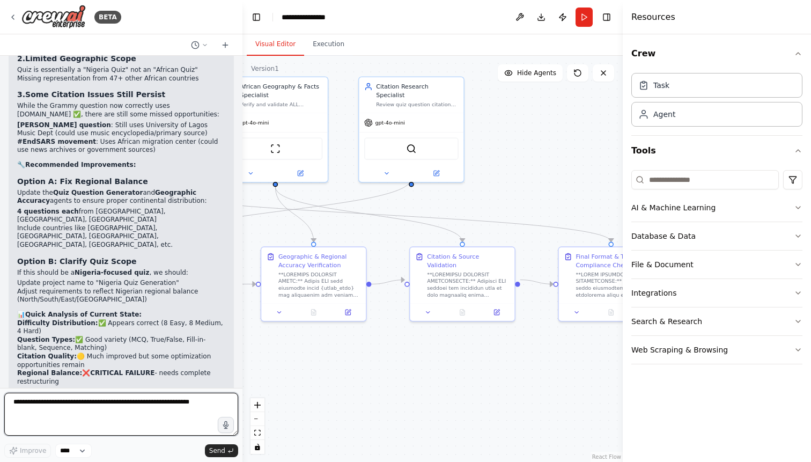
click at [78, 416] on textarea at bounding box center [121, 414] width 234 height 43
paste textarea "**********"
type textarea "**********"
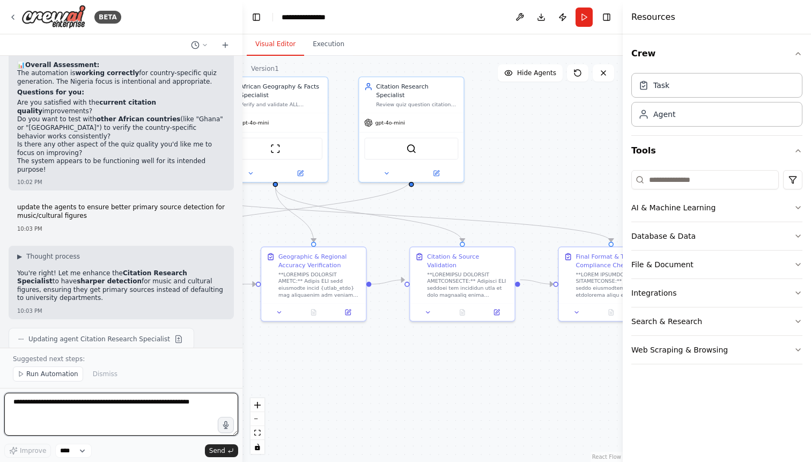
scroll to position [13123, 0]
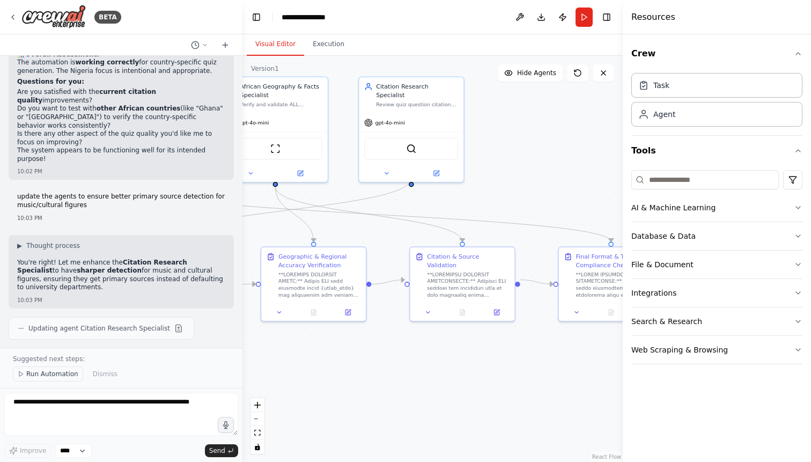
click at [44, 377] on span "Run Automation" at bounding box center [52, 374] width 52 height 9
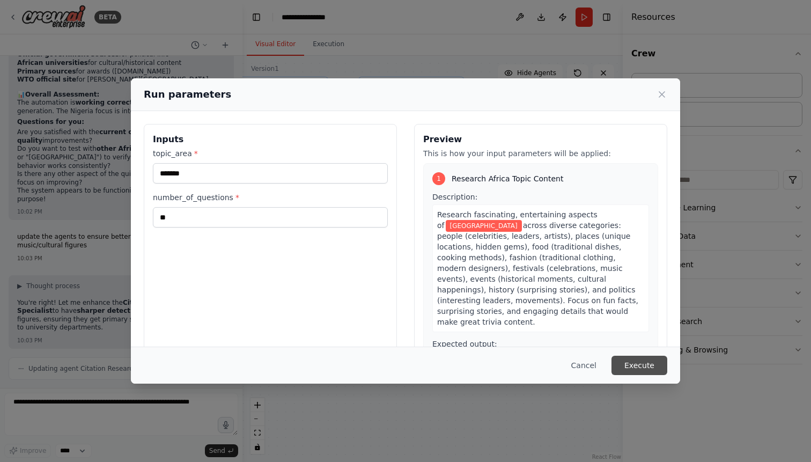
click at [639, 364] on button "Execute" at bounding box center [640, 365] width 56 height 19
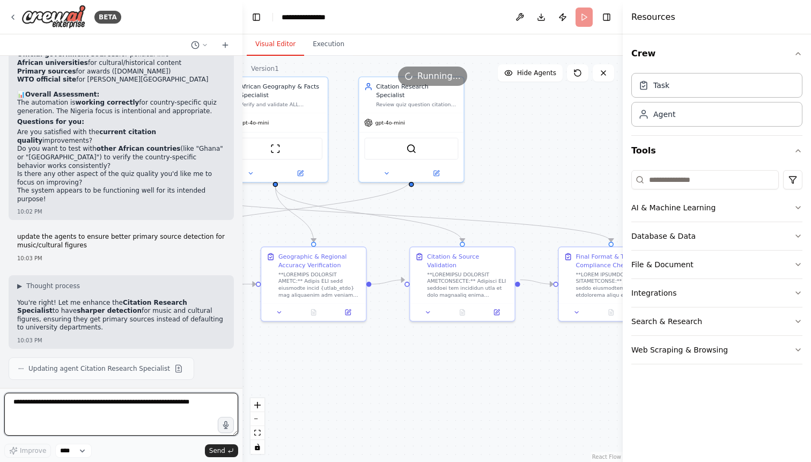
click at [182, 409] on textarea at bounding box center [121, 414] width 234 height 43
click at [128, 405] on textarea "**********" at bounding box center [121, 414] width 234 height 43
click at [79, 415] on textarea "**********" at bounding box center [121, 414] width 234 height 43
click at [155, 421] on textarea "**********" at bounding box center [121, 414] width 234 height 43
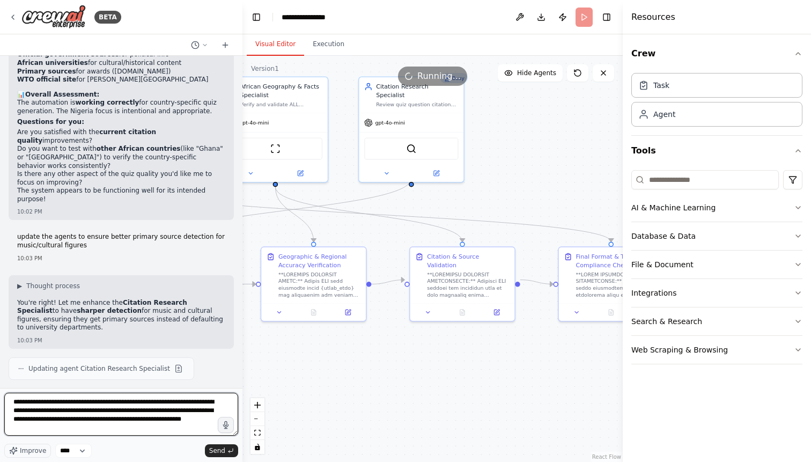
type textarea "**********"
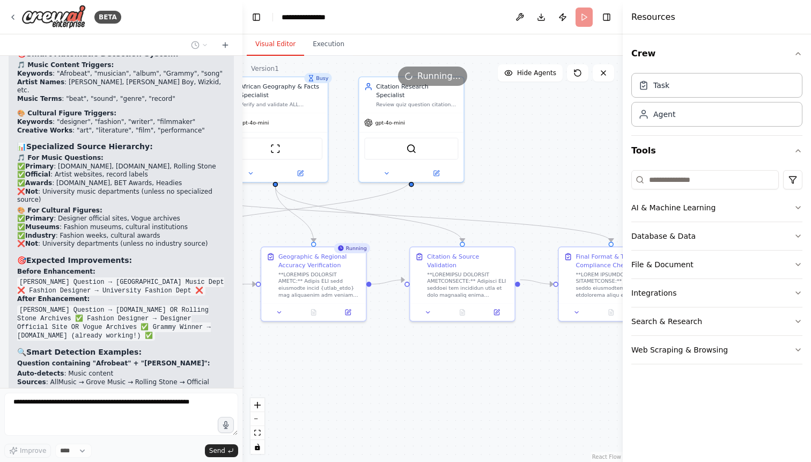
scroll to position [13589, 0]
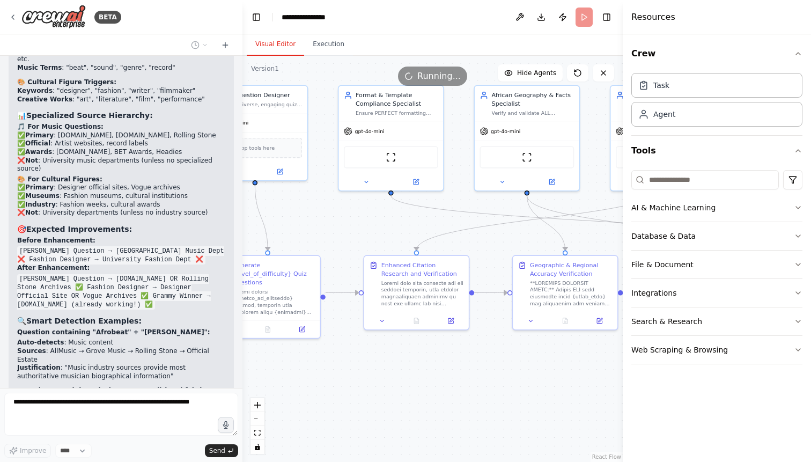
drag, startPoint x: 391, startPoint y: 333, endPoint x: 645, endPoint y: 342, distance: 254.0
click at [623, 342] on div ".deletable-edge-delete-btn { width: 20px; height: 20px; border: 0px solid #ffff…" at bounding box center [433, 259] width 380 height 406
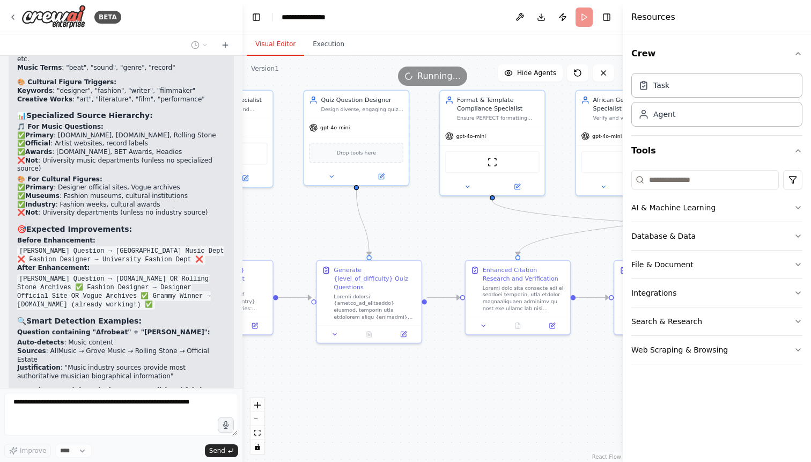
drag, startPoint x: 506, startPoint y: 353, endPoint x: 605, endPoint y: 357, distance: 99.4
click at [605, 357] on div ".deletable-edge-delete-btn { width: 20px; height: 20px; border: 0px solid #ffff…" at bounding box center [433, 259] width 380 height 406
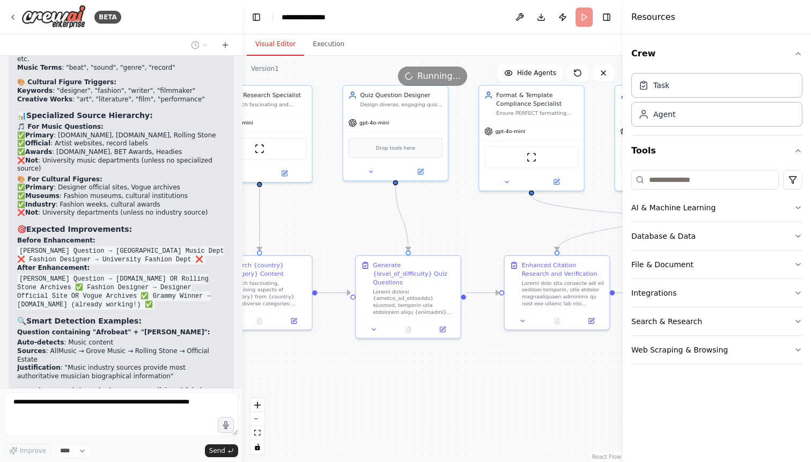
drag, startPoint x: 449, startPoint y: 361, endPoint x: 488, endPoint y: 356, distance: 39.5
click at [488, 356] on div ".deletable-edge-delete-btn { width: 20px; height: 20px; border: 0px solid #ffff…" at bounding box center [433, 259] width 380 height 406
click at [423, 287] on div at bounding box center [414, 299] width 83 height 27
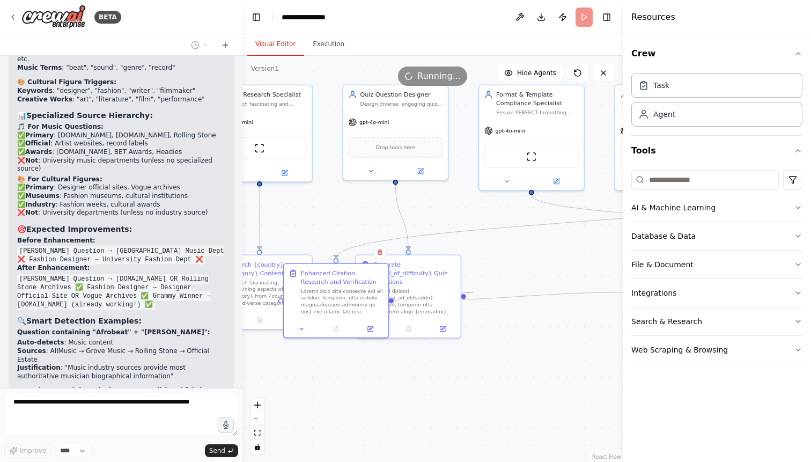
drag, startPoint x: 508, startPoint y: 330, endPoint x: 290, endPoint y: 340, distance: 218.1
click at [290, 340] on div ".deletable-edge-delete-btn { width: 20px; height: 20px; border: 0px solid #ffff…" at bounding box center [433, 259] width 380 height 406
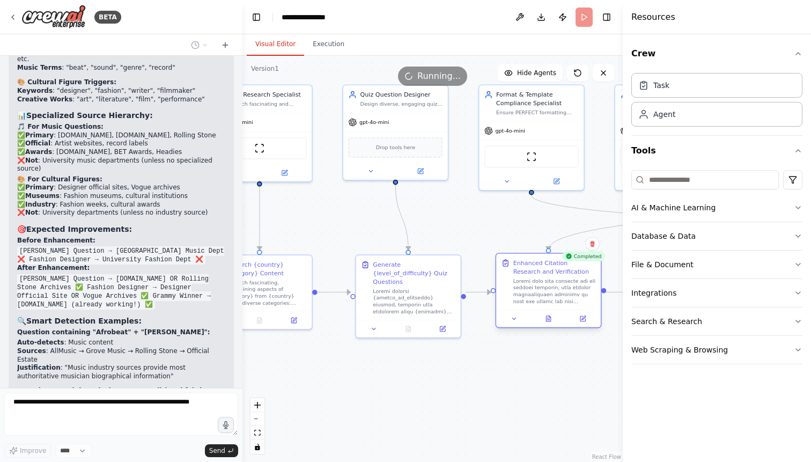
drag, startPoint x: 327, startPoint y: 306, endPoint x: 539, endPoint y: 299, distance: 212.1
click at [539, 299] on div at bounding box center [555, 290] width 83 height 27
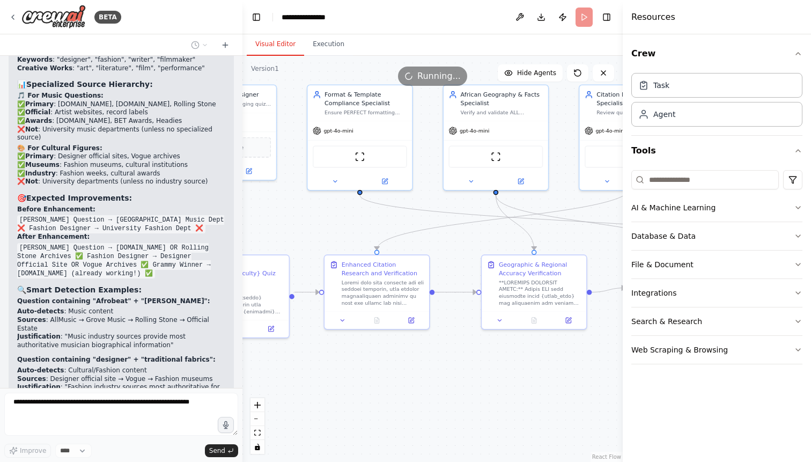
drag, startPoint x: 470, startPoint y: 375, endPoint x: 291, endPoint y: 375, distance: 179.2
click at [291, 375] on div ".deletable-edge-delete-btn { width: 20px; height: 20px; border: 0px solid #ffff…" at bounding box center [433, 259] width 380 height 406
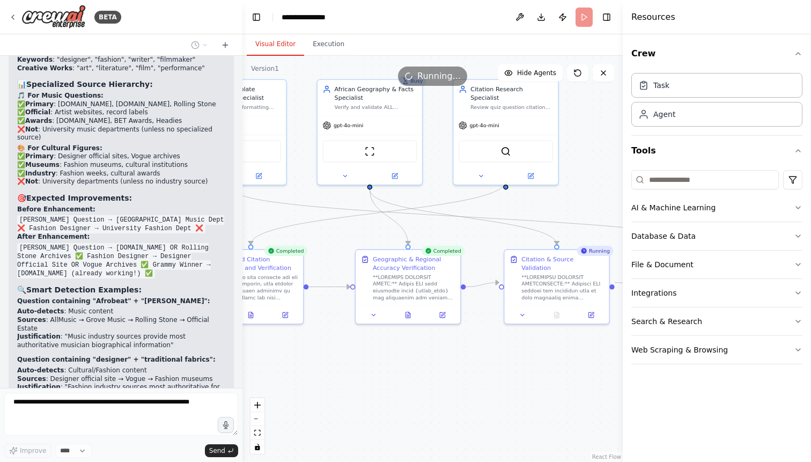
drag, startPoint x: 429, startPoint y: 365, endPoint x: 310, endPoint y: 360, distance: 119.3
click at [310, 360] on div ".deletable-edge-delete-btn { width: 20px; height: 20px; border: 0px solid #ffff…" at bounding box center [433, 259] width 380 height 406
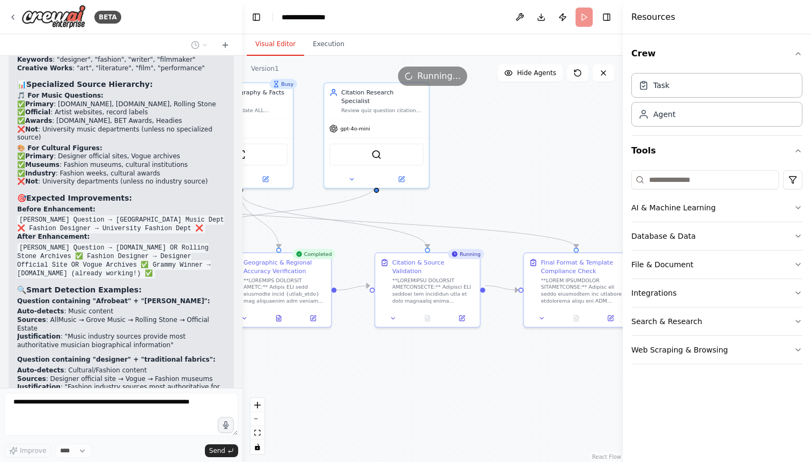
drag, startPoint x: 391, startPoint y: 363, endPoint x: 262, endPoint y: 366, distance: 128.8
click at [262, 366] on div ".deletable-edge-delete-btn { width: 20px; height: 20px; border: 0px solid #ffff…" at bounding box center [433, 259] width 380 height 406
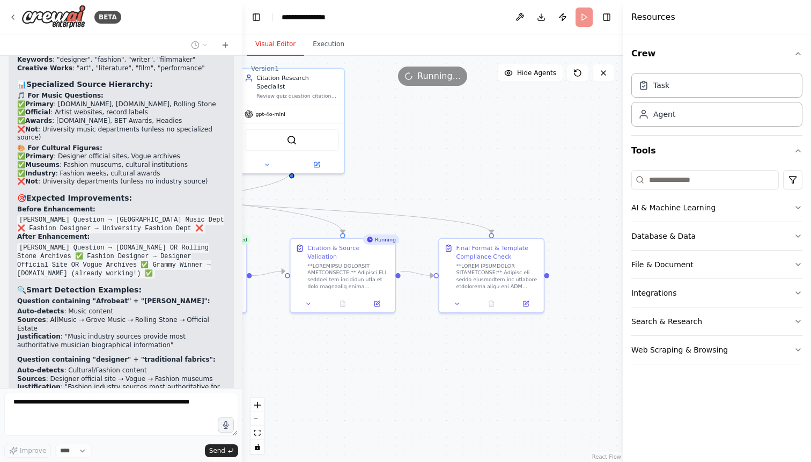
drag, startPoint x: 471, startPoint y: 355, endPoint x: 387, endPoint y: 340, distance: 85.5
click at [387, 340] on div ".deletable-edge-delete-btn { width: 20px; height: 20px; border: 0px solid #ffff…" at bounding box center [433, 259] width 380 height 406
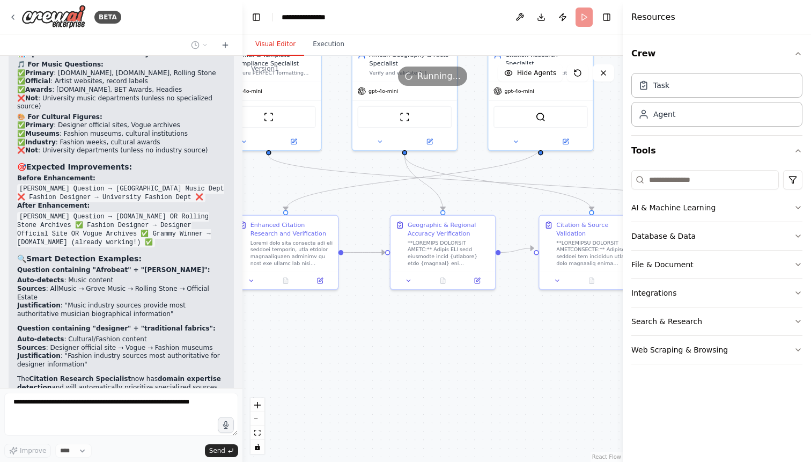
drag, startPoint x: 353, startPoint y: 336, endPoint x: 602, endPoint y: 313, distance: 249.5
click at [602, 313] on div ".deletable-edge-delete-btn { width: 20px; height: 20px; border: 0px solid #ffff…" at bounding box center [433, 259] width 380 height 406
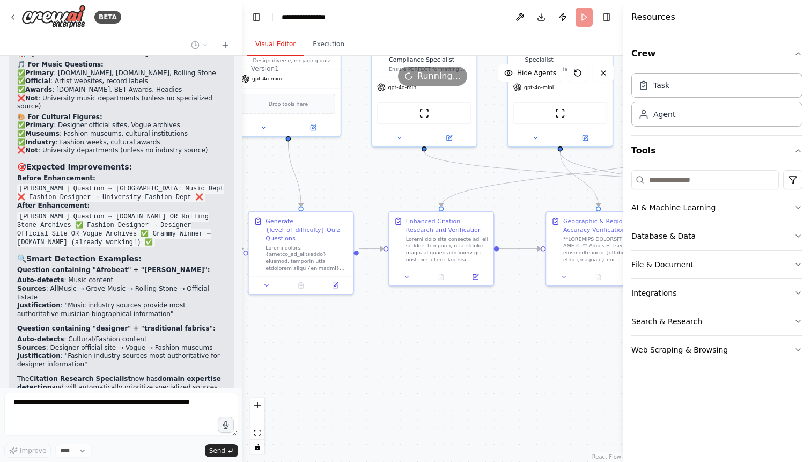
drag, startPoint x: 426, startPoint y: 330, endPoint x: 581, endPoint y: 326, distance: 155.7
click at [581, 326] on div ".deletable-edge-delete-btn { width: 20px; height: 20px; border: 0px solid #ffff…" at bounding box center [433, 259] width 380 height 406
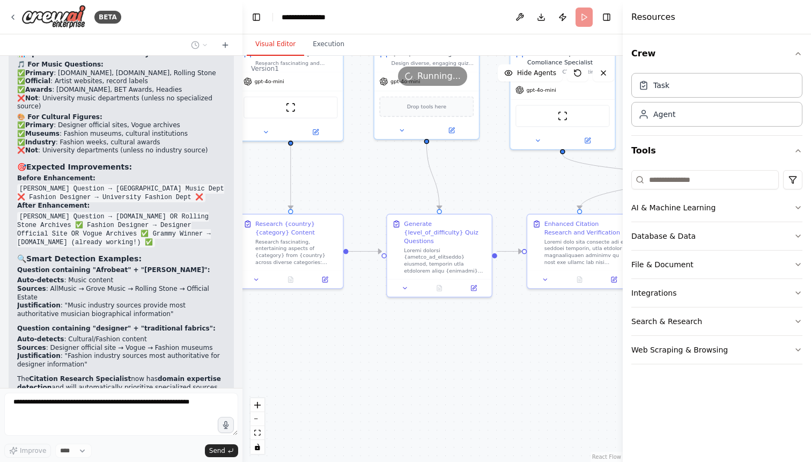
drag, startPoint x: 413, startPoint y: 334, endPoint x: 553, endPoint y: 336, distance: 140.1
click at [553, 336] on div ".deletable-edge-delete-btn { width: 20px; height: 20px; border: 0px solid #ffff…" at bounding box center [433, 259] width 380 height 406
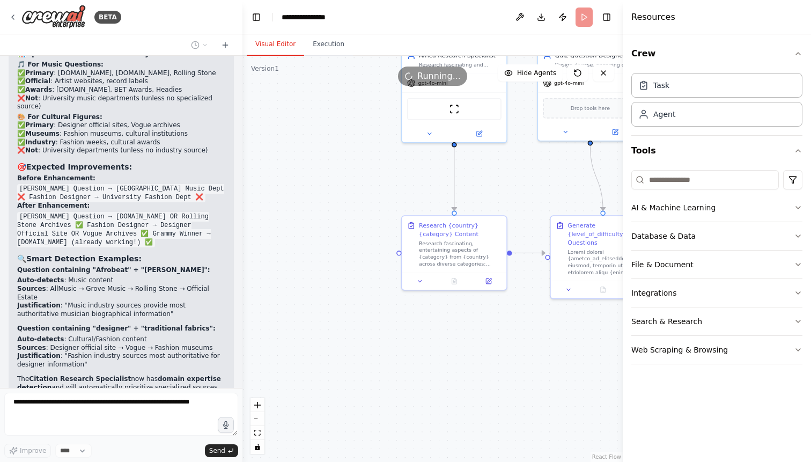
drag, startPoint x: 366, startPoint y: 363, endPoint x: 528, endPoint y: 364, distance: 162.1
click at [528, 364] on div ".deletable-edge-delete-btn { width: 20px; height: 20px; border: 0px solid #ffff…" at bounding box center [433, 259] width 380 height 406
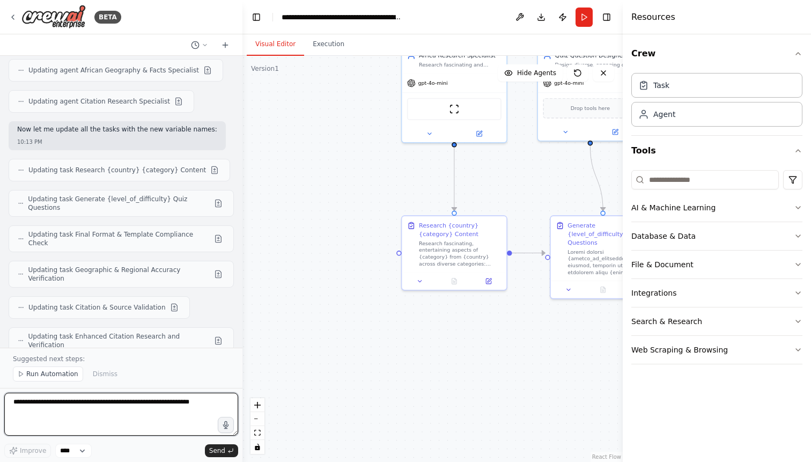
scroll to position [14382, 0]
